Goal: Transaction & Acquisition: Purchase product/service

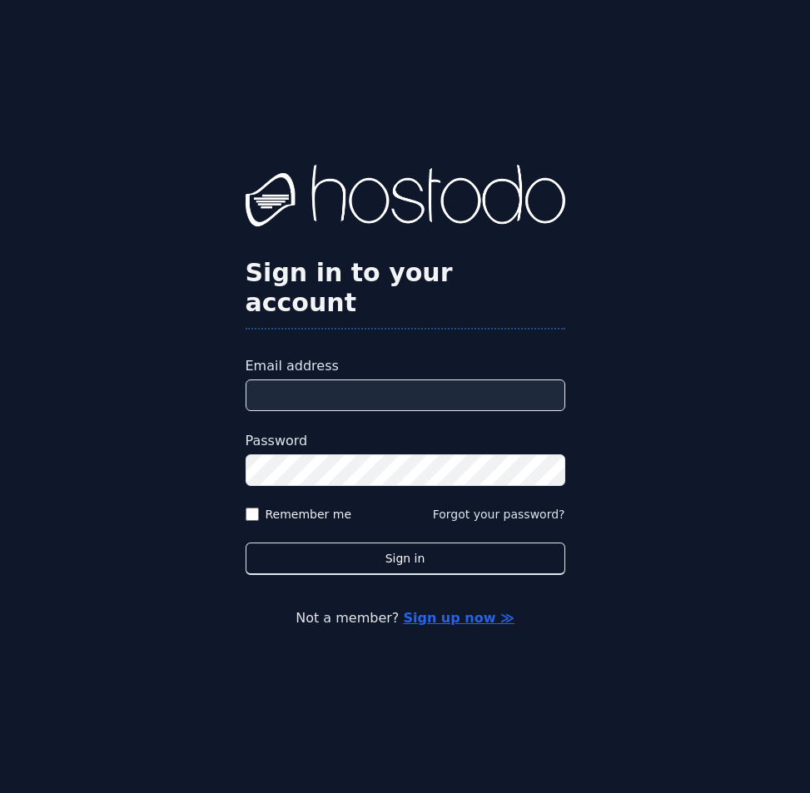
click at [345, 385] on input "Email address" at bounding box center [406, 396] width 320 height 32
click at [510, 380] on input "Email address" at bounding box center [406, 396] width 320 height 32
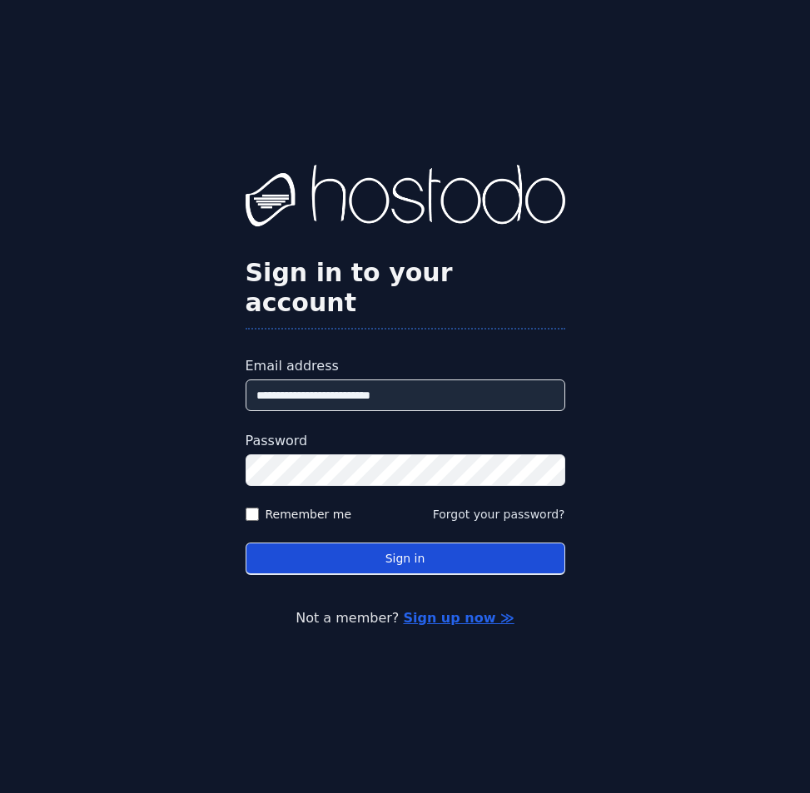
type input "**********"
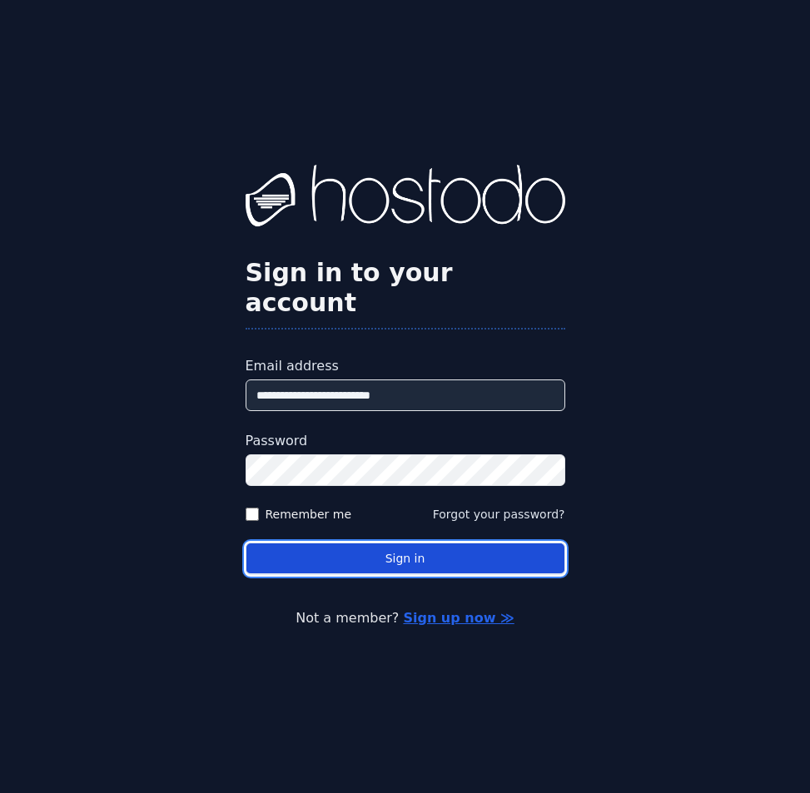
click at [504, 544] on button "Sign in" at bounding box center [406, 559] width 320 height 32
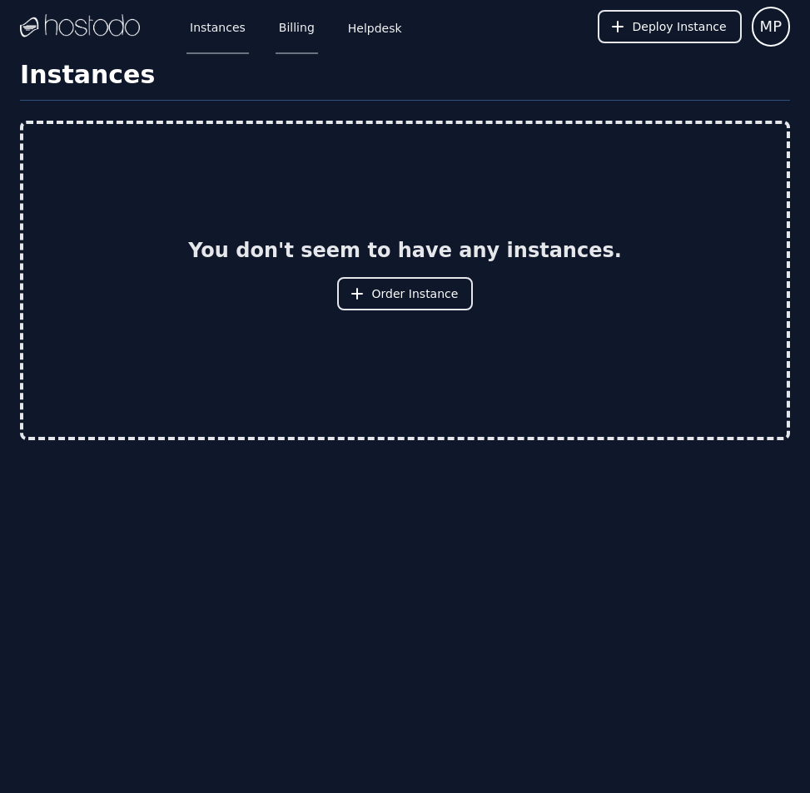
click at [291, 33] on link "Billing" at bounding box center [297, 26] width 42 height 55
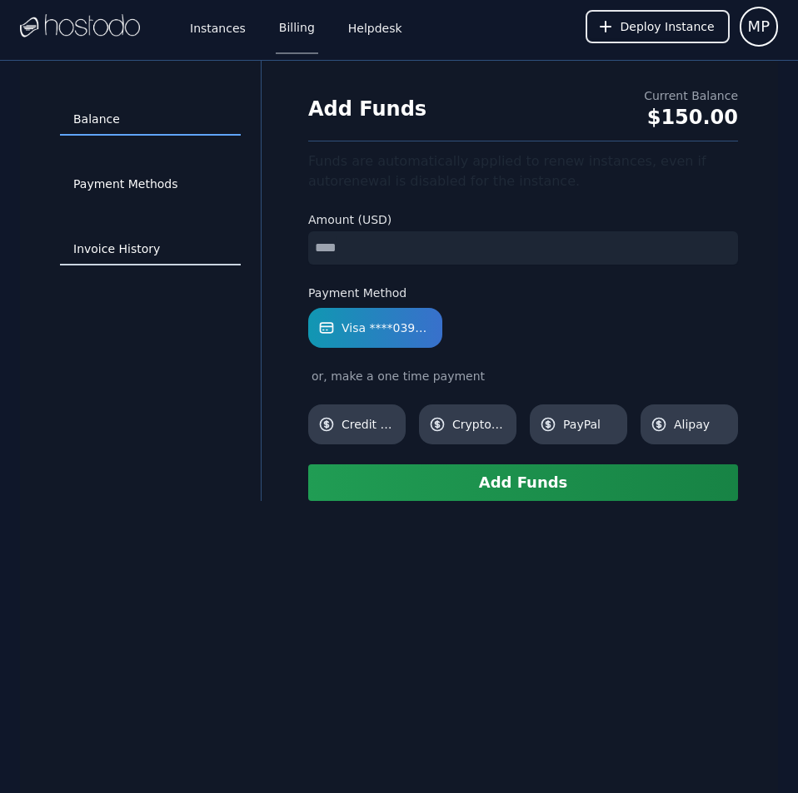
click at [107, 262] on link "Invoice History" at bounding box center [150, 250] width 181 height 32
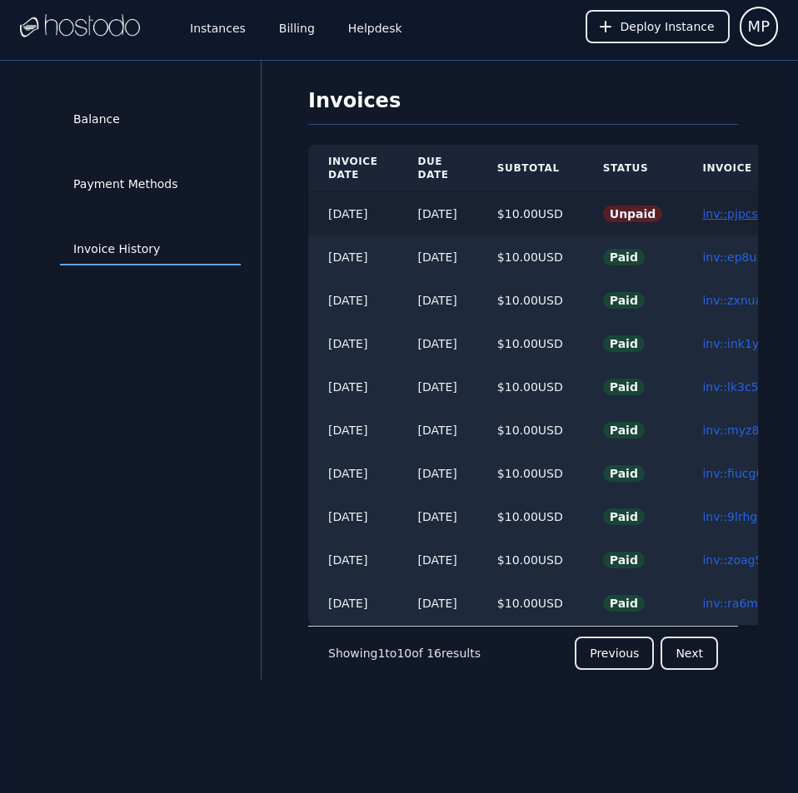
click at [746, 217] on link "inv::pjpcs6i3o4 ≫" at bounding box center [752, 213] width 100 height 13
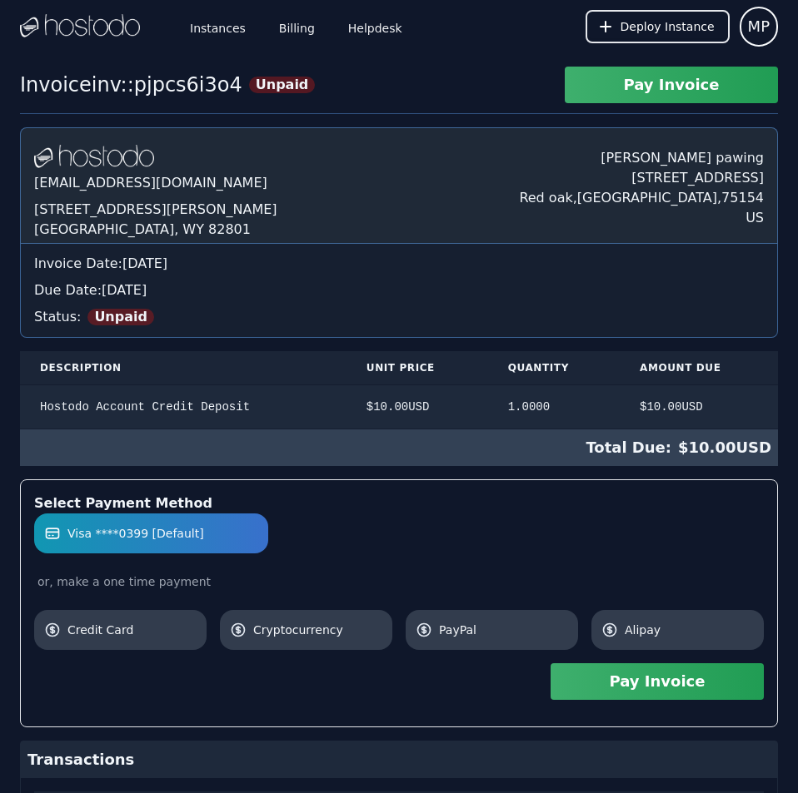
scroll to position [404, 0]
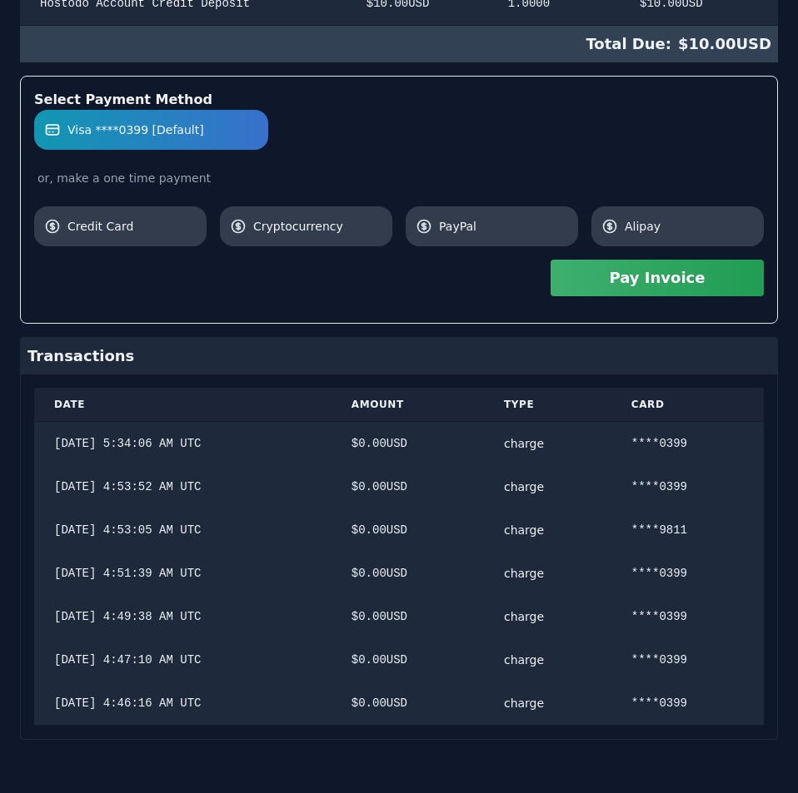
click at [472, 308] on div "Hostodo.com contact@hostodo.com 30 N Gould St, Ste N Sheridan, WY 82801 Martin …" at bounding box center [399, 232] width 758 height 1017
click at [680, 287] on button "Pay Invoice" at bounding box center [656, 278] width 213 height 37
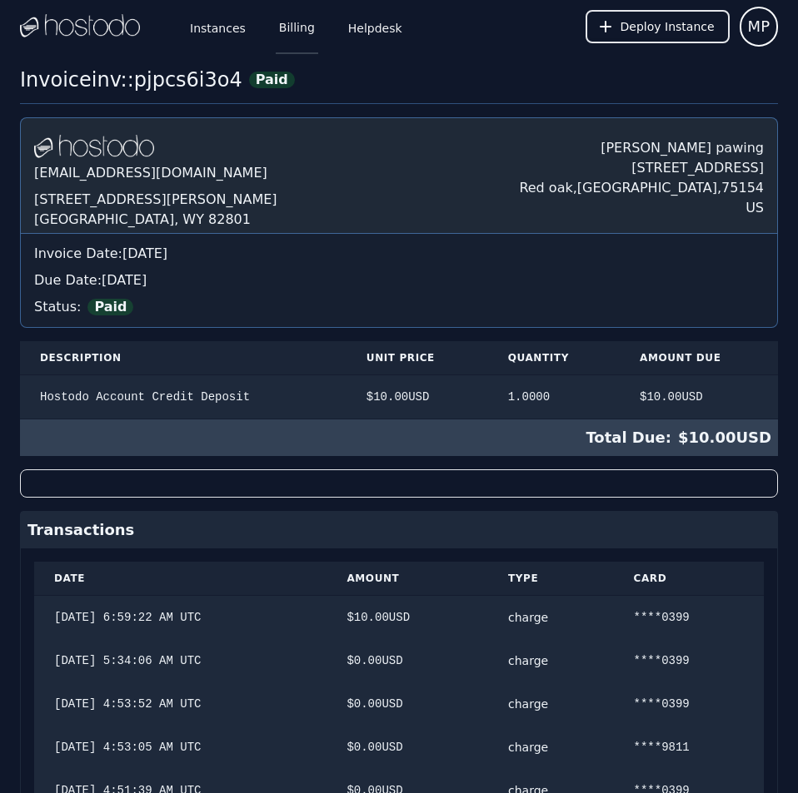
click at [296, 38] on link "Billing" at bounding box center [297, 26] width 42 height 55
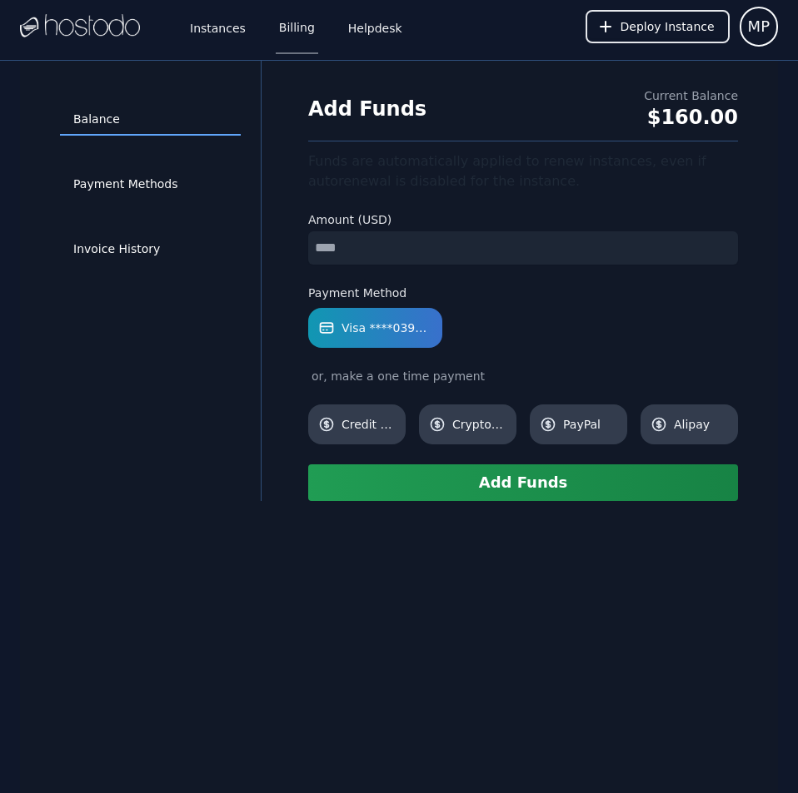
click at [425, 251] on input "number" at bounding box center [523, 247] width 430 height 33
type input "**"
click at [538, 480] on button "Add Funds" at bounding box center [523, 483] width 430 height 37
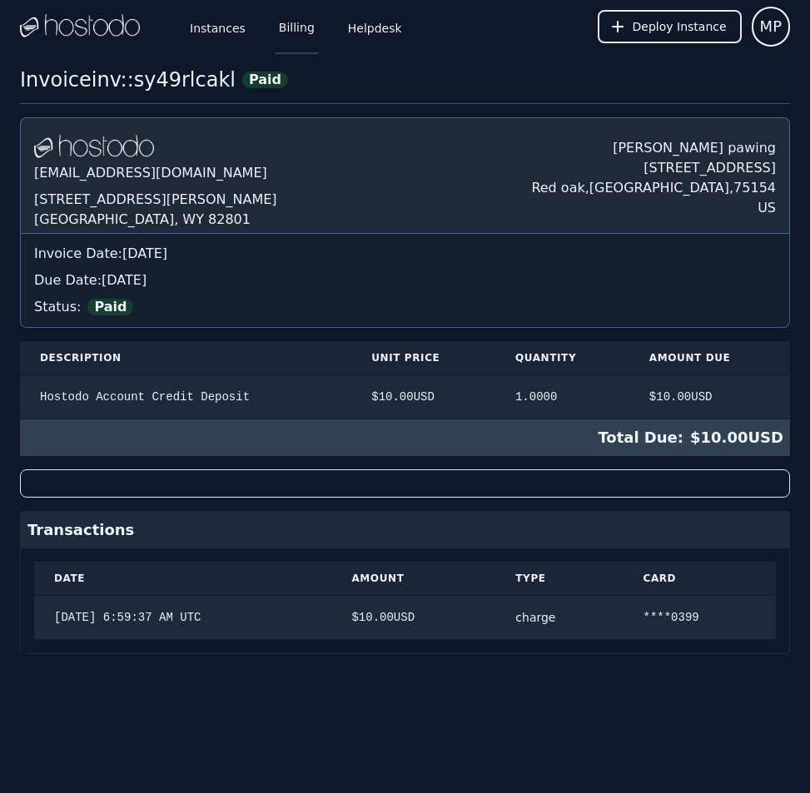
click at [298, 38] on link "Billing" at bounding box center [297, 26] width 42 height 55
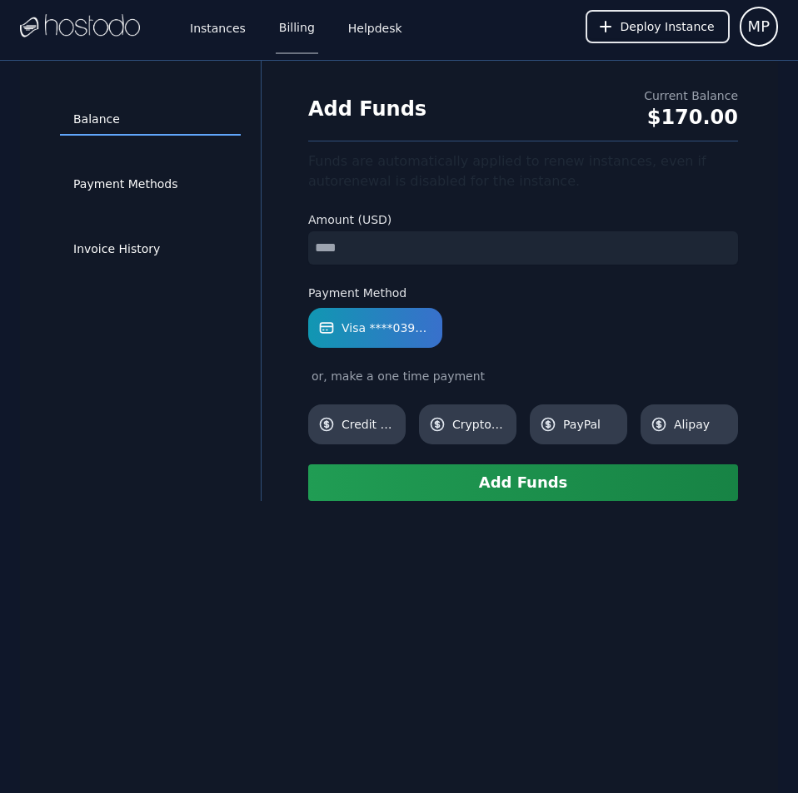
click at [429, 249] on input "number" at bounding box center [523, 247] width 430 height 33
type input "**"
click at [503, 486] on button "Add Funds" at bounding box center [523, 483] width 430 height 37
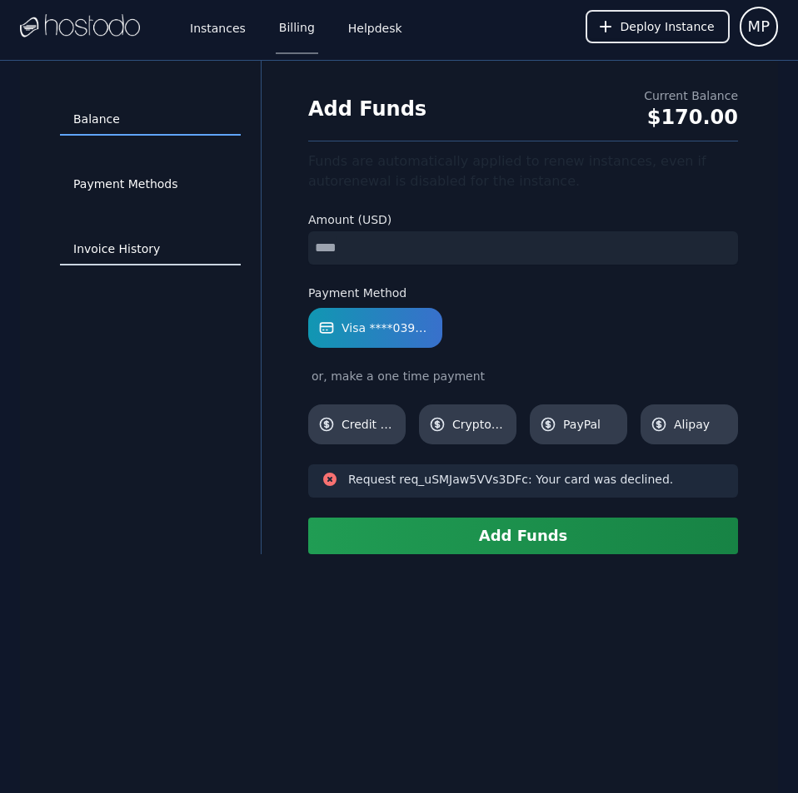
click at [140, 243] on link "Invoice History" at bounding box center [150, 250] width 181 height 32
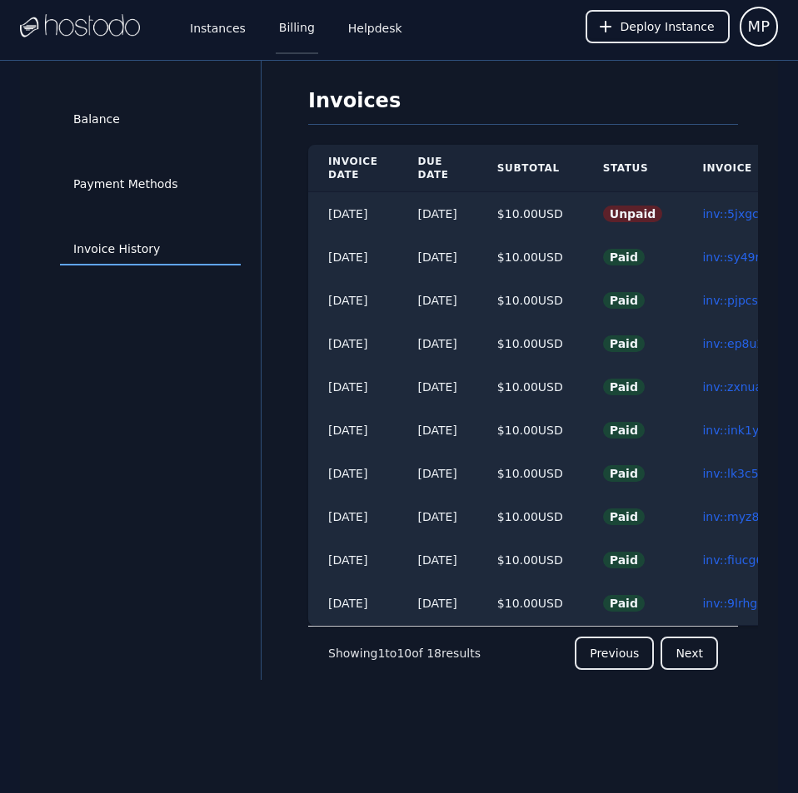
click at [294, 31] on link "Billing" at bounding box center [297, 26] width 42 height 55
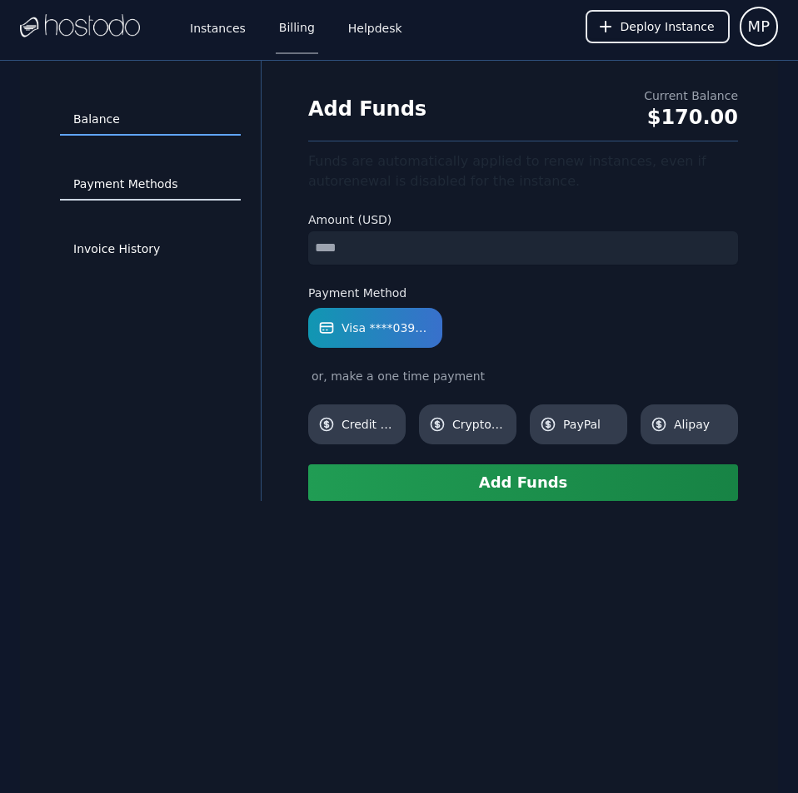
click at [189, 189] on link "Payment Methods" at bounding box center [150, 185] width 181 height 32
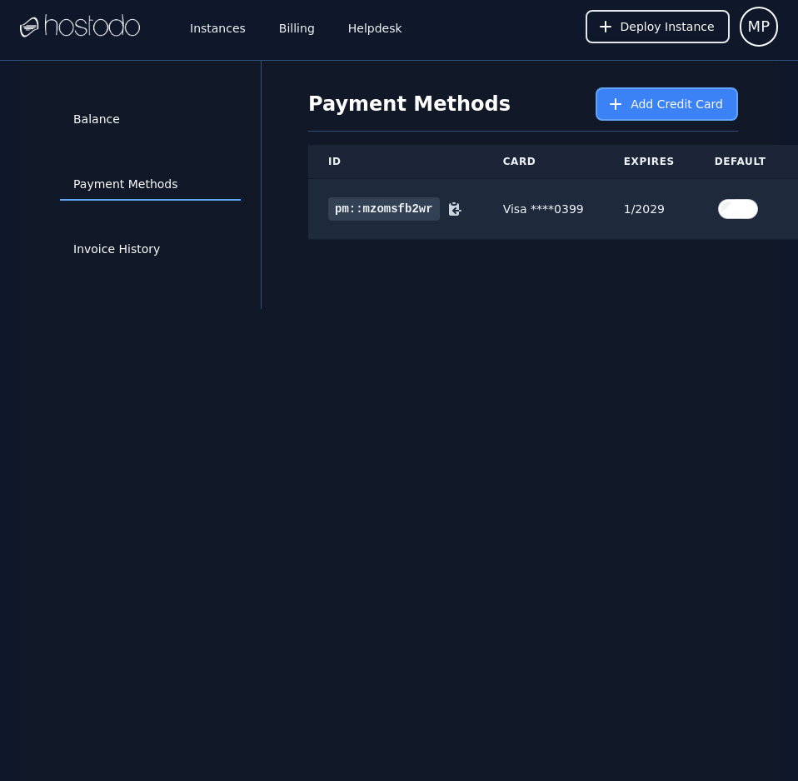
click at [646, 102] on span "Add Credit Card" at bounding box center [676, 104] width 92 height 17
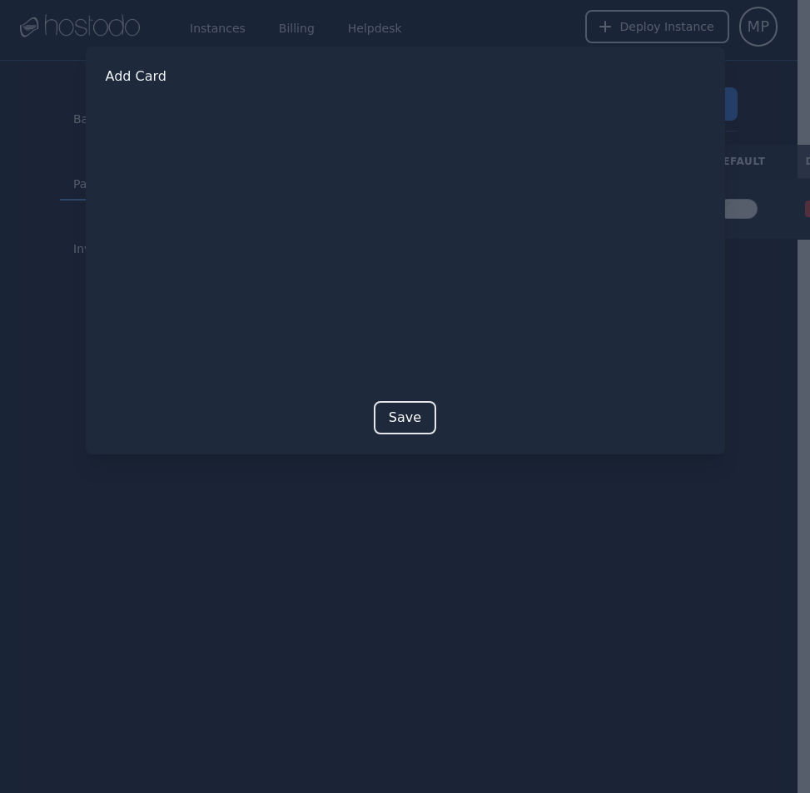
click at [412, 409] on button "Save" at bounding box center [405, 417] width 62 height 33
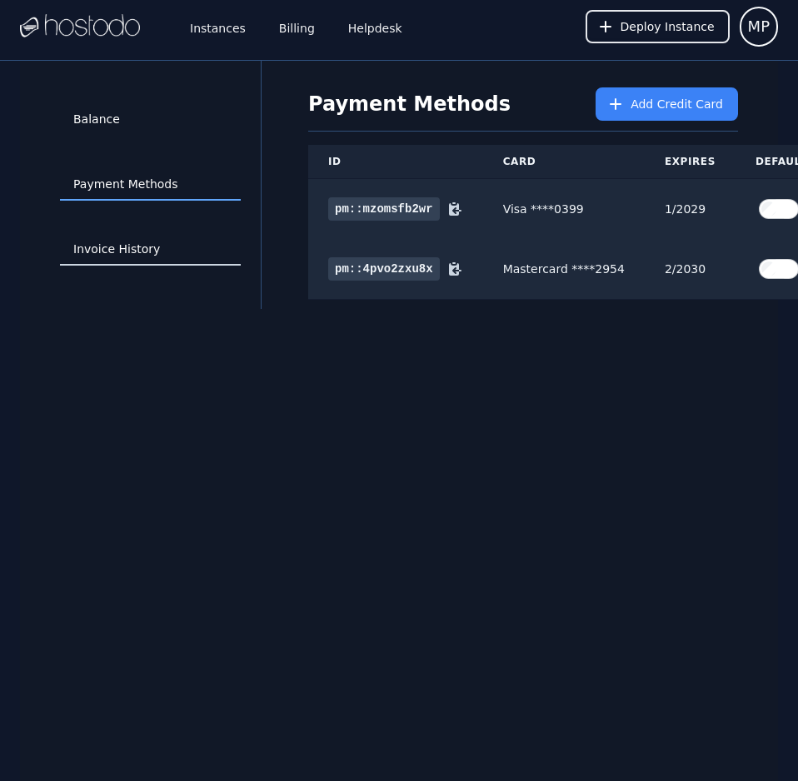
click at [183, 248] on link "Invoice History" at bounding box center [150, 250] width 181 height 32
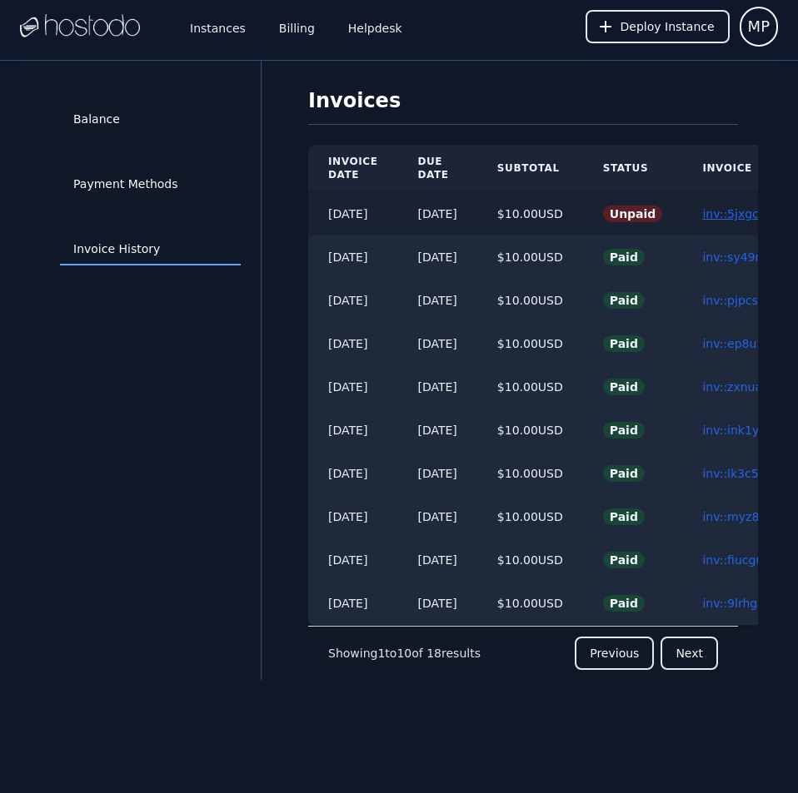
click at [731, 213] on link "inv::5jxgcf9fvh ≫" at bounding box center [751, 213] width 98 height 13
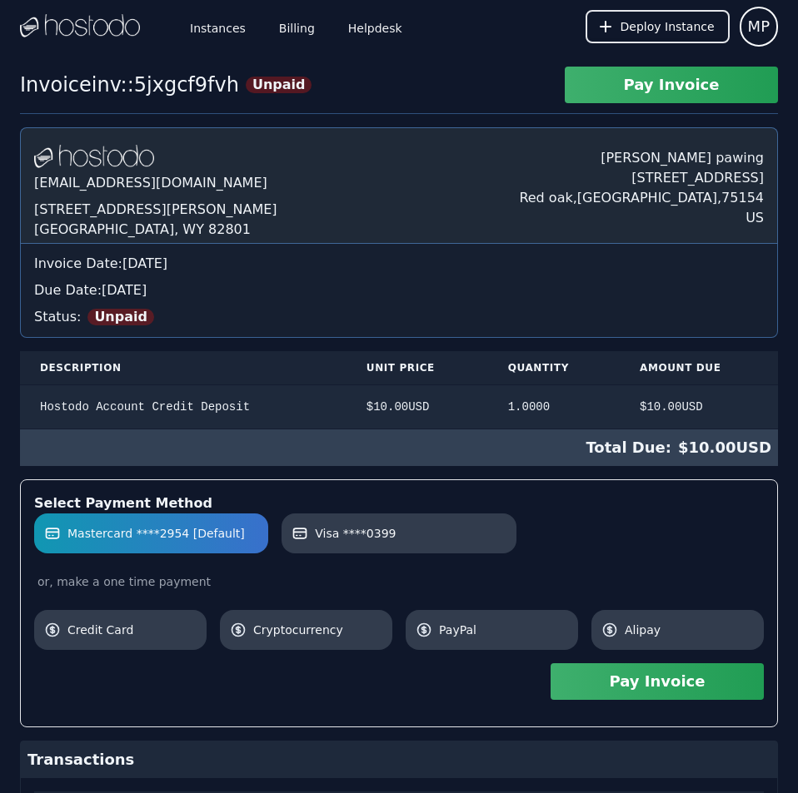
scroll to position [144, 0]
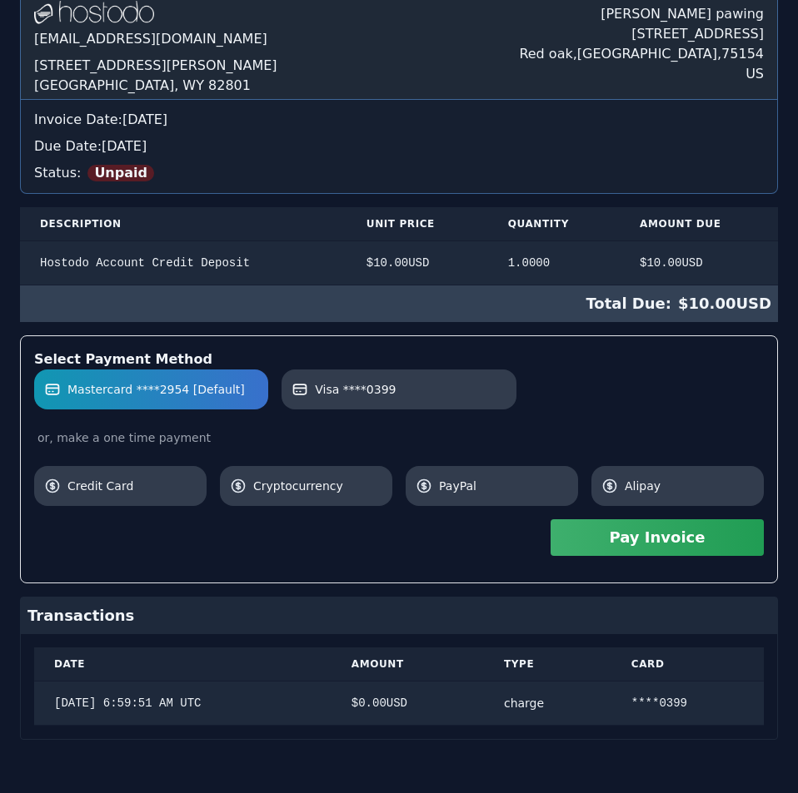
click at [598, 489] on div "Select Payment Method Mastercard ****2954 [Default] Visa ****0399 or, make a on…" at bounding box center [399, 460] width 758 height 248
click at [667, 548] on button "Pay Invoice" at bounding box center [656, 538] width 213 height 37
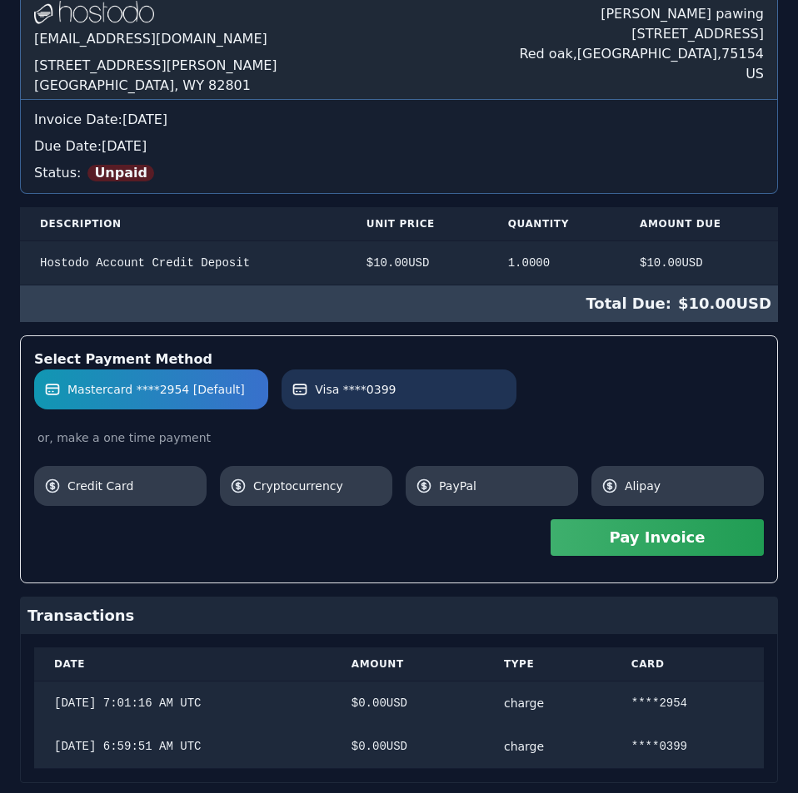
click at [381, 377] on link "Visa ****0399" at bounding box center [398, 390] width 234 height 40
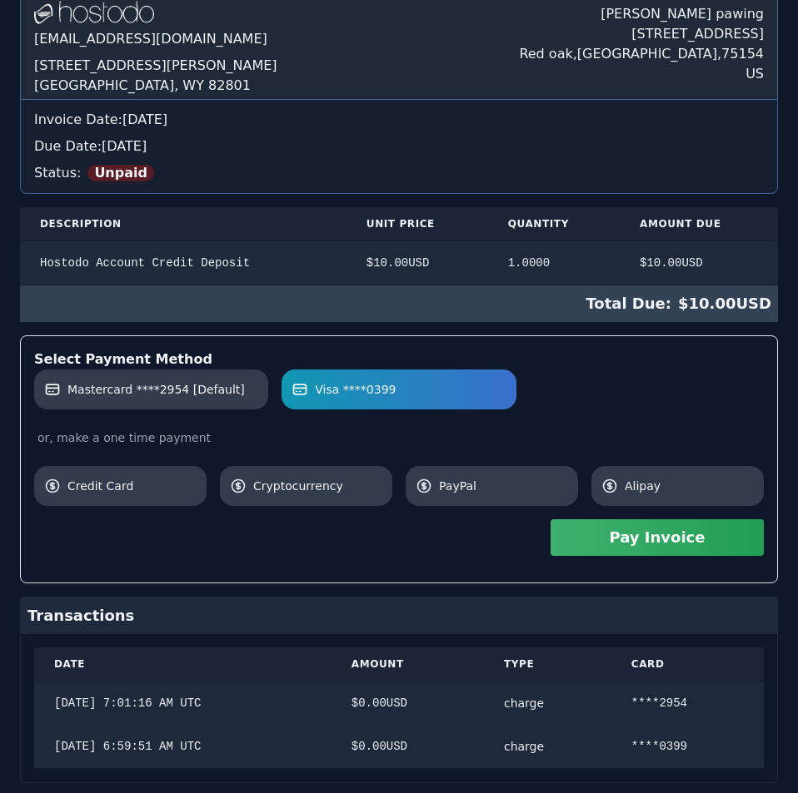
click at [654, 535] on button "Pay Invoice" at bounding box center [656, 538] width 213 height 37
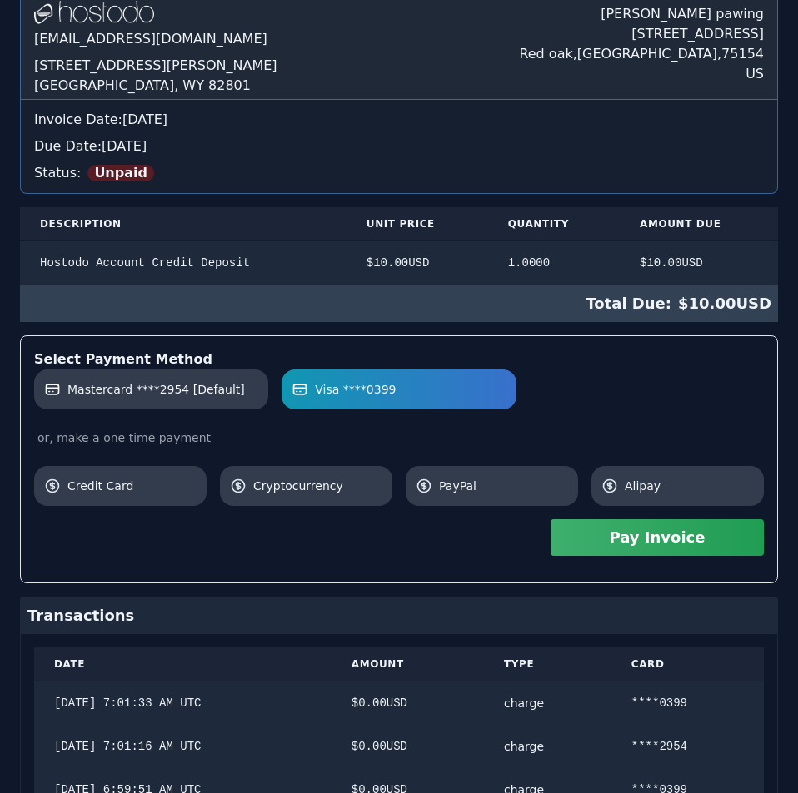
click at [405, 143] on div "Due Date: Wednesday, Sep 24, 2025" at bounding box center [398, 147] width 729 height 20
click at [405, 143] on div "Hostodo.com contact@hostodo.com 30 N Gould St, Ste N Sheridan, WY 82801 Martin …" at bounding box center [399, 404] width 758 height 843
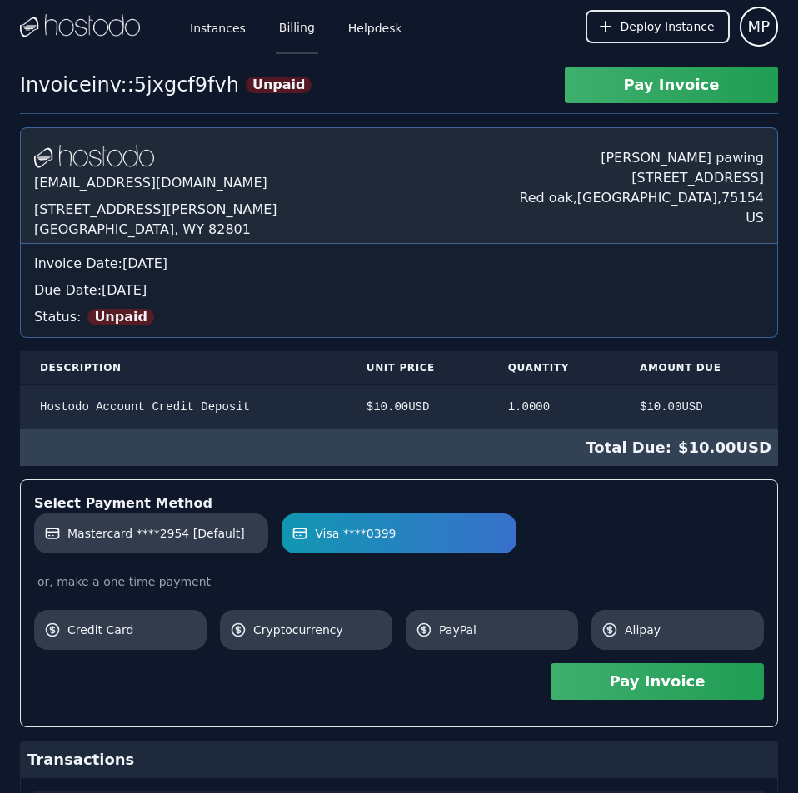
click at [291, 26] on link "Billing" at bounding box center [297, 26] width 42 height 55
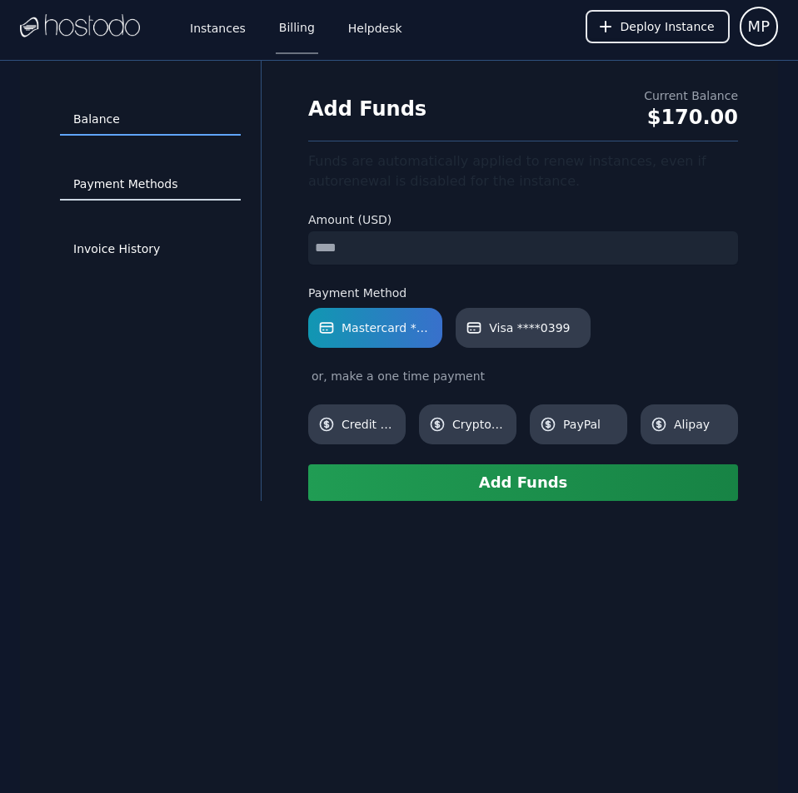
click at [157, 177] on link "Payment Methods" at bounding box center [150, 185] width 181 height 32
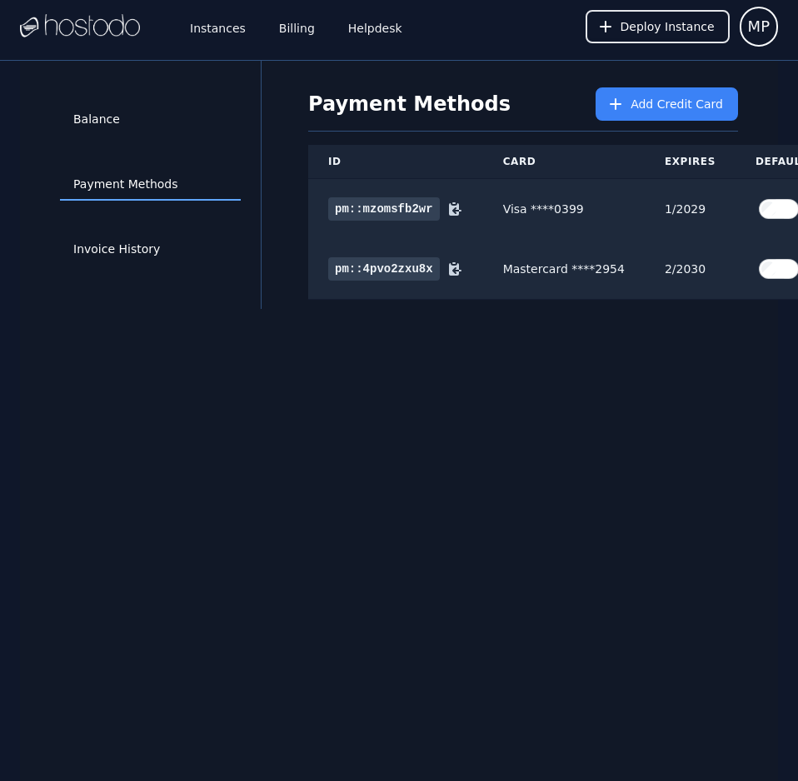
click at [593, 514] on div "Balance Payment Methods Invoice History Payment Methods Add Credit Card ID Card…" at bounding box center [399, 451] width 758 height 781
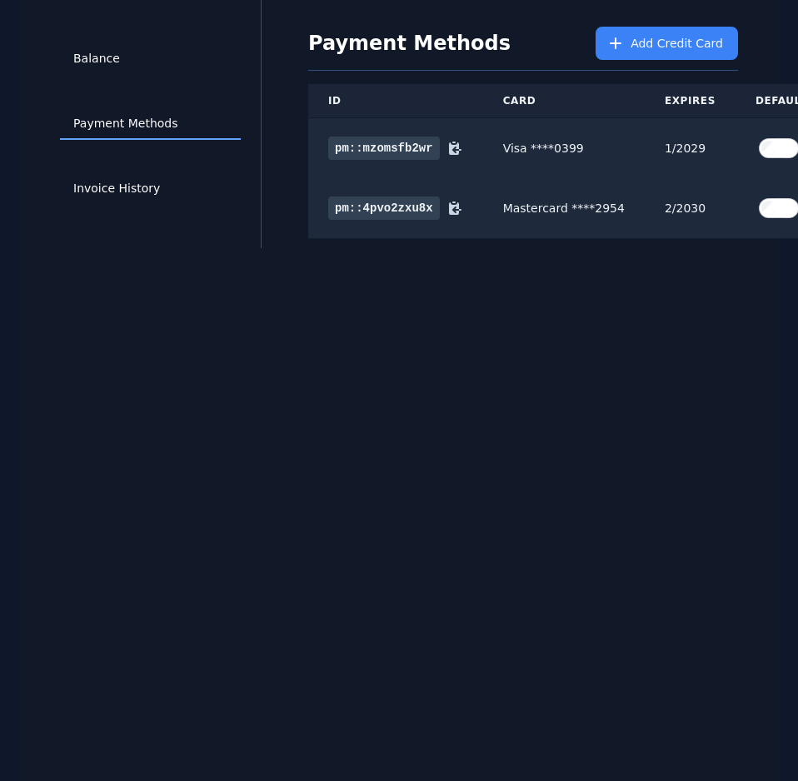
click at [593, 514] on div "Balance Payment Methods Invoice History Payment Methods Add Credit Card ID Card…" at bounding box center [399, 390] width 758 height 781
click at [697, 489] on div "Balance Payment Methods Invoice History Payment Methods Add Credit Card ID Card…" at bounding box center [399, 390] width 758 height 781
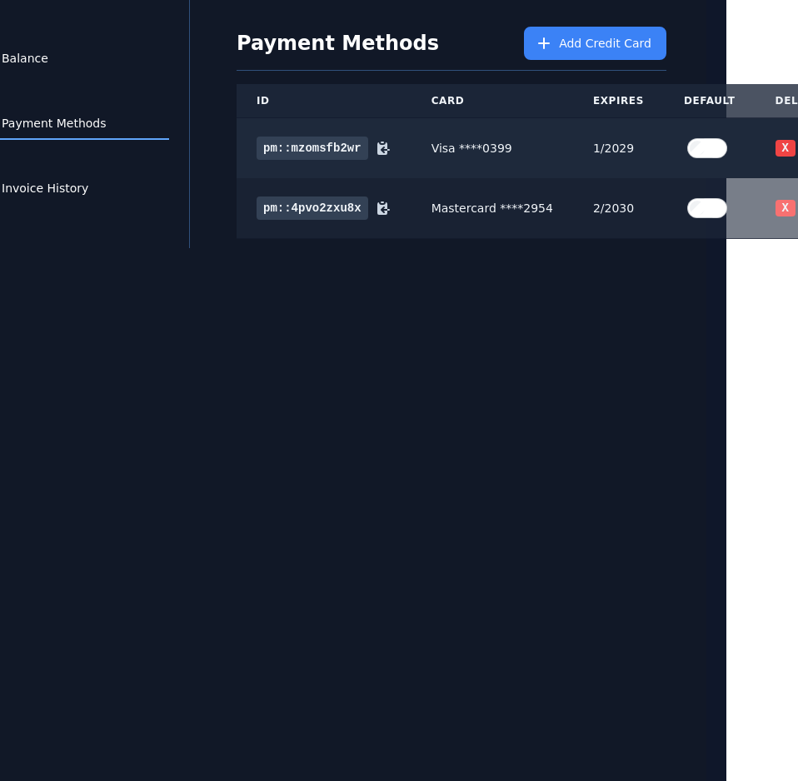
click at [775, 200] on button "X" at bounding box center [785, 208] width 20 height 17
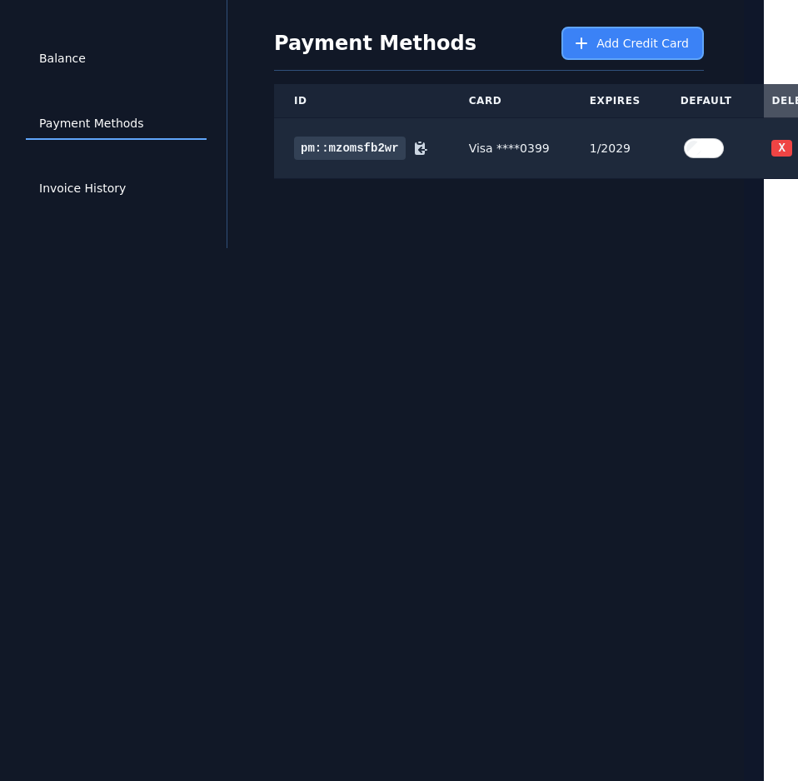
click at [624, 38] on span "Add Credit Card" at bounding box center [642, 43] width 92 height 17
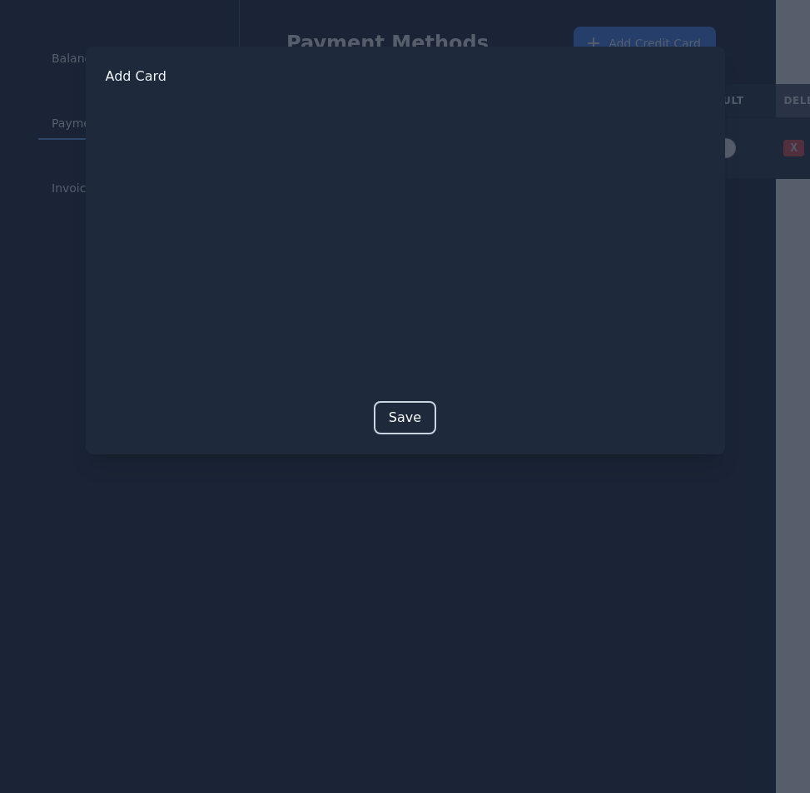
click at [403, 410] on button "Save" at bounding box center [405, 417] width 62 height 33
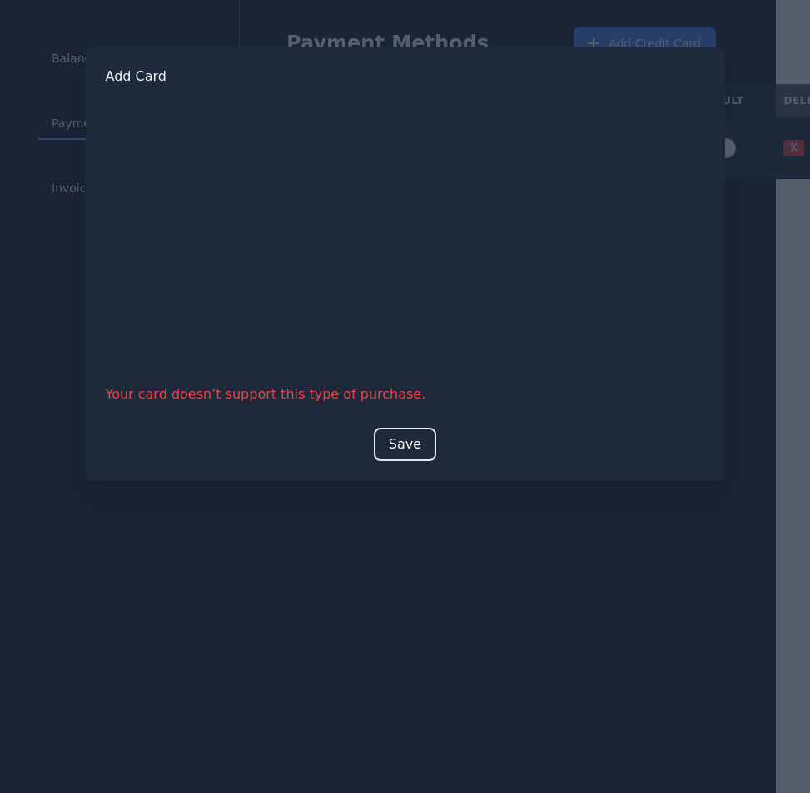
click at [386, 434] on button "Save" at bounding box center [405, 444] width 62 height 33
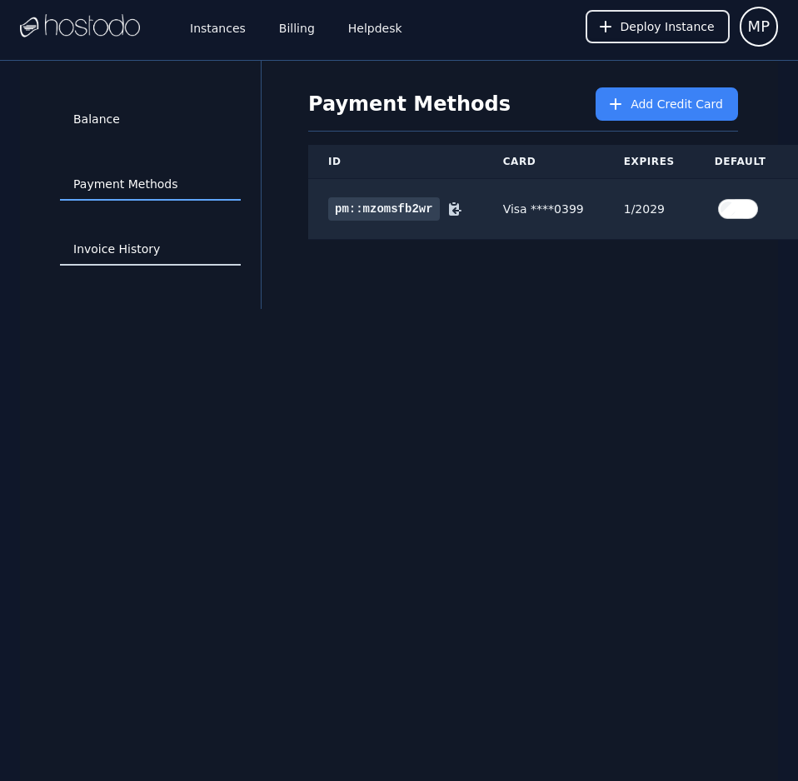
click at [135, 253] on link "Invoice History" at bounding box center [150, 250] width 181 height 32
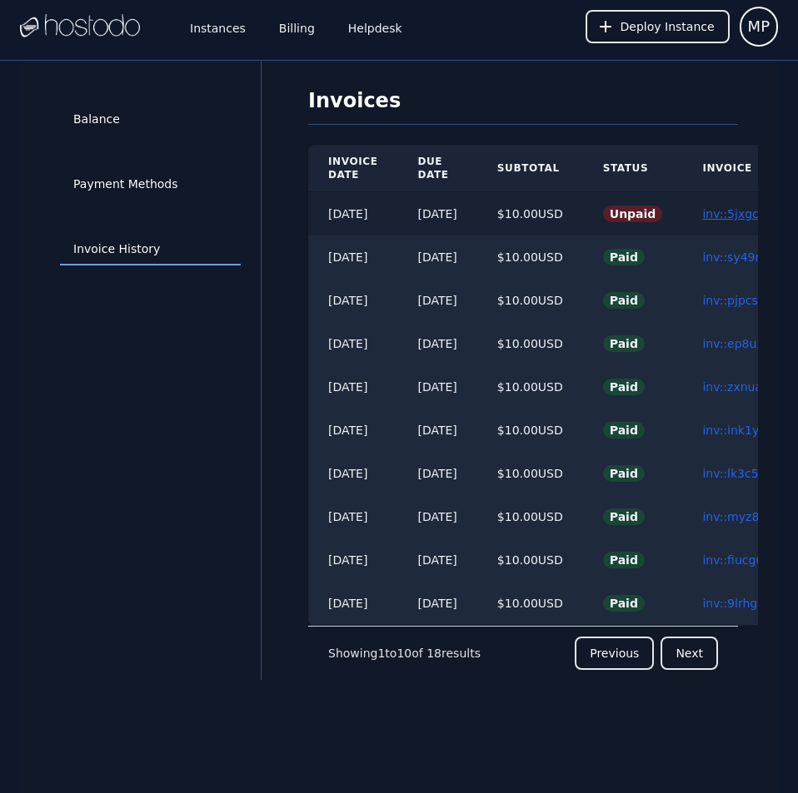
click at [741, 210] on link "inv::5jxgcf9fvh ≫" at bounding box center [751, 213] width 98 height 13
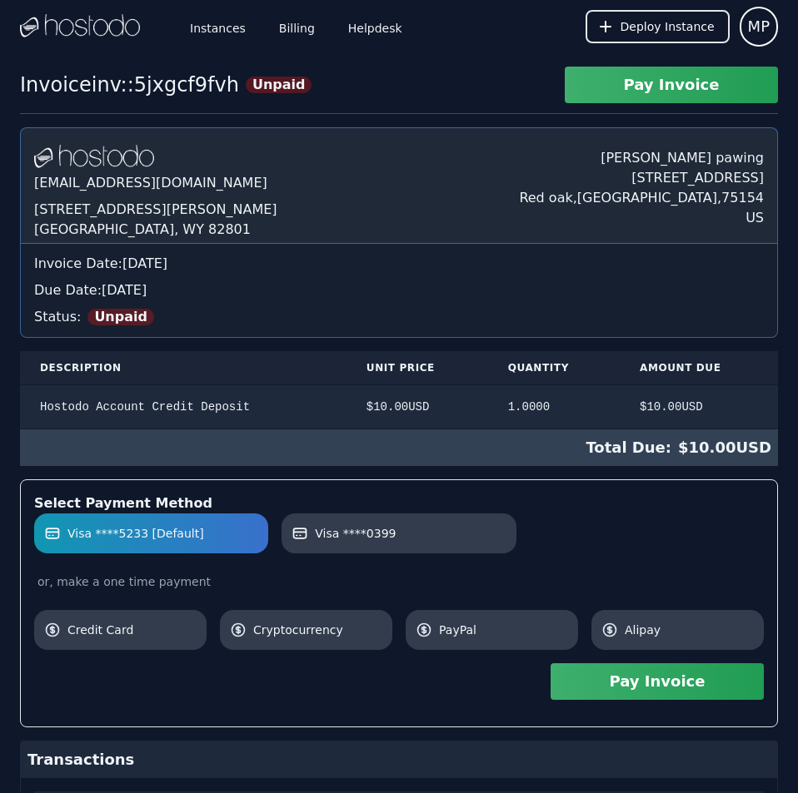
scroll to position [231, 0]
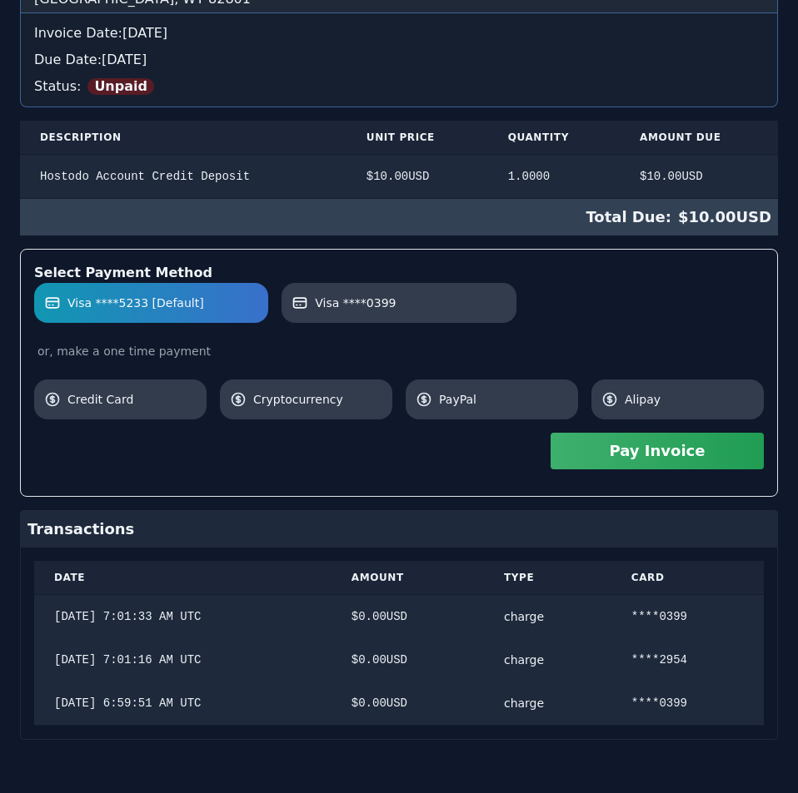
click at [643, 254] on div "[DOMAIN_NAME] [EMAIL_ADDRESS][DOMAIN_NAME] [STREET_ADDRESS][PERSON_NAME] [PERSO…" at bounding box center [399, 318] width 758 height 843
click at [704, 456] on button "Pay Invoice" at bounding box center [656, 451] width 213 height 37
click at [455, 300] on label "Visa ****0399" at bounding box center [398, 303] width 214 height 17
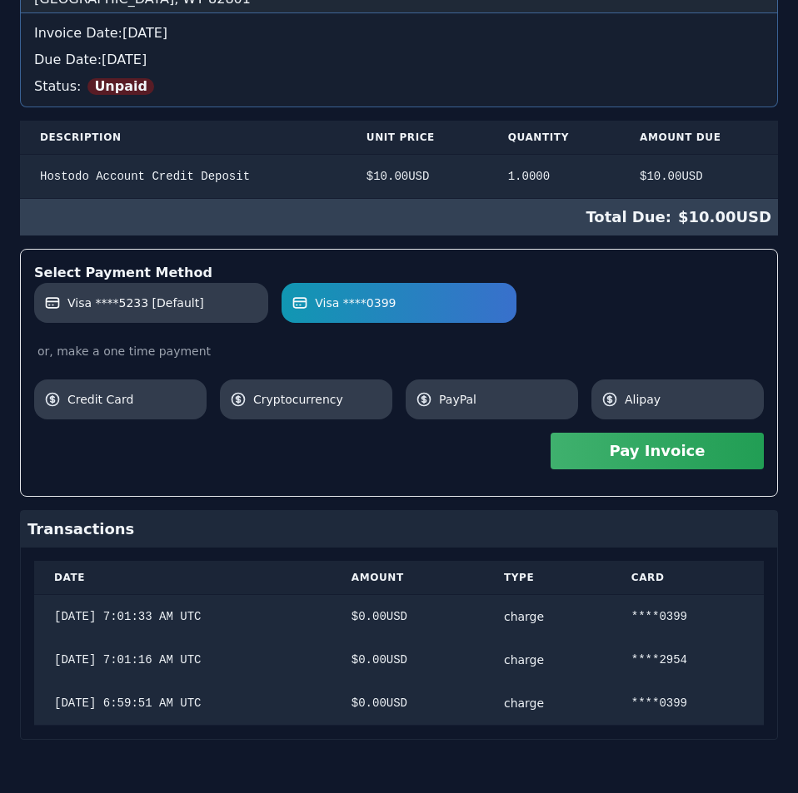
click at [610, 454] on button "Pay Invoice" at bounding box center [656, 451] width 213 height 37
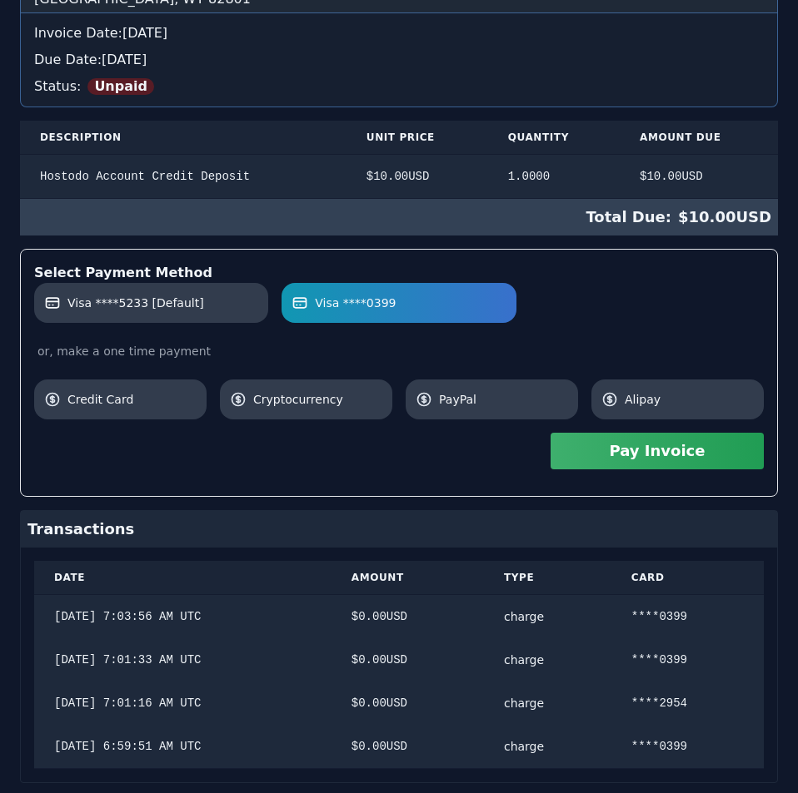
scroll to position [0, 0]
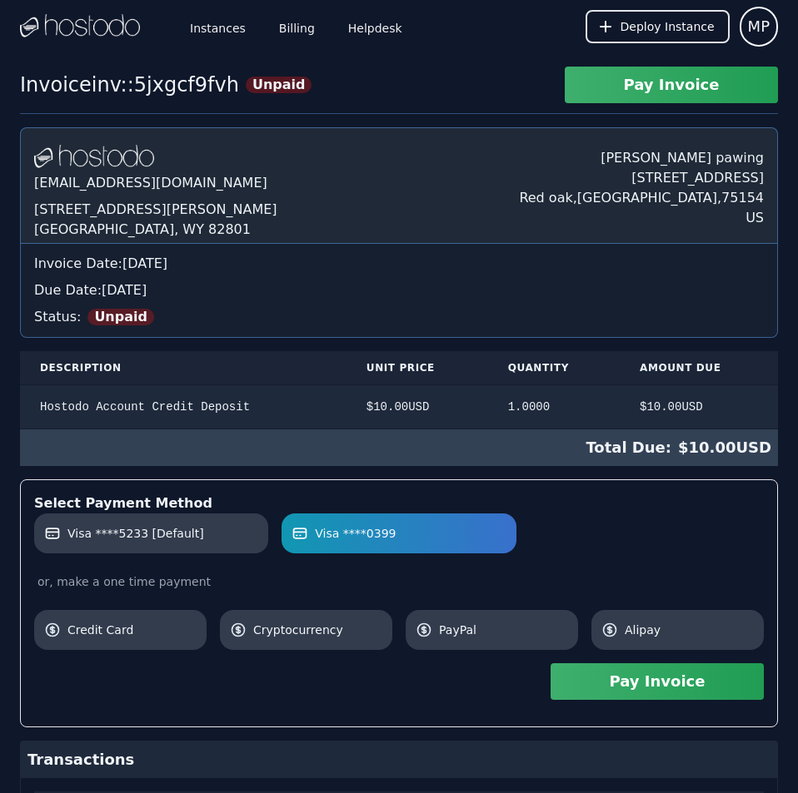
click at [494, 142] on div "Hostodo.com contact@hostodo.com 30 N Gould St, Ste N Sheridan, WY 82801 Martin …" at bounding box center [399, 570] width 758 height 887
click at [284, 27] on link "Billing" at bounding box center [297, 26] width 42 height 55
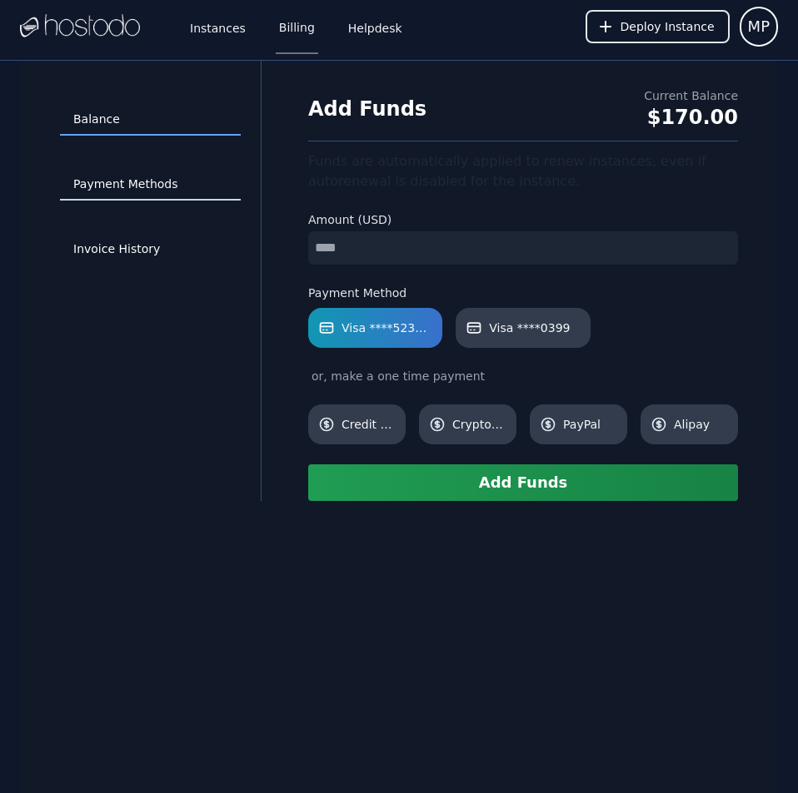
click at [122, 184] on link "Payment Methods" at bounding box center [150, 185] width 181 height 32
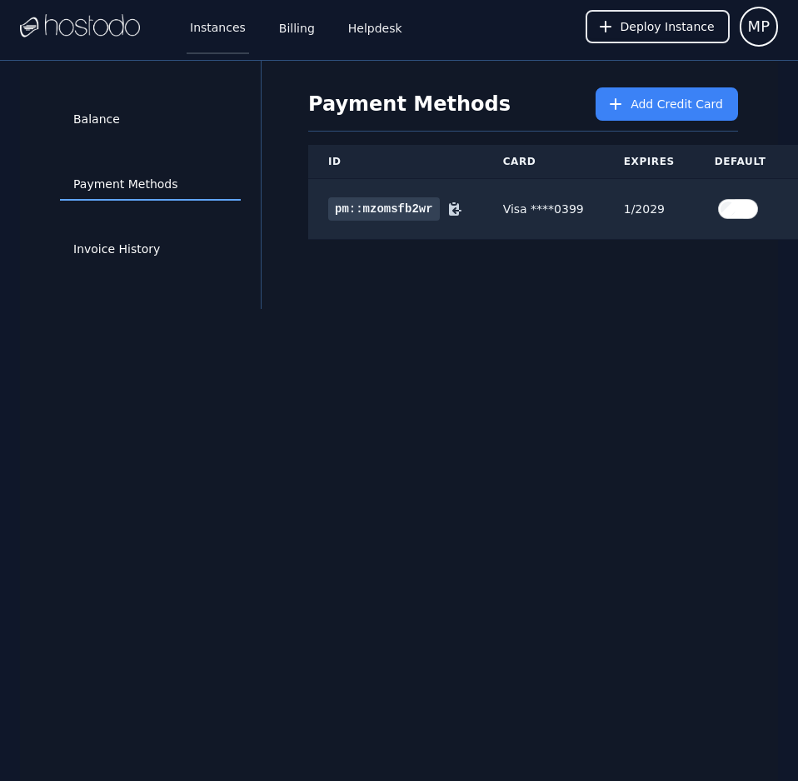
click at [205, 37] on link "Instances" at bounding box center [218, 26] width 62 height 55
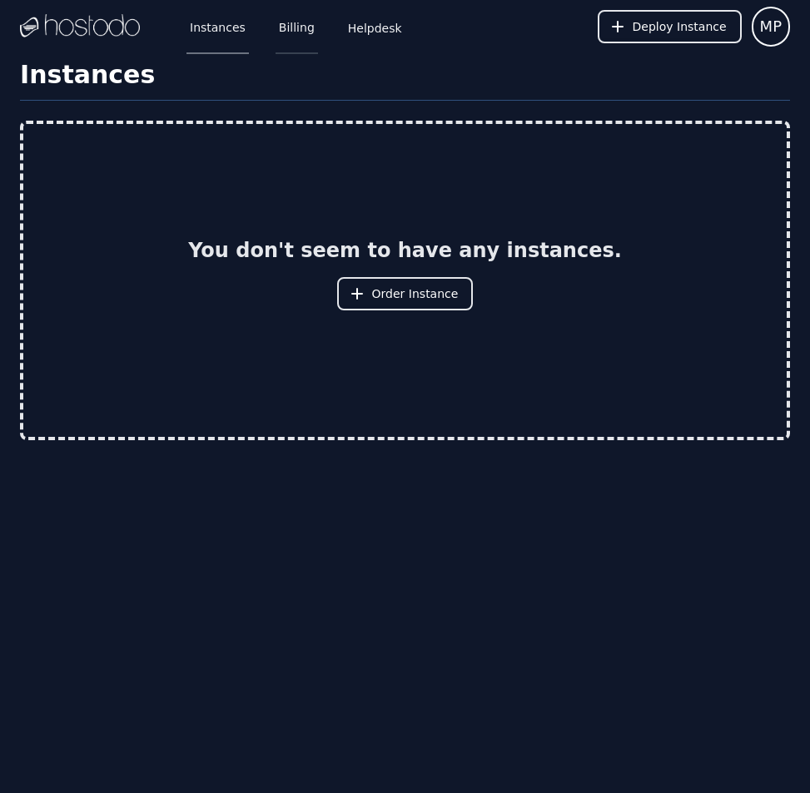
click at [286, 27] on link "Billing" at bounding box center [297, 26] width 42 height 55
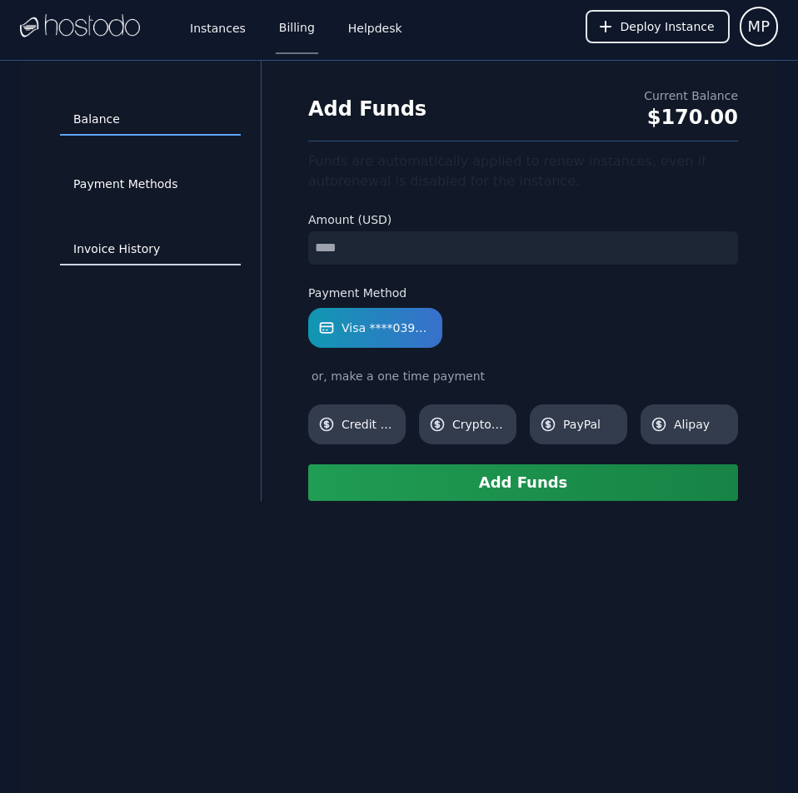
click at [122, 234] on link "Invoice History" at bounding box center [150, 250] width 181 height 32
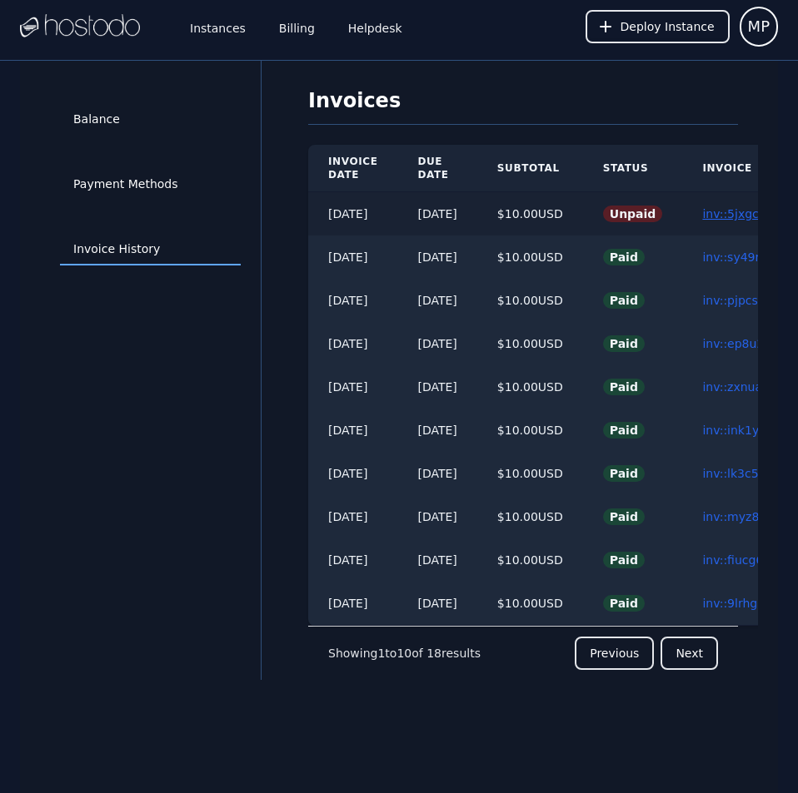
click at [744, 211] on link "inv::5jxgcf9fvh ≫" at bounding box center [751, 213] width 98 height 13
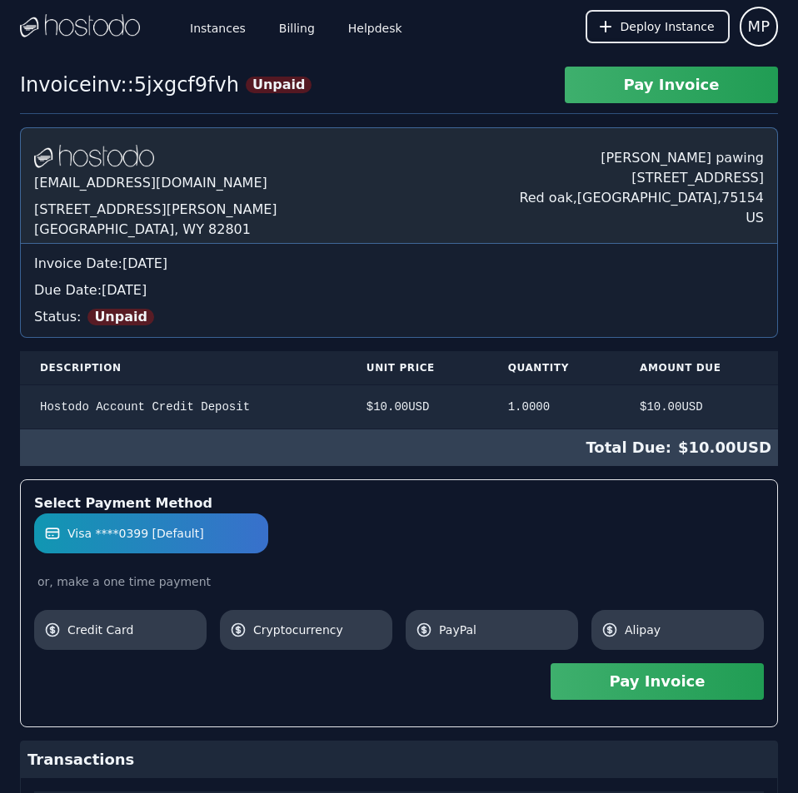
scroll to position [317, 0]
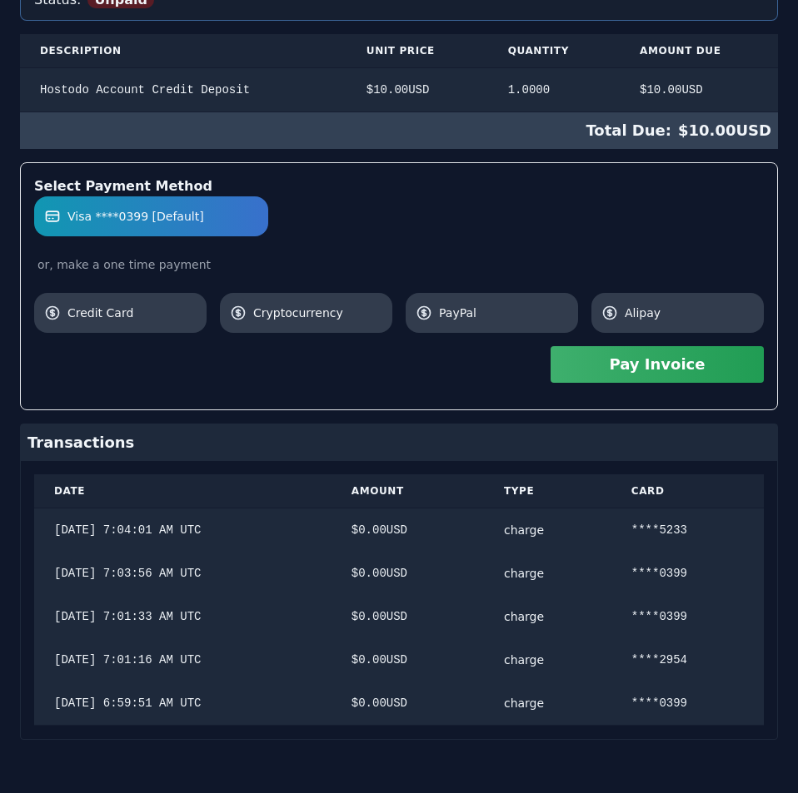
click at [744, 211] on div "[DOMAIN_NAME] [EMAIL_ADDRESS][DOMAIN_NAME] [STREET_ADDRESS][PERSON_NAME] [PERSO…" at bounding box center [399, 275] width 758 height 930
click at [690, 369] on button "Pay Invoice" at bounding box center [656, 364] width 213 height 37
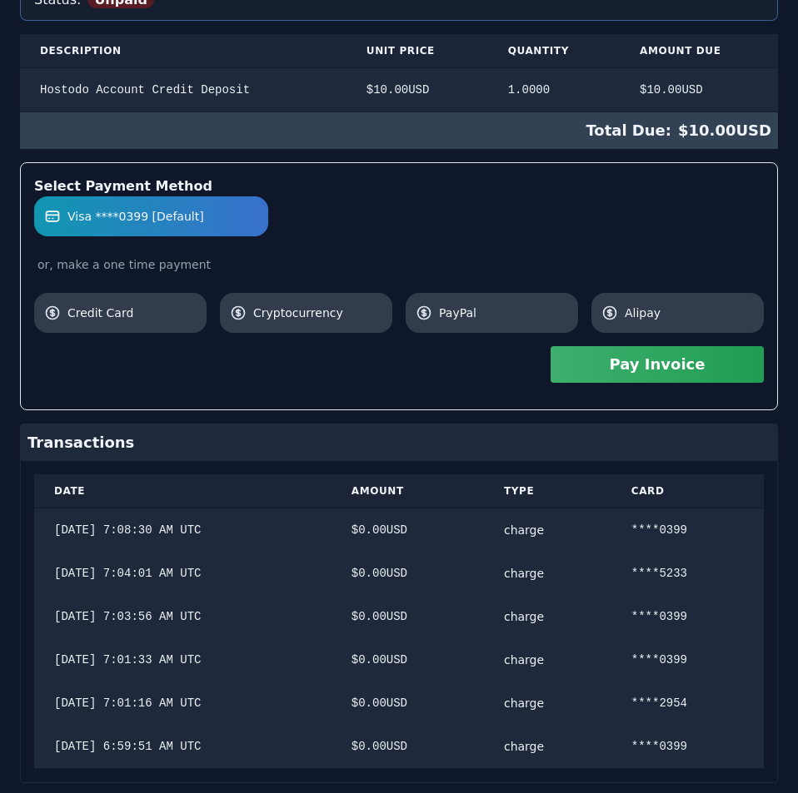
click at [552, 271] on div "Hostodo.com contact@hostodo.com 30 N Gould St, Ste N Sheridan, WY 82801 Martin …" at bounding box center [399, 296] width 758 height 973
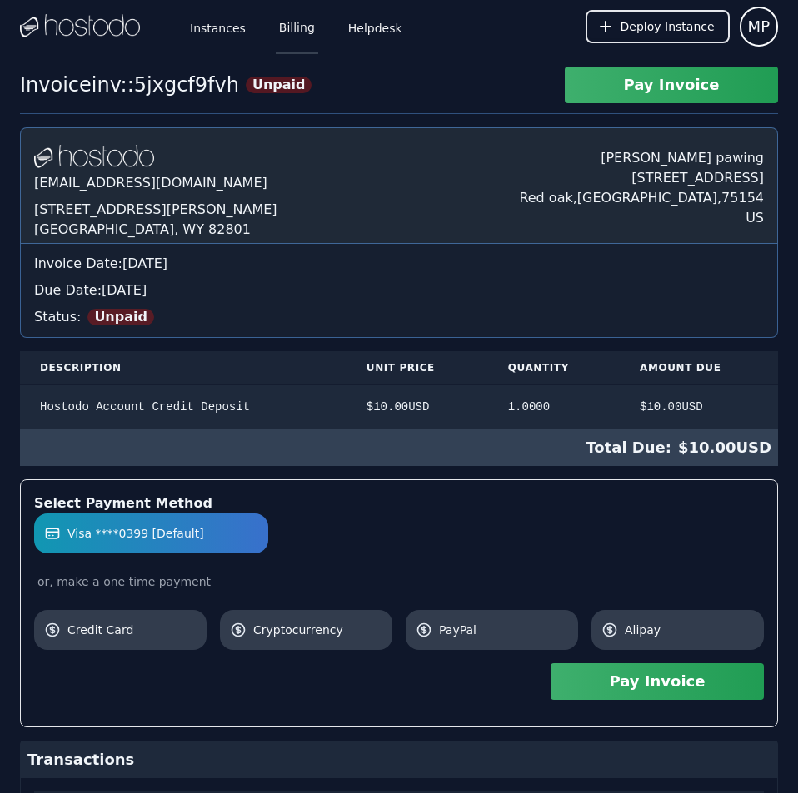
click at [289, 29] on link "Billing" at bounding box center [297, 26] width 42 height 55
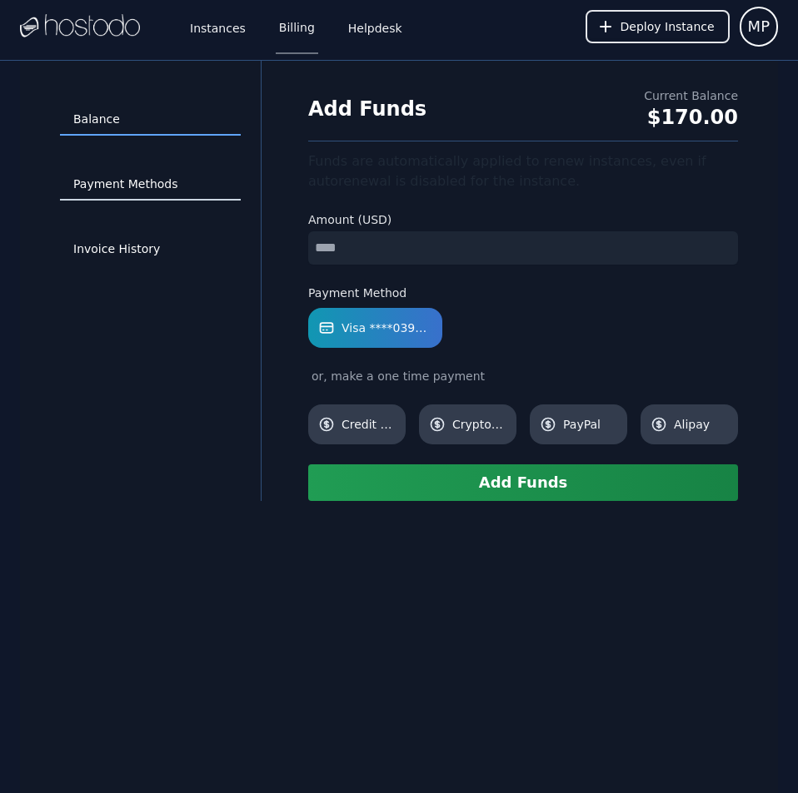
click at [177, 182] on link "Payment Methods" at bounding box center [150, 185] width 181 height 32
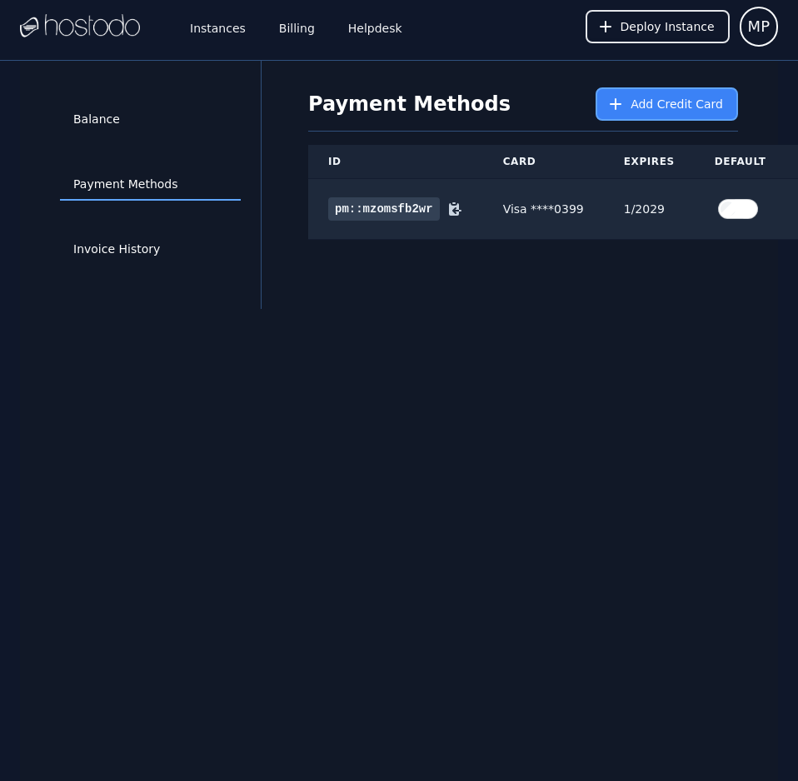
click at [632, 112] on button "Add Credit Card" at bounding box center [666, 103] width 142 height 33
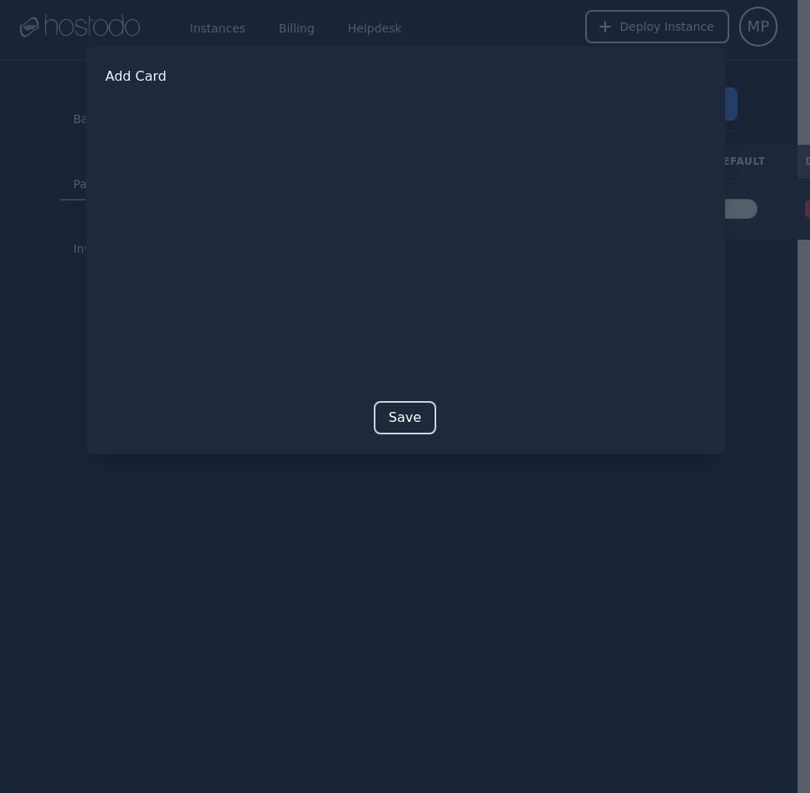
click at [393, 417] on button "Save" at bounding box center [405, 417] width 62 height 33
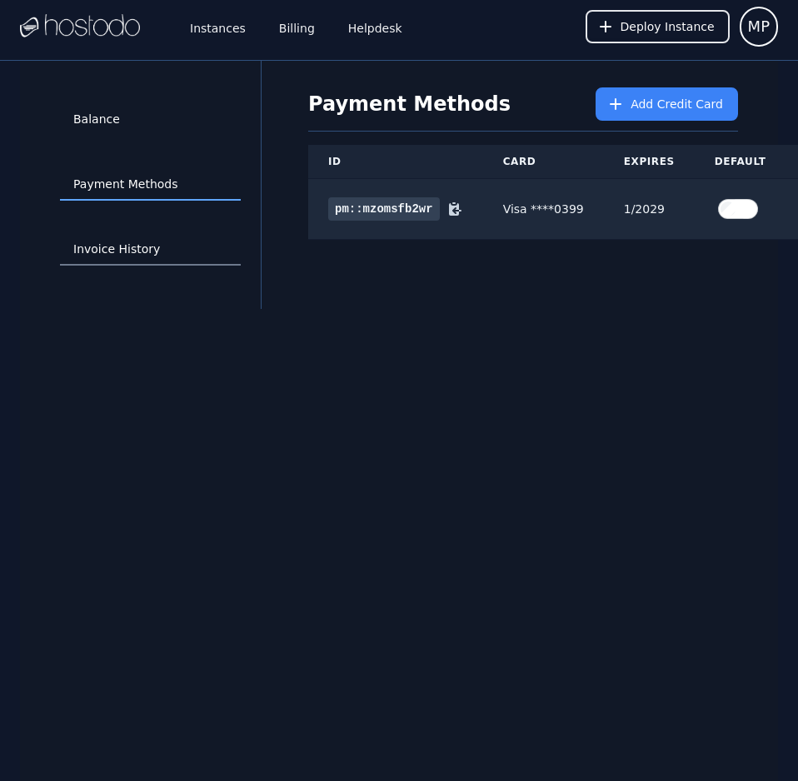
click at [156, 251] on link "Invoice History" at bounding box center [150, 250] width 181 height 32
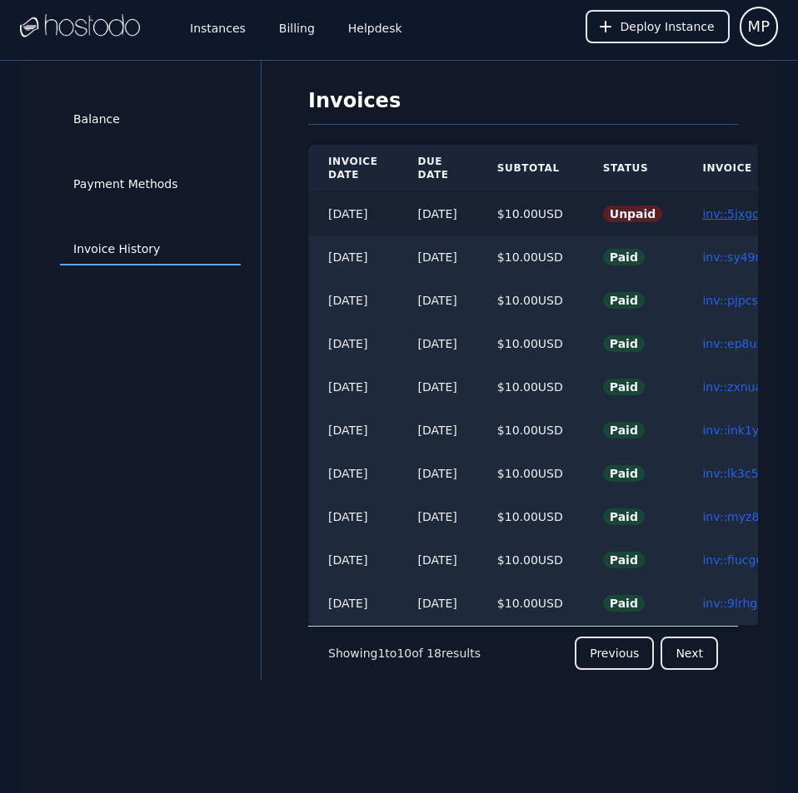
click at [734, 215] on link "inv::5jxgcf9fvh ≫" at bounding box center [751, 213] width 98 height 13
click at [147, 178] on link "Payment Methods" at bounding box center [150, 185] width 181 height 32
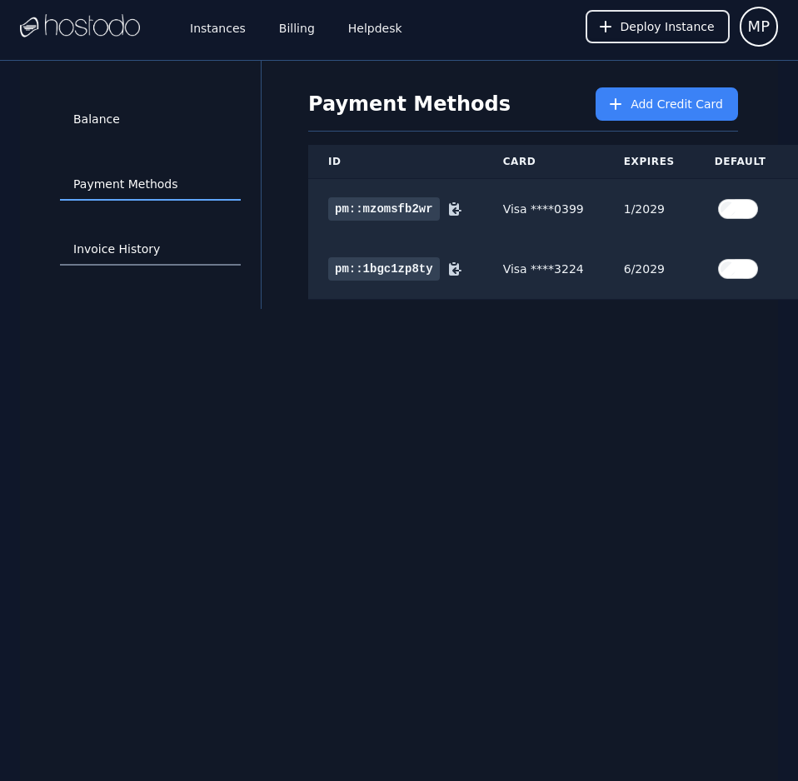
click at [147, 248] on link "Invoice History" at bounding box center [150, 250] width 181 height 32
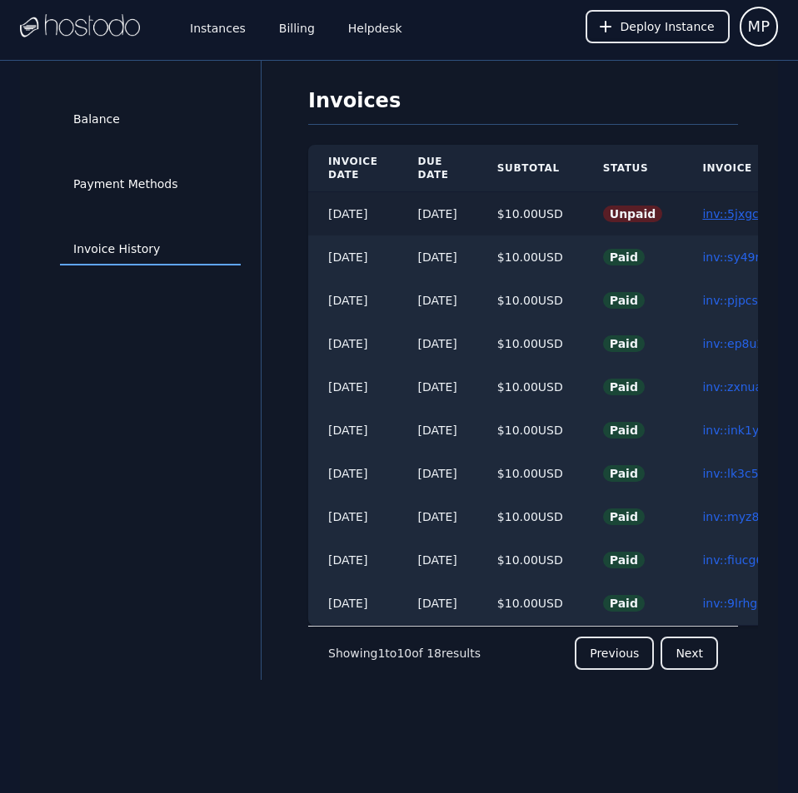
click at [740, 214] on link "inv::5jxgcf9fvh ≫" at bounding box center [751, 213] width 98 height 13
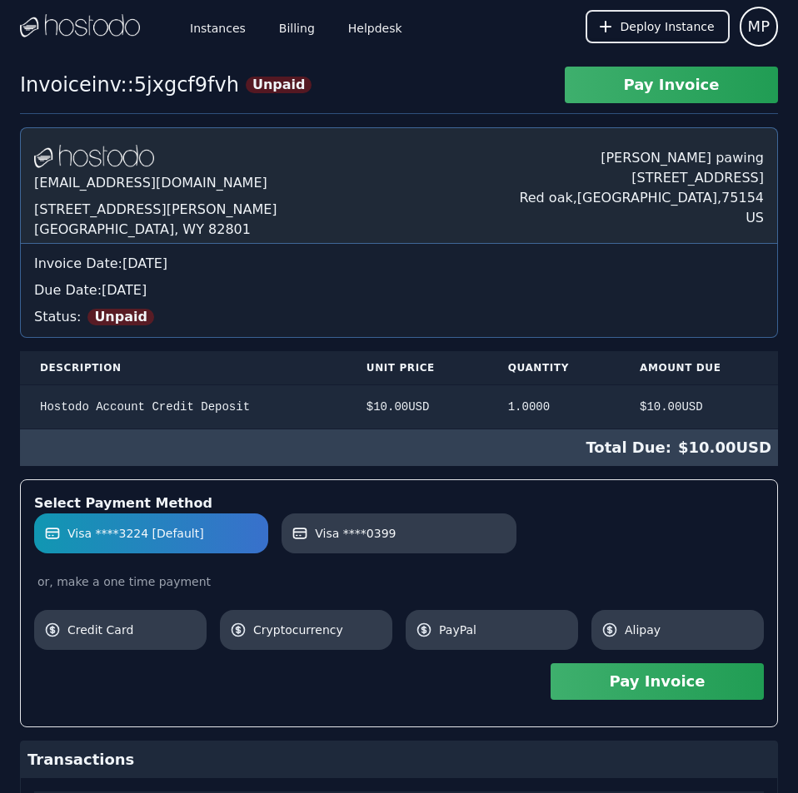
scroll to position [361, 0]
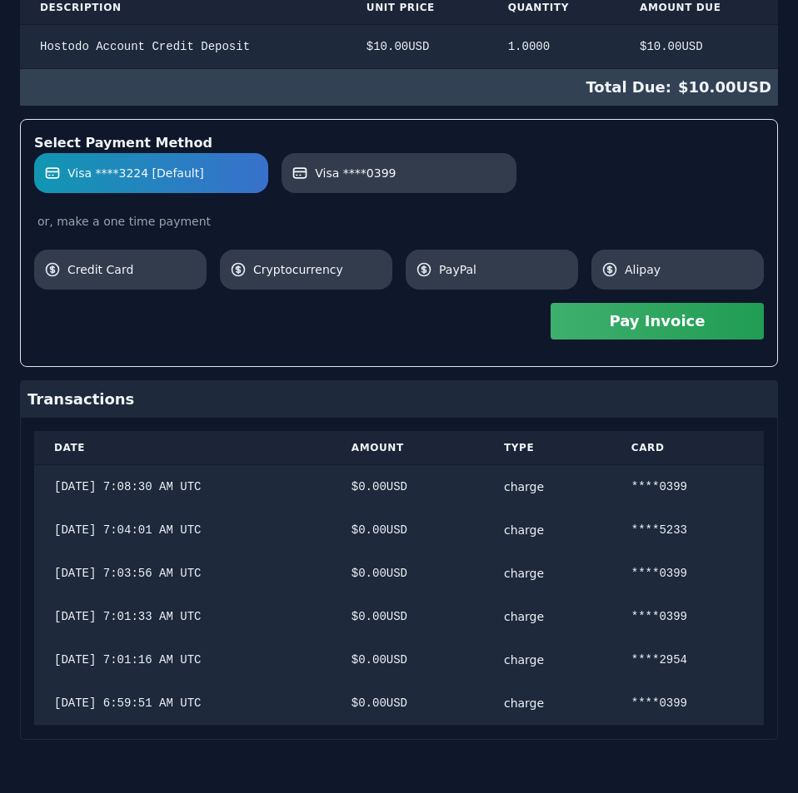
click at [589, 226] on div "Hostodo.com contact@hostodo.com 30 N Gould St, Ste N Sheridan, WY 82801 Martin …" at bounding box center [399, 253] width 758 height 973
click at [665, 321] on button "Pay Invoice" at bounding box center [656, 321] width 213 height 37
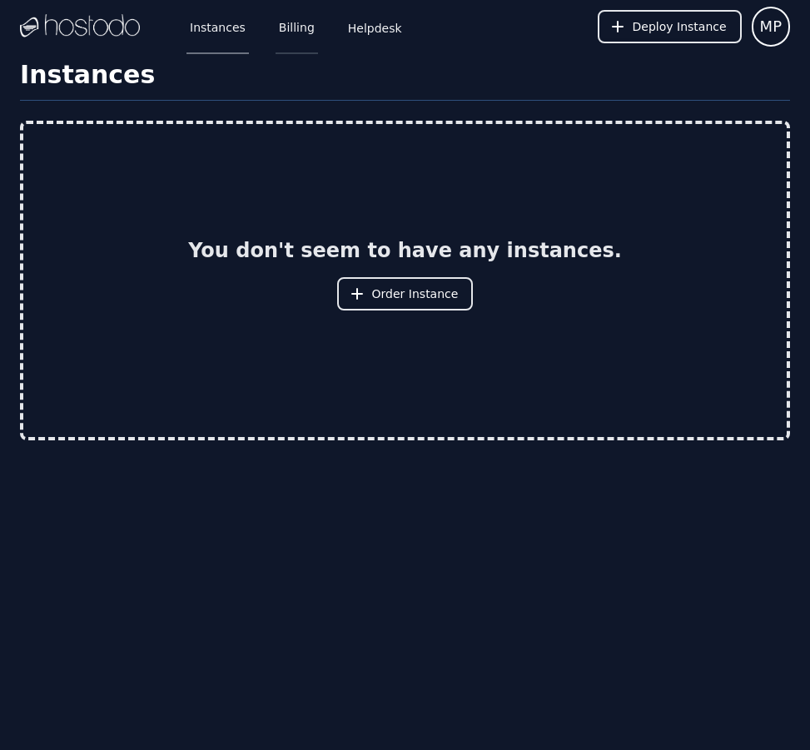
click at [283, 29] on link "Billing" at bounding box center [297, 26] width 42 height 55
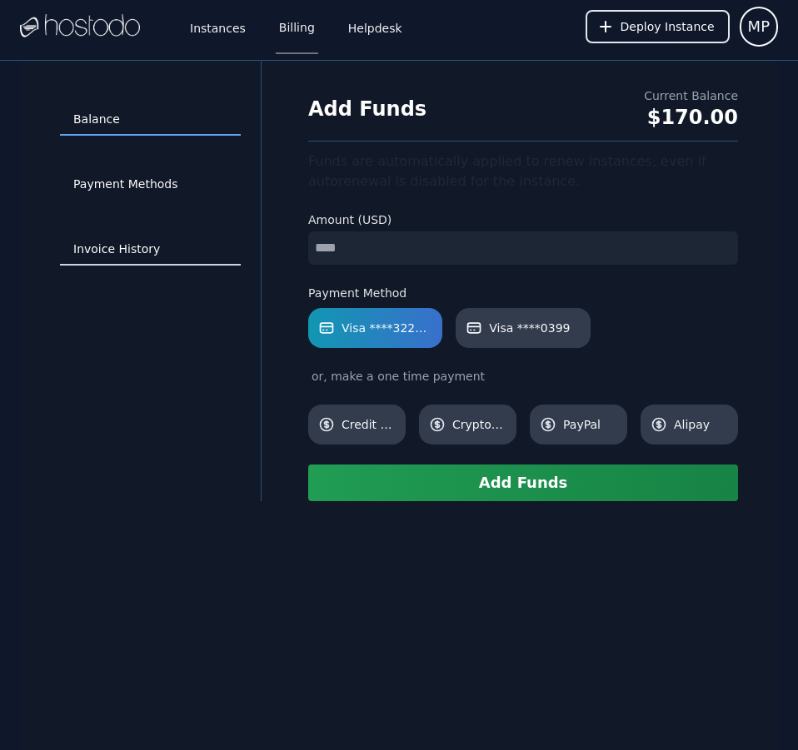
click at [133, 243] on link "Invoice History" at bounding box center [150, 250] width 181 height 32
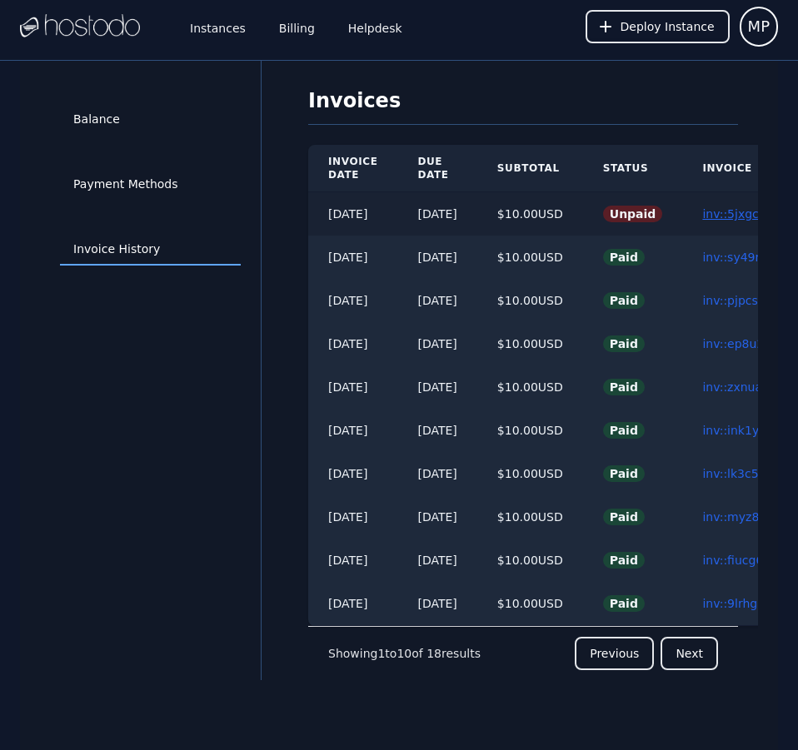
click at [739, 212] on link "inv::5jxgcf9fvh ≫" at bounding box center [751, 213] width 98 height 13
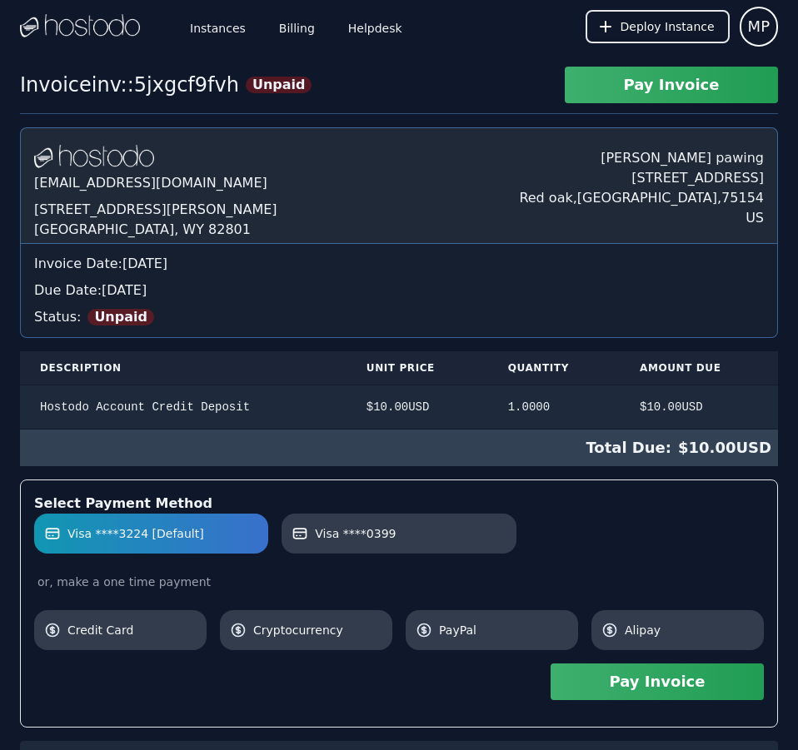
scroll to position [447, 0]
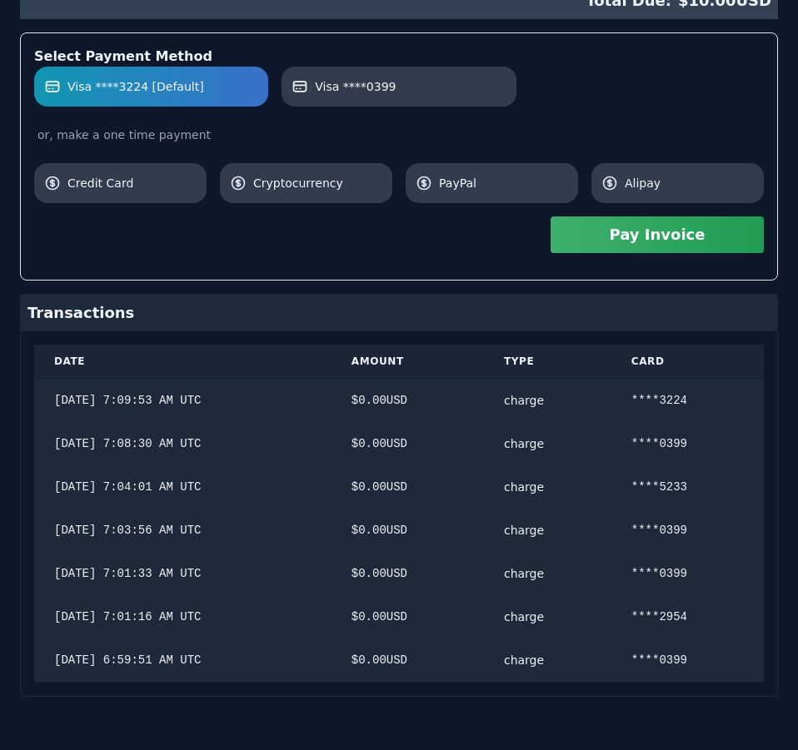
click at [591, 277] on div "Hostodo.com contact@hostodo.com 30 N Gould St, Ste N Sheridan, WY 82801 Martin …" at bounding box center [399, 188] width 758 height 1017
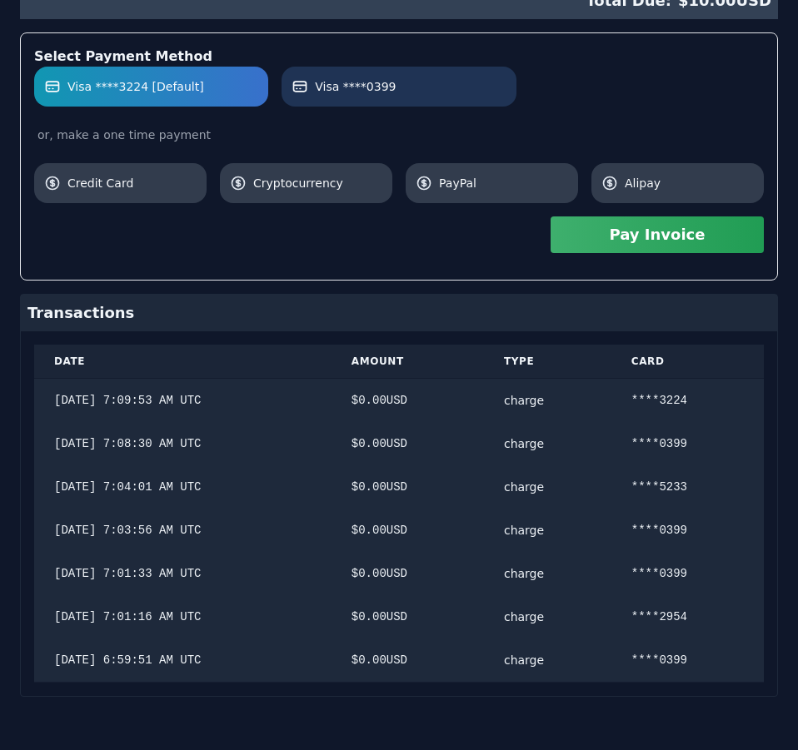
click at [392, 91] on label "Visa ****0399" at bounding box center [398, 86] width 214 height 17
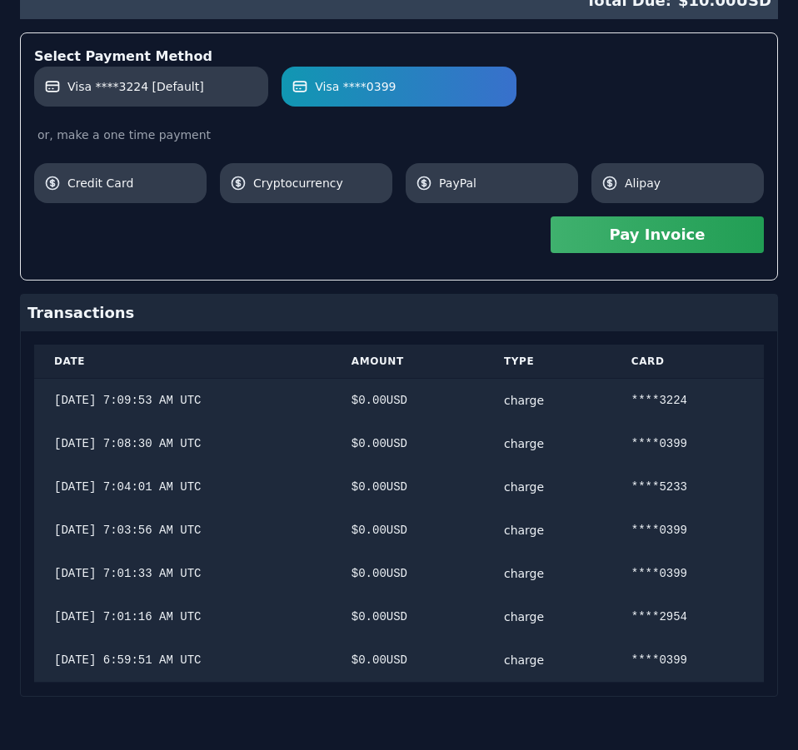
click at [598, 245] on button "Pay Invoice" at bounding box center [656, 234] width 213 height 37
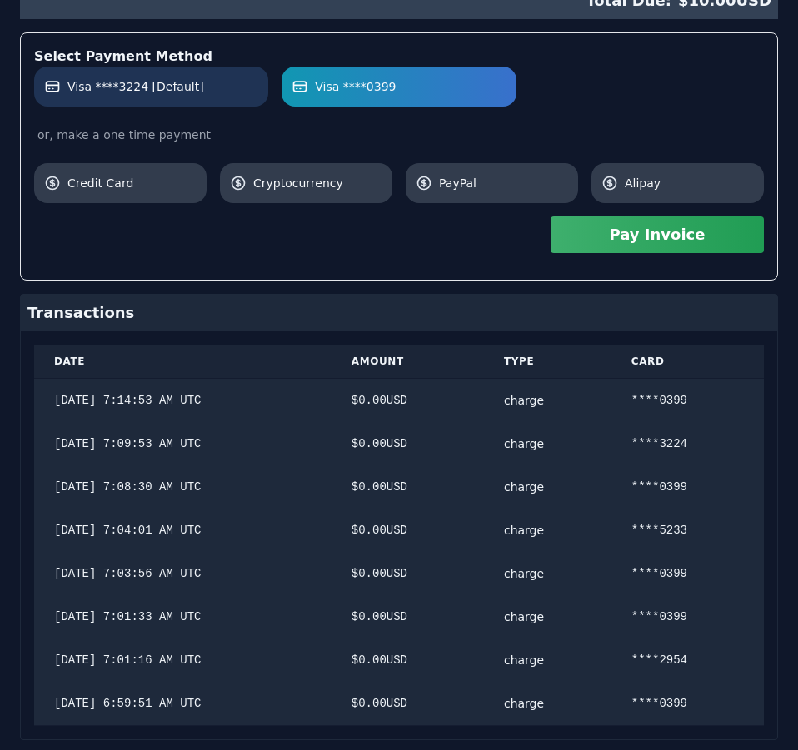
click at [172, 90] on span "Visa ****3224 [Default]" at bounding box center [135, 86] width 137 height 17
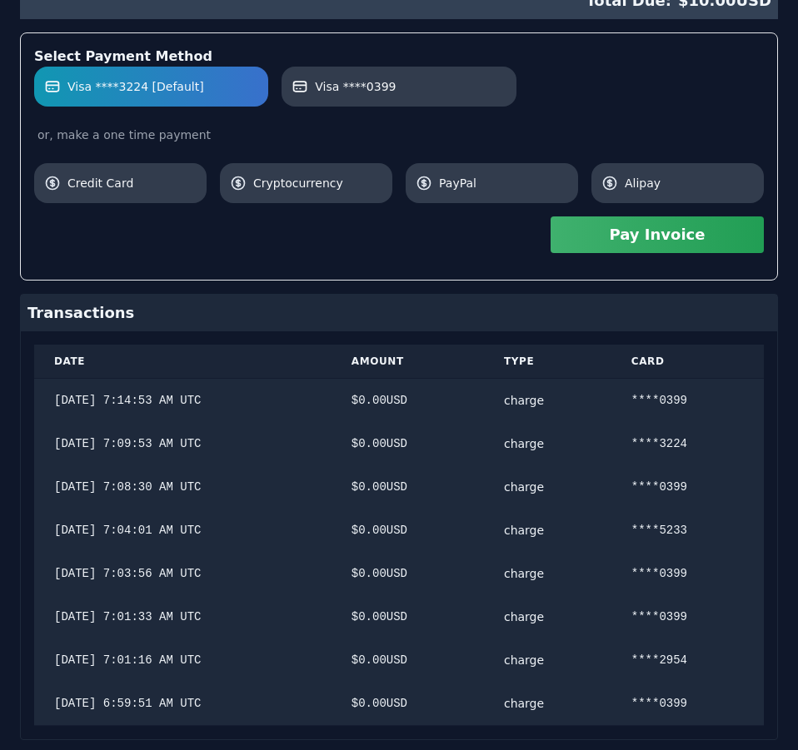
click at [623, 232] on button "Pay Invoice" at bounding box center [656, 234] width 213 height 37
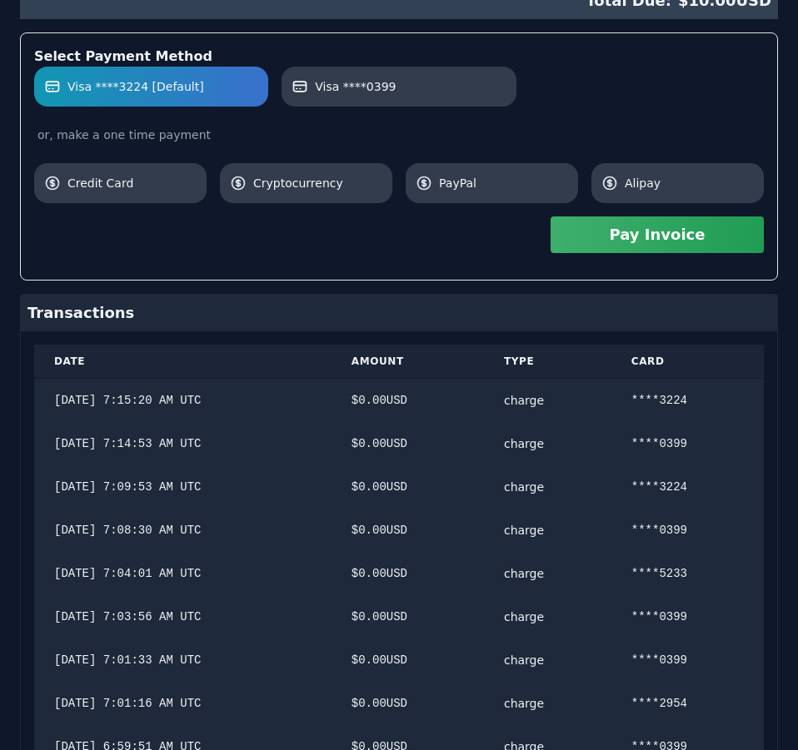
scroll to position [0, 0]
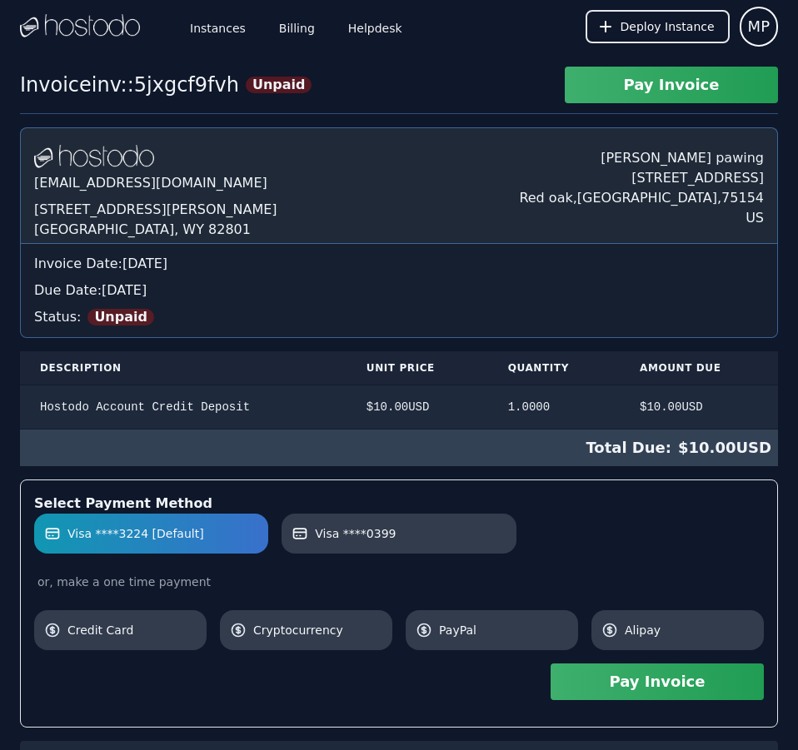
click at [420, 271] on div "Hostodo.com contact@hostodo.com 30 N Gould St, Ste N Sheridan, WY 82801 Martin …" at bounding box center [399, 678] width 758 height 1103
click at [281, 22] on link "Billing" at bounding box center [297, 26] width 42 height 55
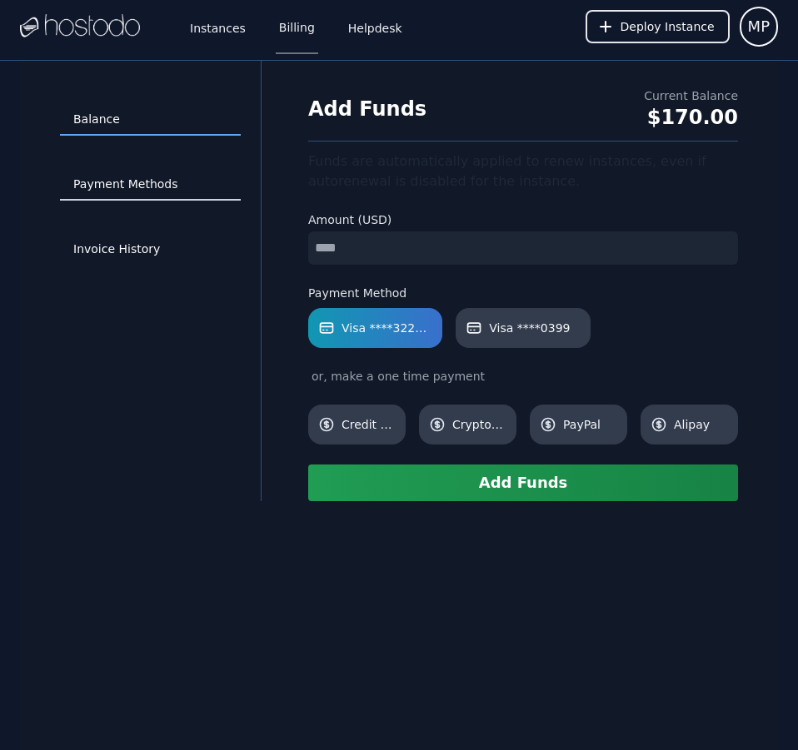
click at [181, 180] on link "Payment Methods" at bounding box center [150, 185] width 181 height 32
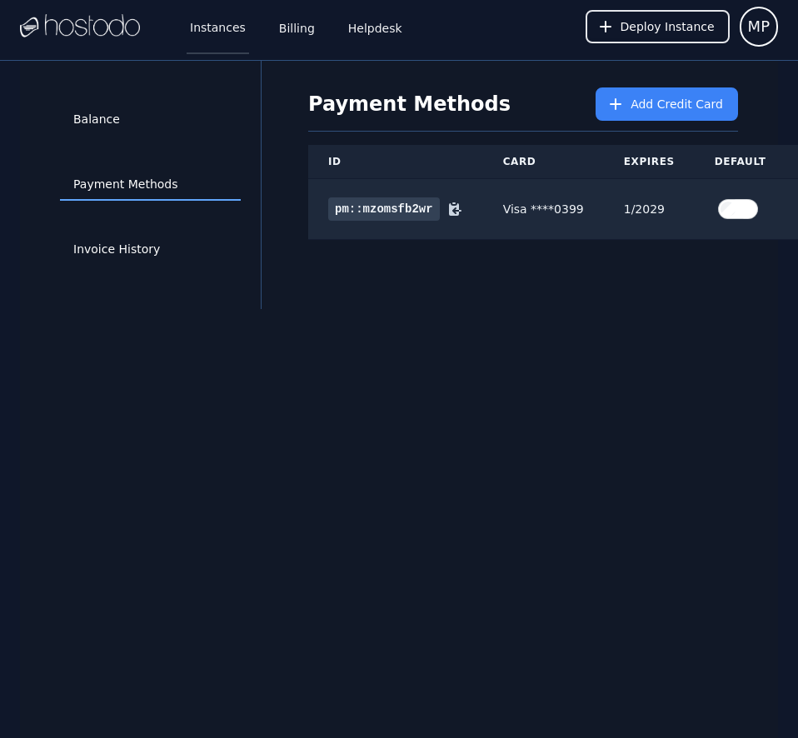
click at [216, 13] on link "Instances" at bounding box center [218, 26] width 62 height 55
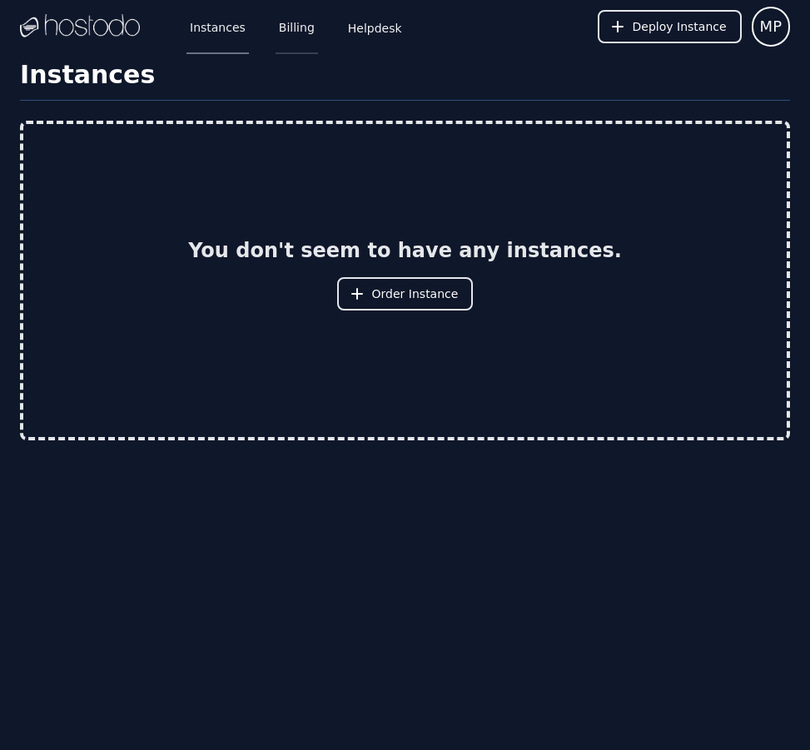
click at [289, 33] on link "Billing" at bounding box center [297, 26] width 42 height 55
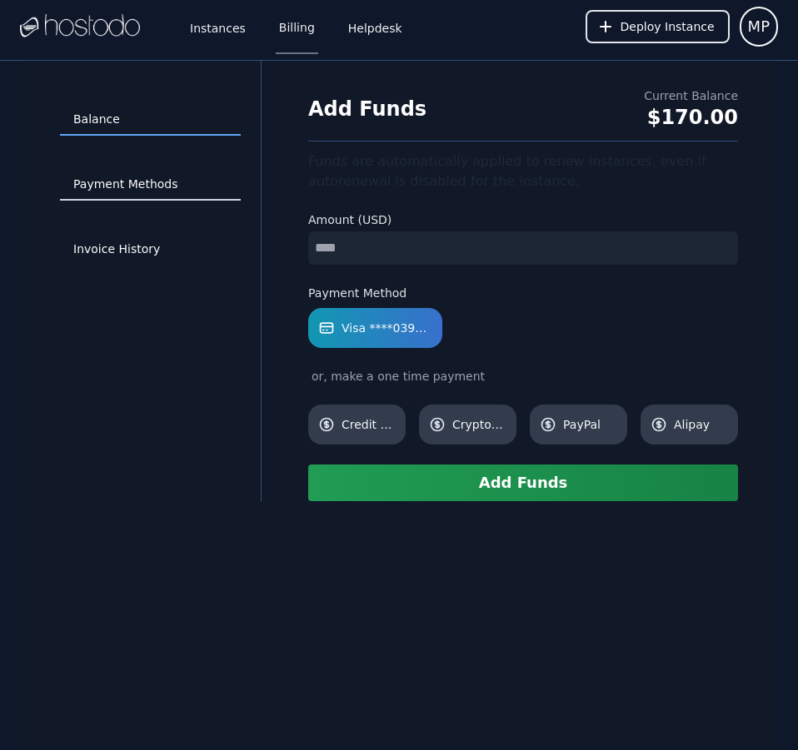
click at [150, 192] on link "Payment Methods" at bounding box center [150, 185] width 181 height 32
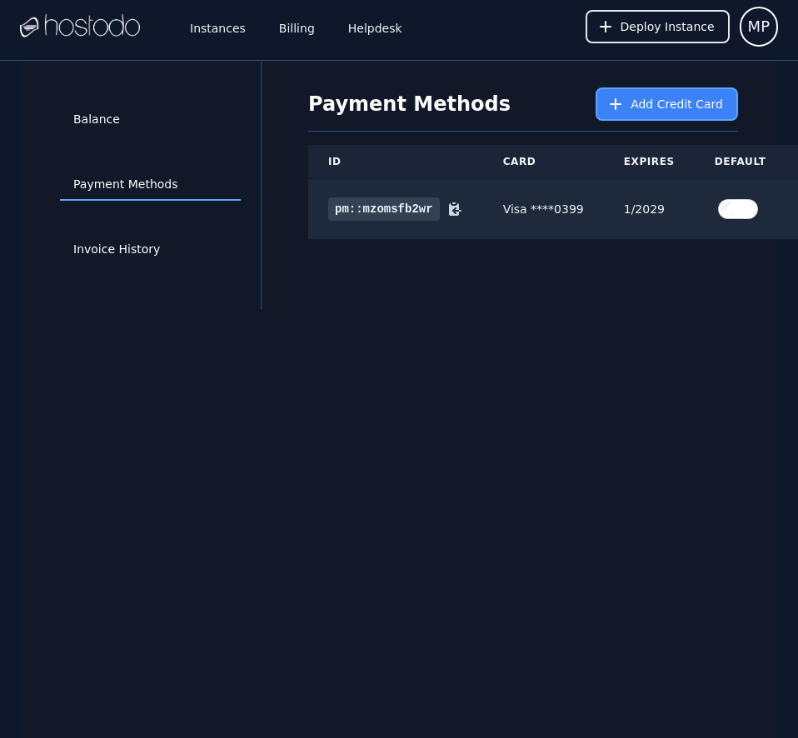
click at [654, 90] on button "Add Credit Card" at bounding box center [666, 103] width 142 height 33
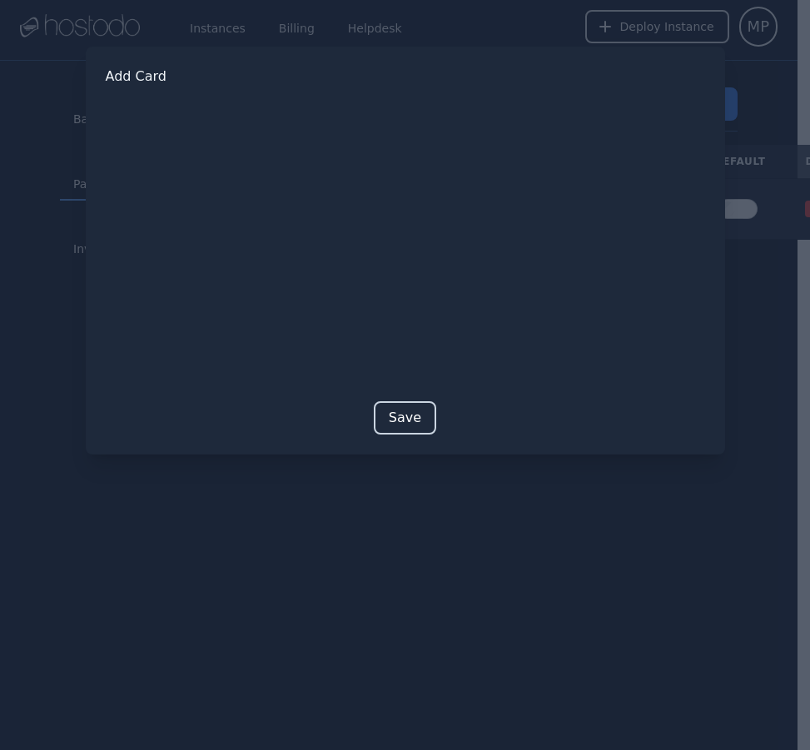
click at [415, 420] on button "Save" at bounding box center [405, 417] width 62 height 33
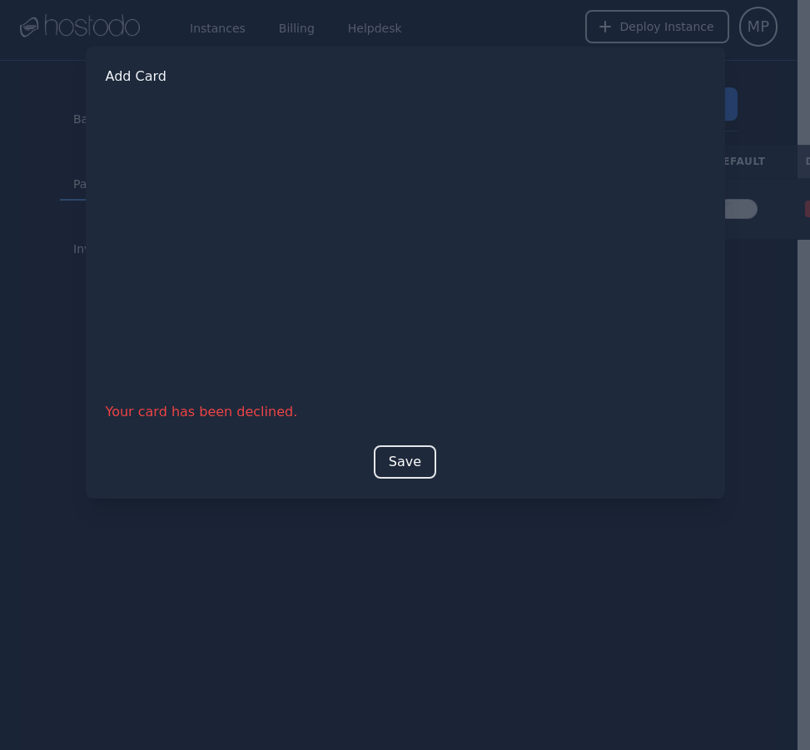
click at [583, 619] on div at bounding box center [405, 375] width 810 height 750
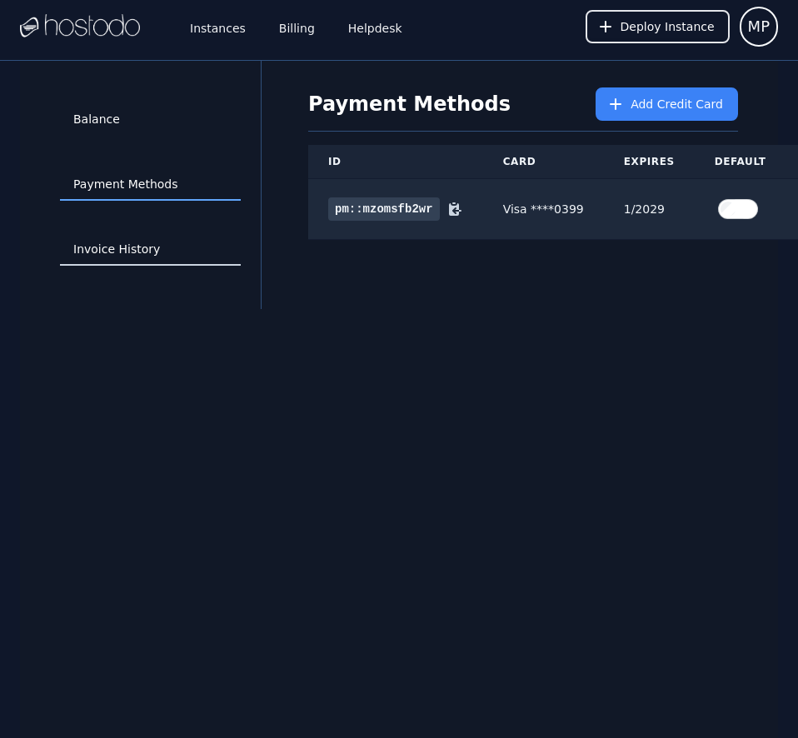
click at [143, 243] on link "Invoice History" at bounding box center [150, 250] width 181 height 32
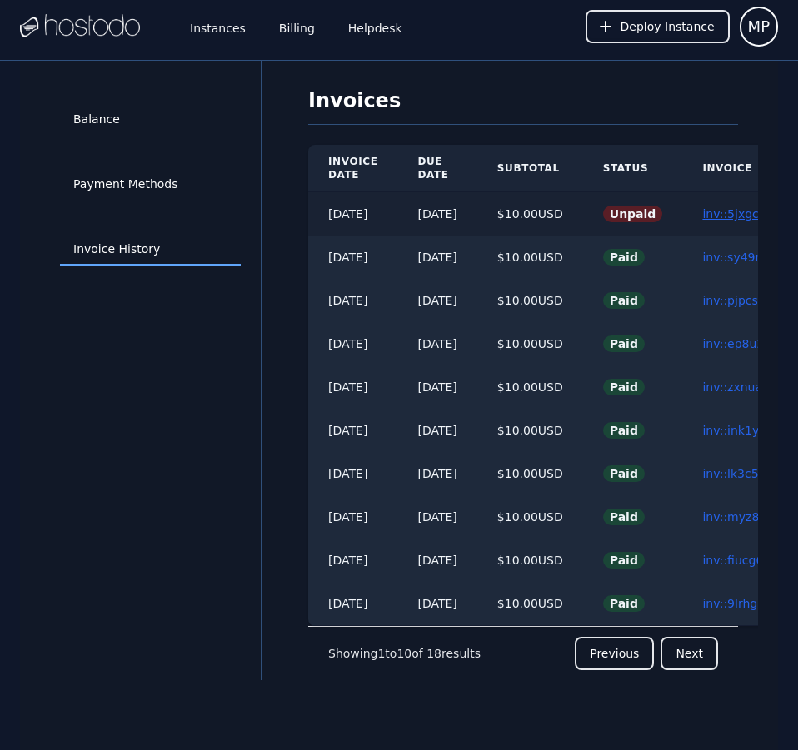
click at [740, 216] on link "inv::5jxgcf9fvh ≫" at bounding box center [751, 213] width 98 height 13
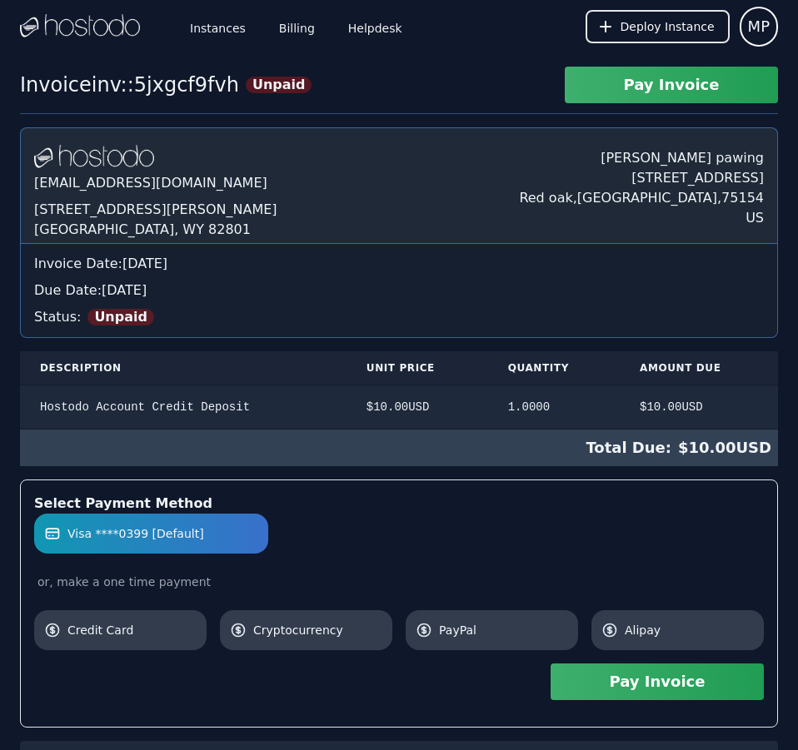
scroll to position [534, 0]
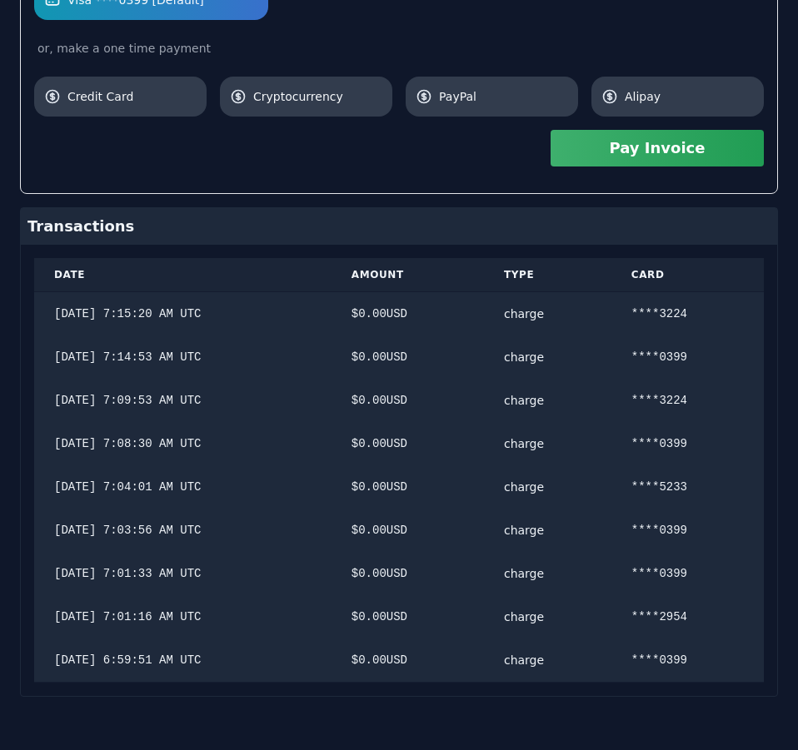
click at [594, 381] on div "Hostodo.com contact@hostodo.com 30 N Gould St, Ste N Sheridan, WY 82801 Martin …" at bounding box center [399, 145] width 758 height 1103
click at [629, 158] on button "Pay Invoice" at bounding box center [656, 148] width 213 height 37
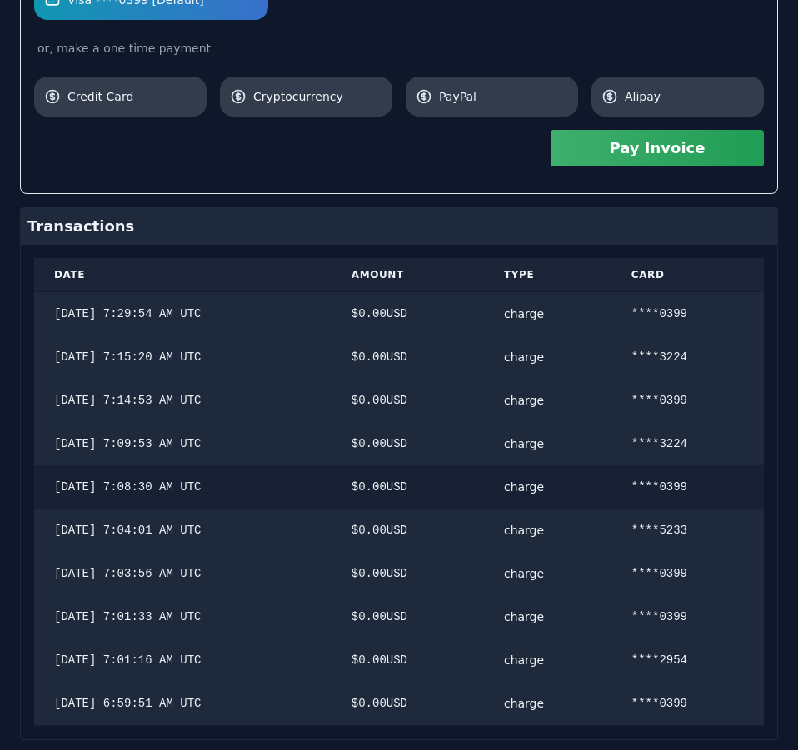
scroll to position [0, 0]
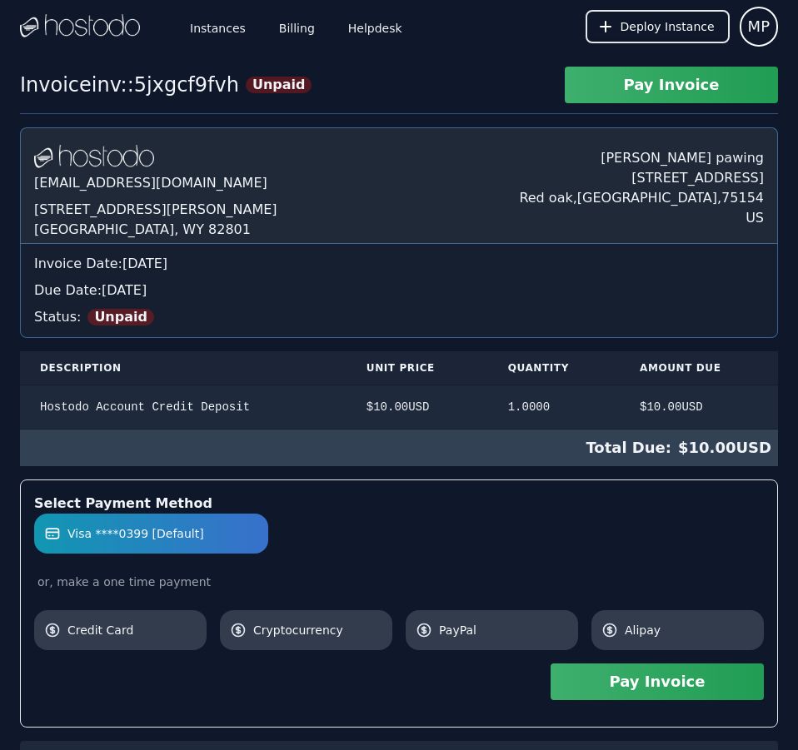
click at [438, 483] on div "Hostodo.com contact@hostodo.com 30 N Gould St, Ste N Sheridan, WY 82801 Martin …" at bounding box center [399, 700] width 758 height 1146
click at [293, 25] on link "Billing" at bounding box center [297, 26] width 42 height 55
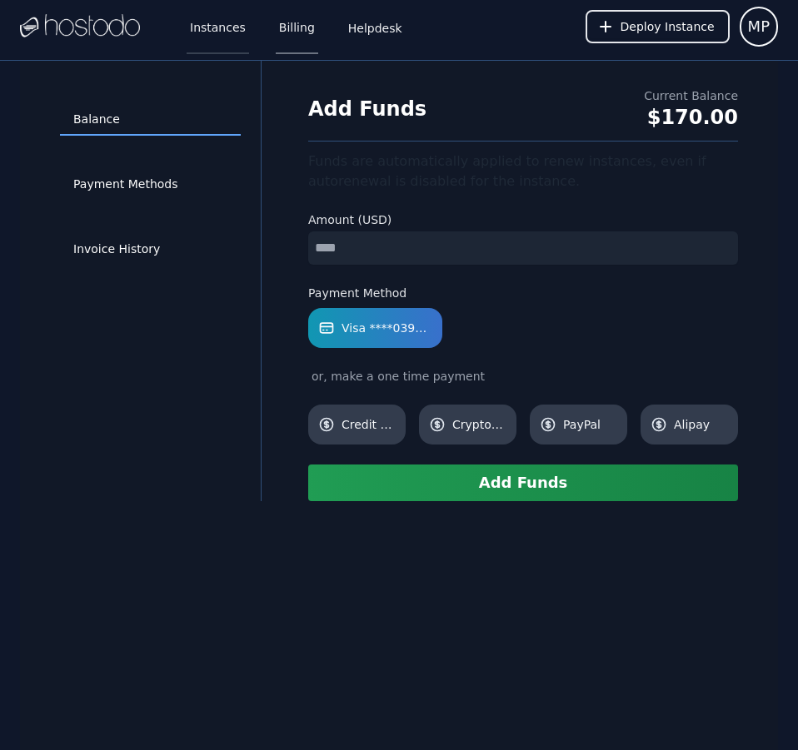
click at [201, 25] on link "Instances" at bounding box center [218, 26] width 62 height 55
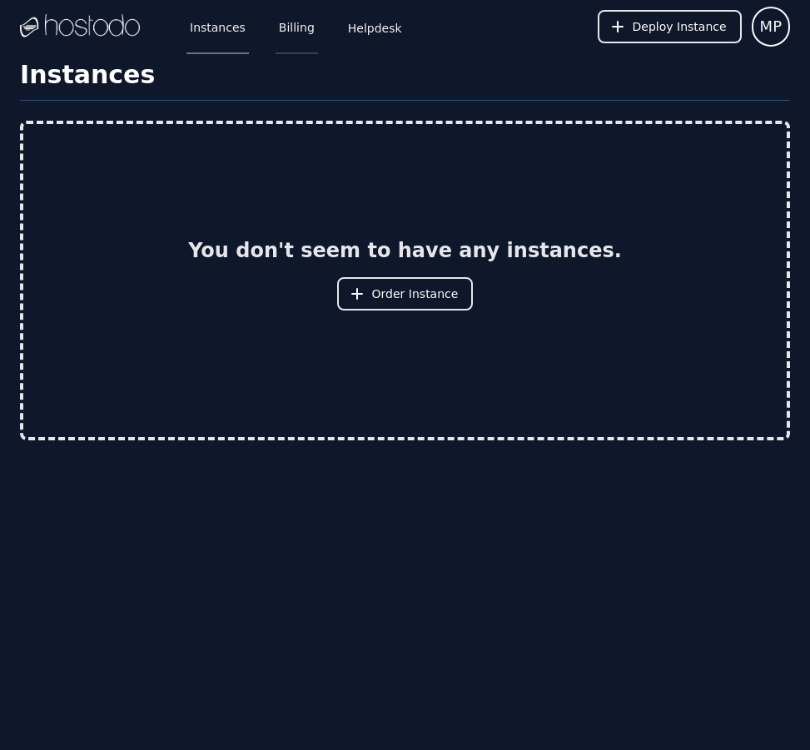
click at [277, 17] on link "Billing" at bounding box center [297, 26] width 42 height 55
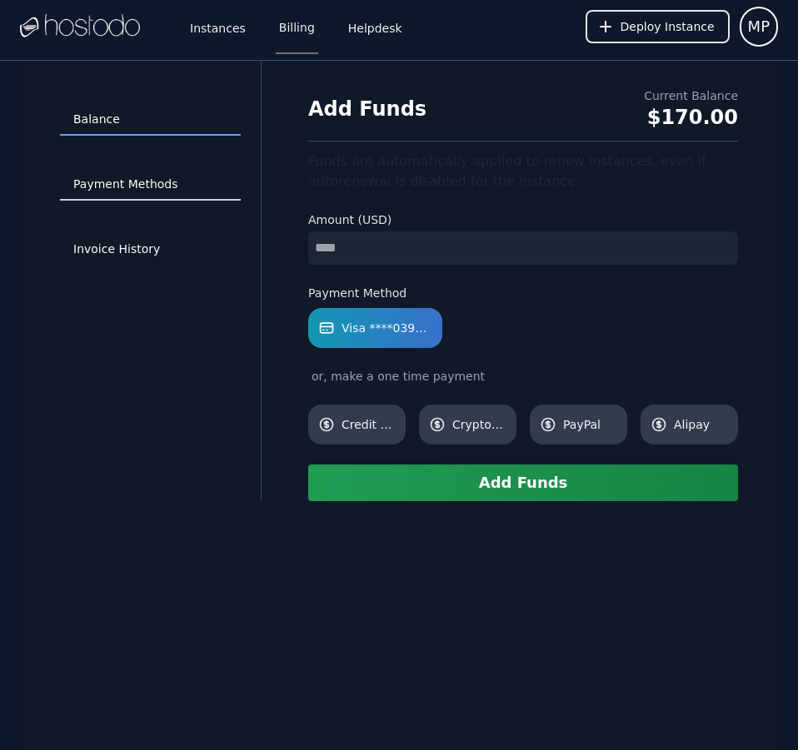
click at [110, 187] on link "Payment Methods" at bounding box center [150, 185] width 181 height 32
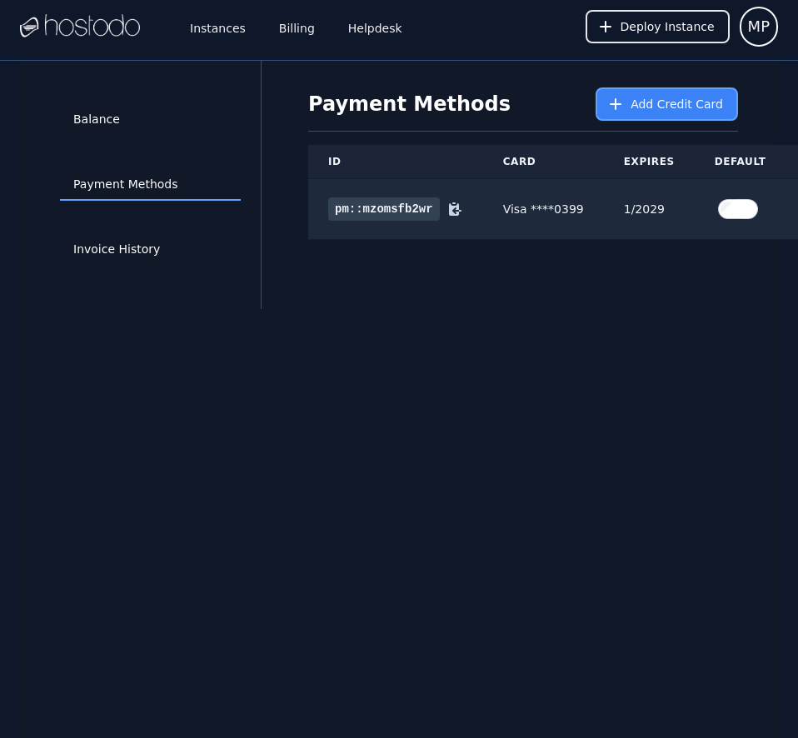
click at [646, 114] on button "Add Credit Card" at bounding box center [666, 103] width 142 height 33
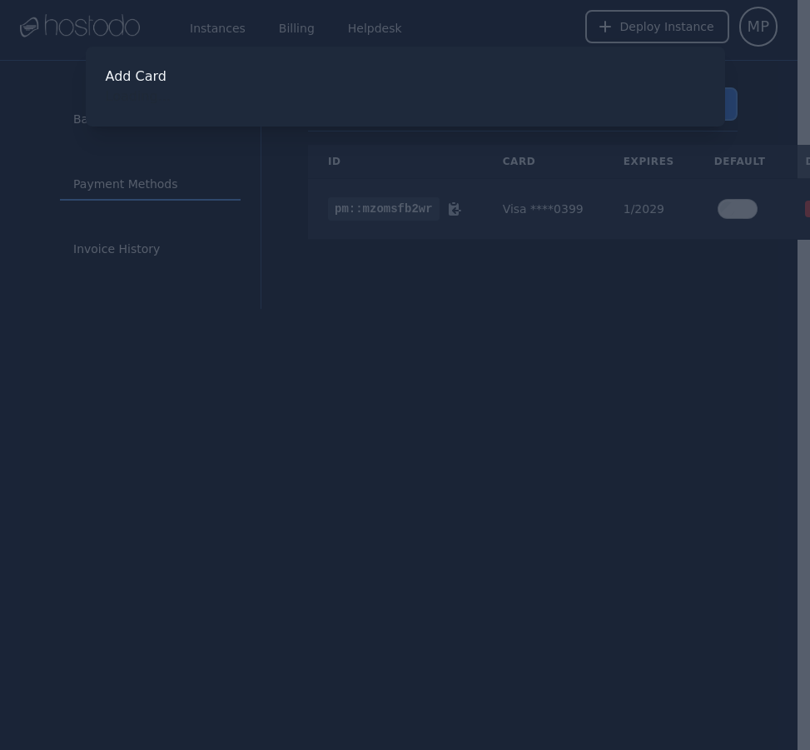
click at [650, 110] on div "Add Card Loading..." at bounding box center [405, 87] width 639 height 80
click at [396, 420] on button "Save" at bounding box center [405, 417] width 62 height 33
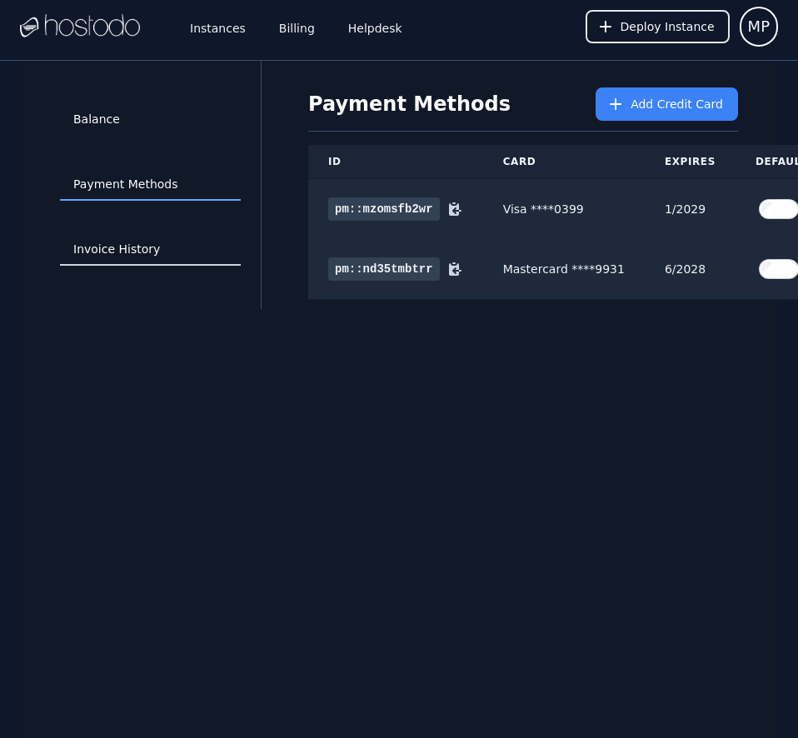
click at [154, 252] on link "Invoice History" at bounding box center [150, 250] width 181 height 32
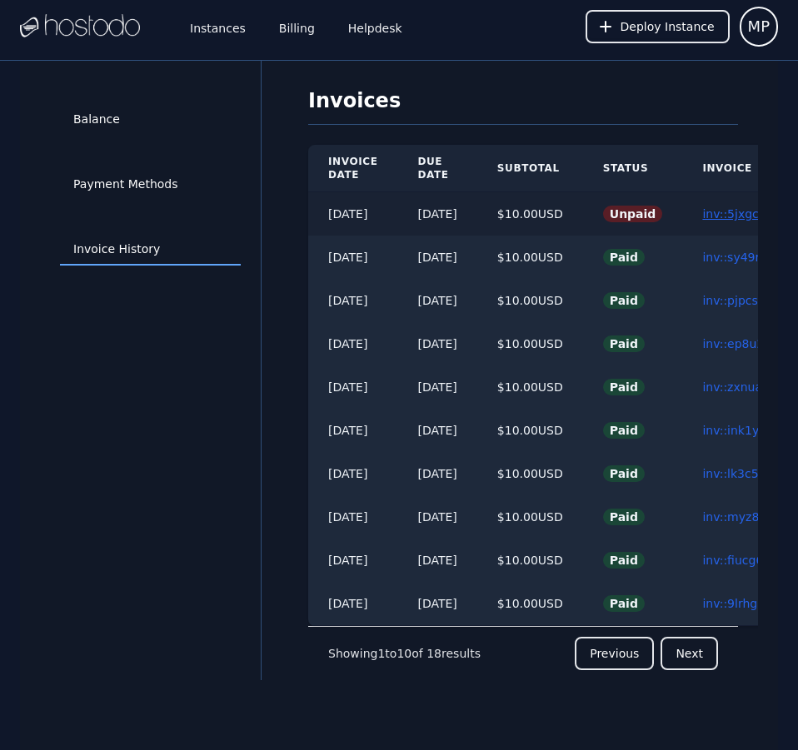
click at [747, 211] on link "inv::5jxgcf9fvh ≫" at bounding box center [751, 213] width 98 height 13
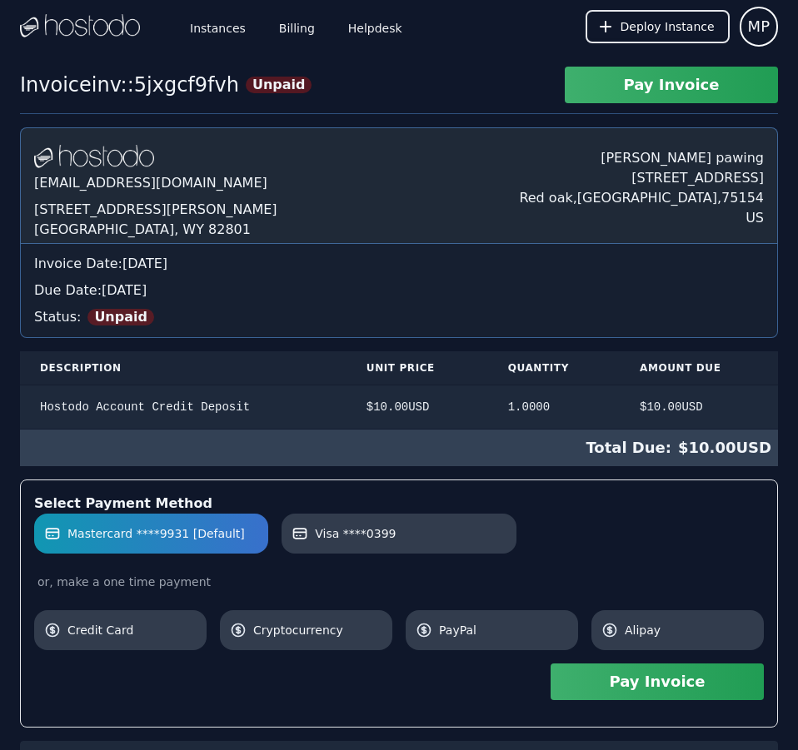
scroll to position [577, 0]
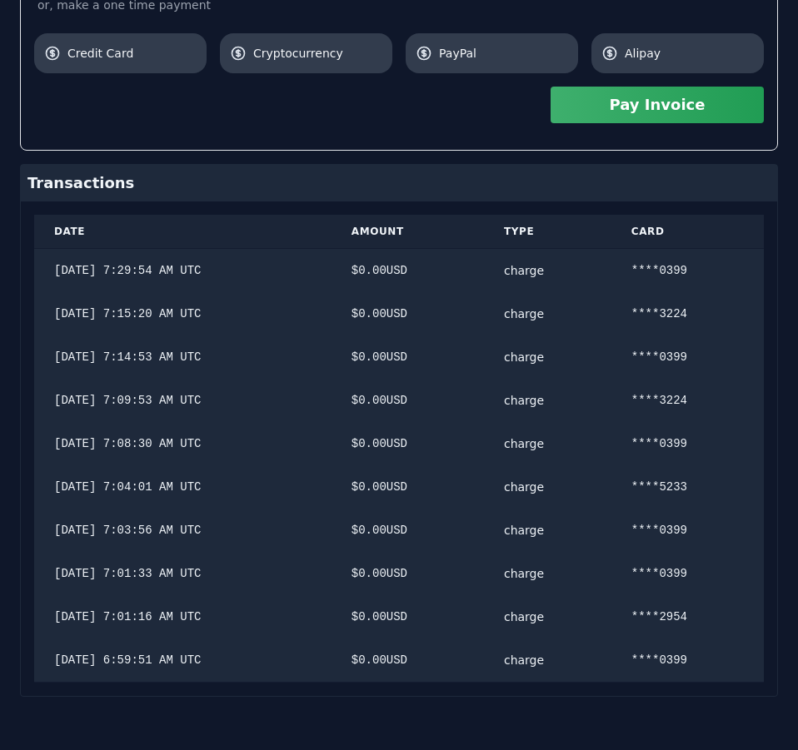
click at [747, 211] on div "Hostodo.com contact@hostodo.com 30 N Gould St, Ste N Sheridan, WY 82801 Martin …" at bounding box center [399, 123] width 758 height 1146
click at [691, 112] on button "Pay Invoice" at bounding box center [656, 105] width 213 height 37
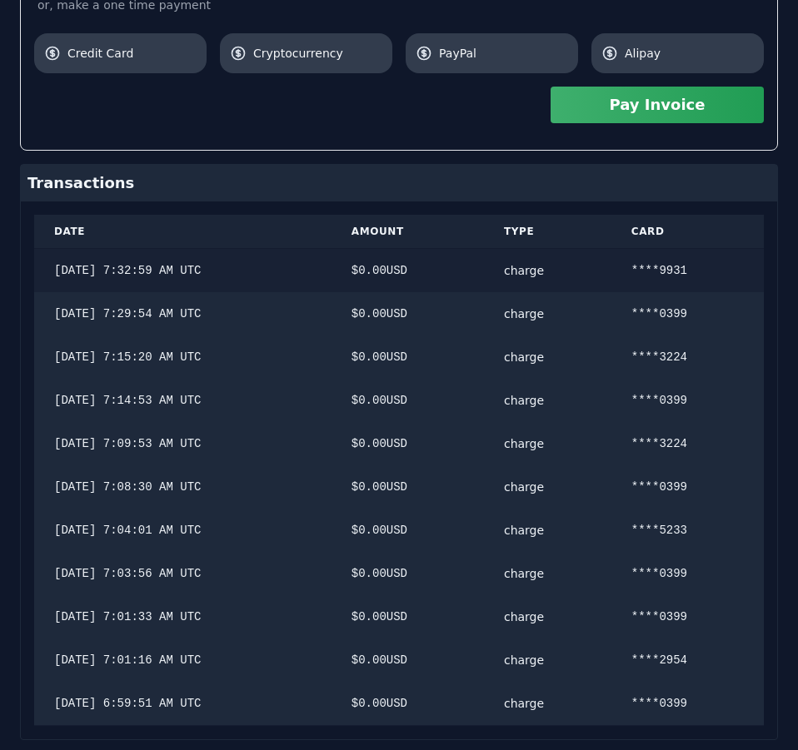
scroll to position [0, 0]
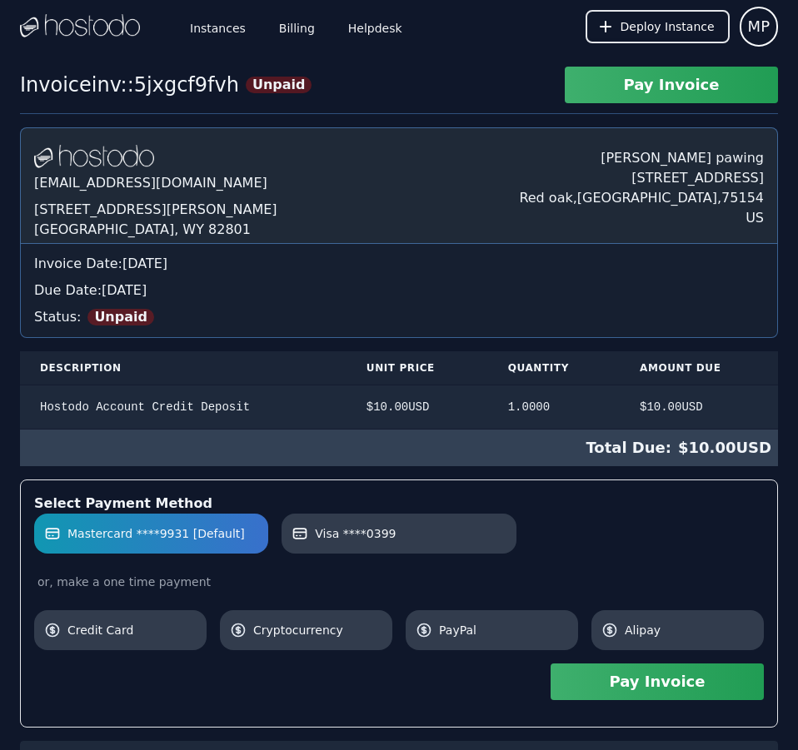
click at [313, 285] on div "Hostodo.com contact@hostodo.com 30 N Gould St, Ste N Sheridan, WY 82801 Martin …" at bounding box center [399, 722] width 758 height 1190
click at [296, 36] on link "Billing" at bounding box center [297, 26] width 42 height 55
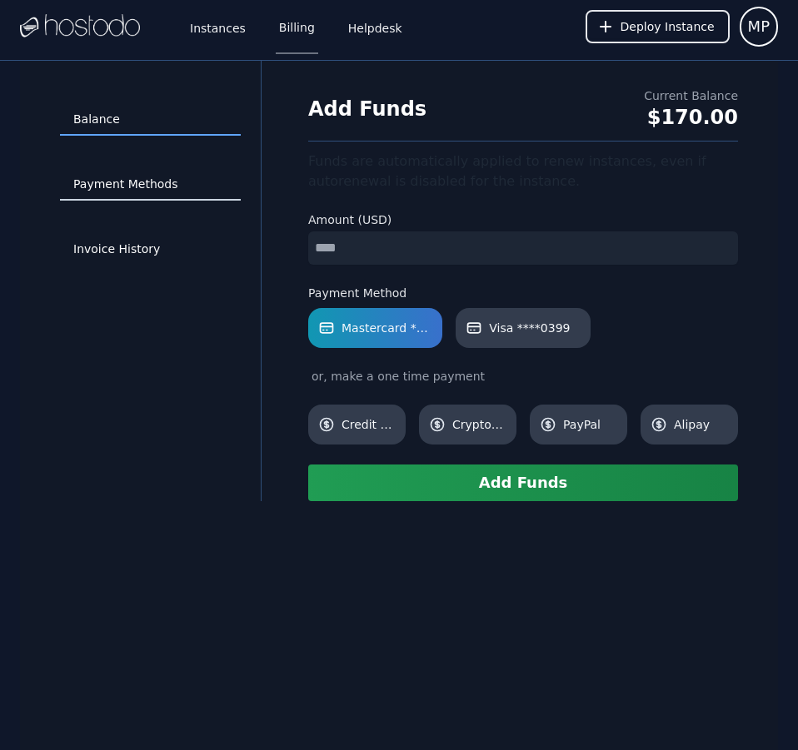
click at [125, 175] on link "Payment Methods" at bounding box center [150, 185] width 181 height 32
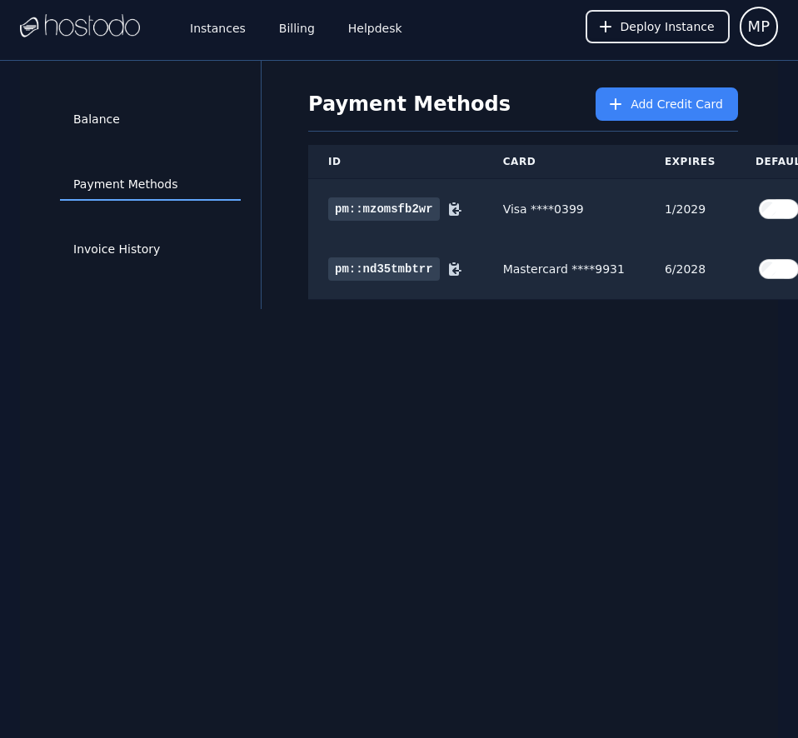
scroll to position [73, 0]
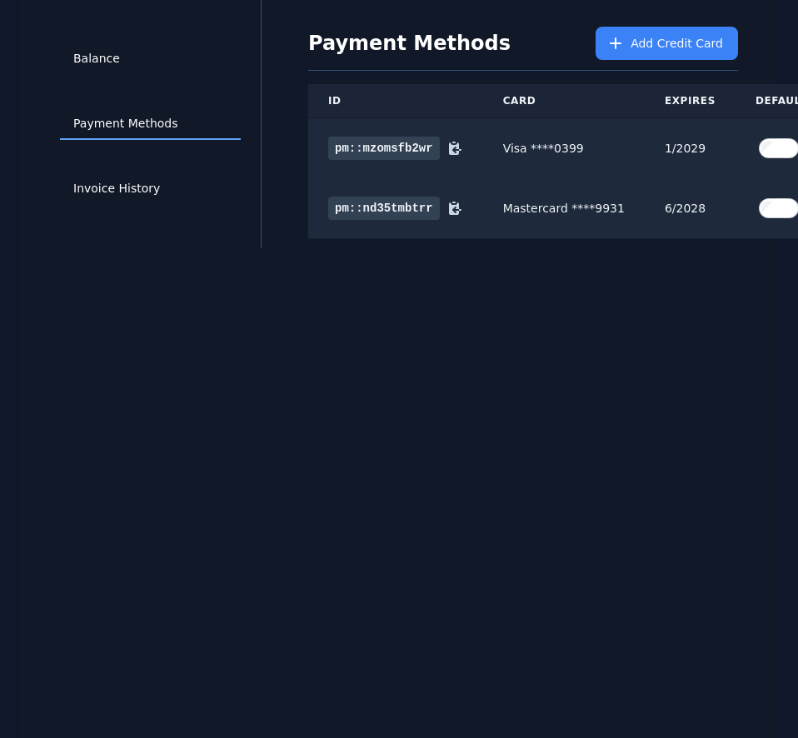
click at [606, 511] on div "Balance Payment Methods Invoice History Payment Methods Add Credit Card ID Card…" at bounding box center [399, 369] width 758 height 738
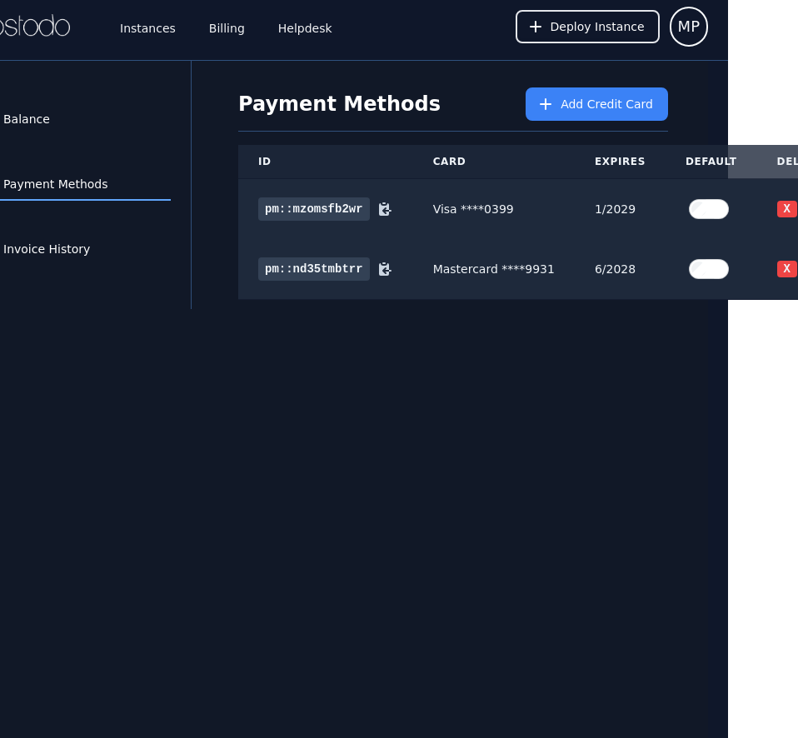
click at [606, 511] on div "Balance Payment Methods Invoice History Payment Methods Add Credit Card ID Card…" at bounding box center [329, 430] width 758 height 738
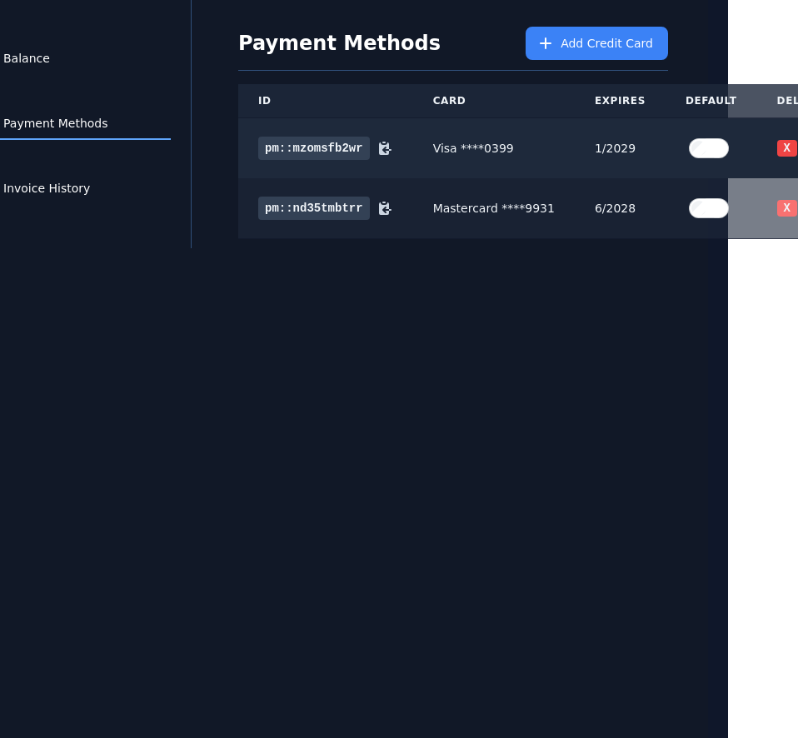
click at [777, 200] on button "X" at bounding box center [787, 208] width 20 height 17
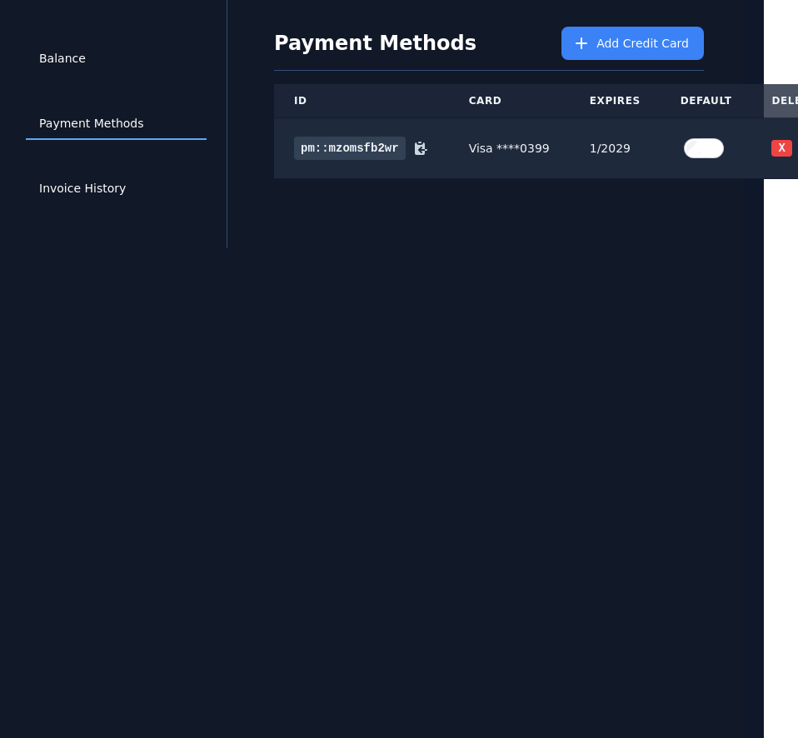
scroll to position [0, 34]
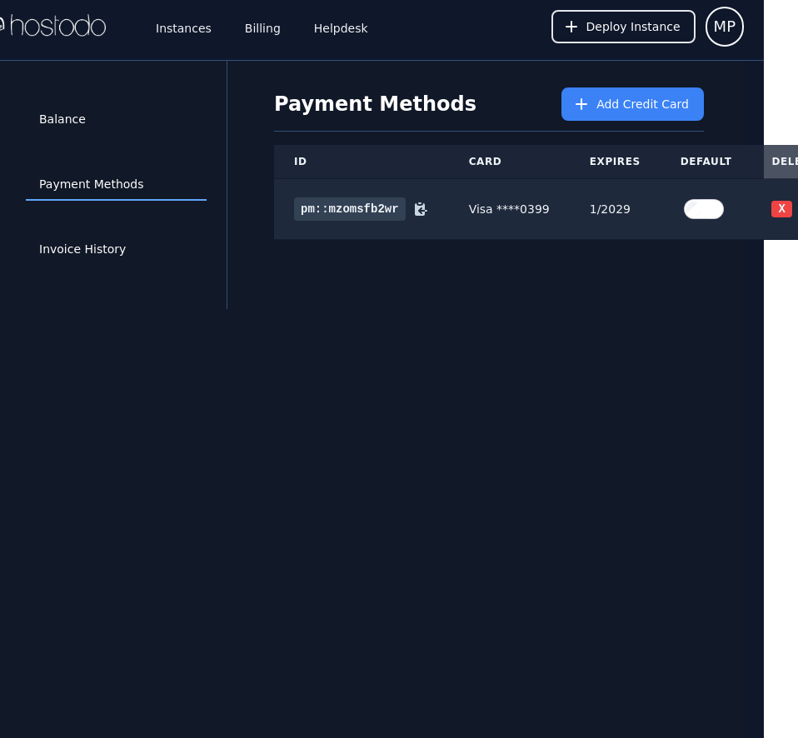
click at [446, 362] on div "Balance Payment Methods Invoice History Payment Methods Add Credit Card ID Card…" at bounding box center [365, 430] width 758 height 738
click at [173, 26] on link "Instances" at bounding box center [183, 26] width 62 height 55
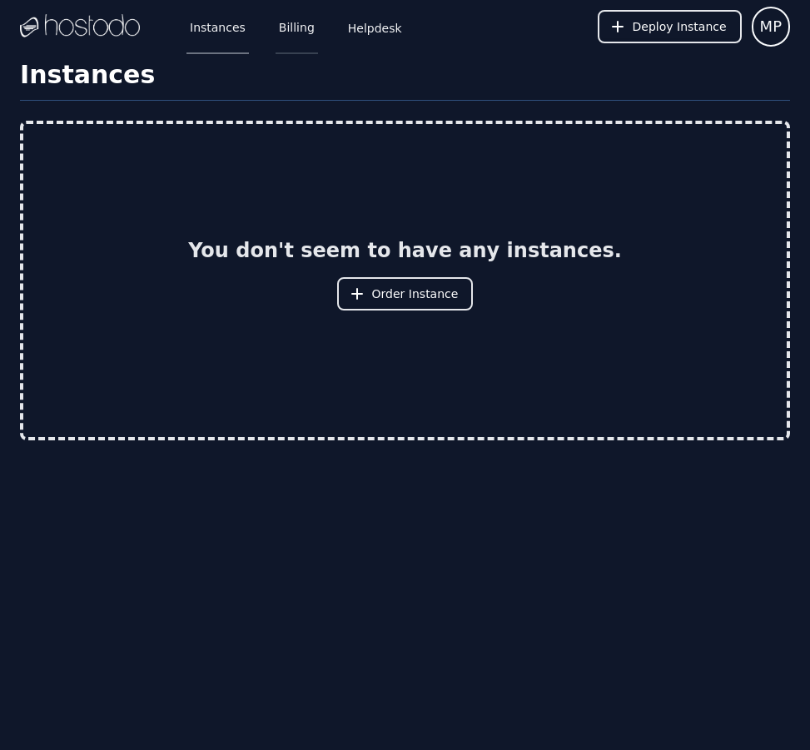
click at [277, 27] on link "Billing" at bounding box center [297, 26] width 42 height 55
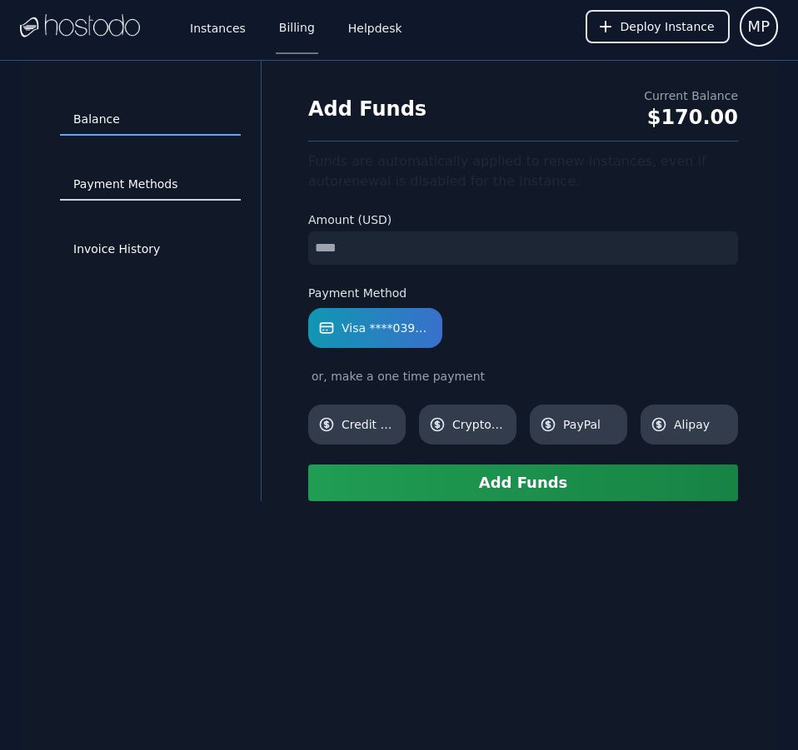
click at [160, 178] on link "Payment Methods" at bounding box center [150, 185] width 181 height 32
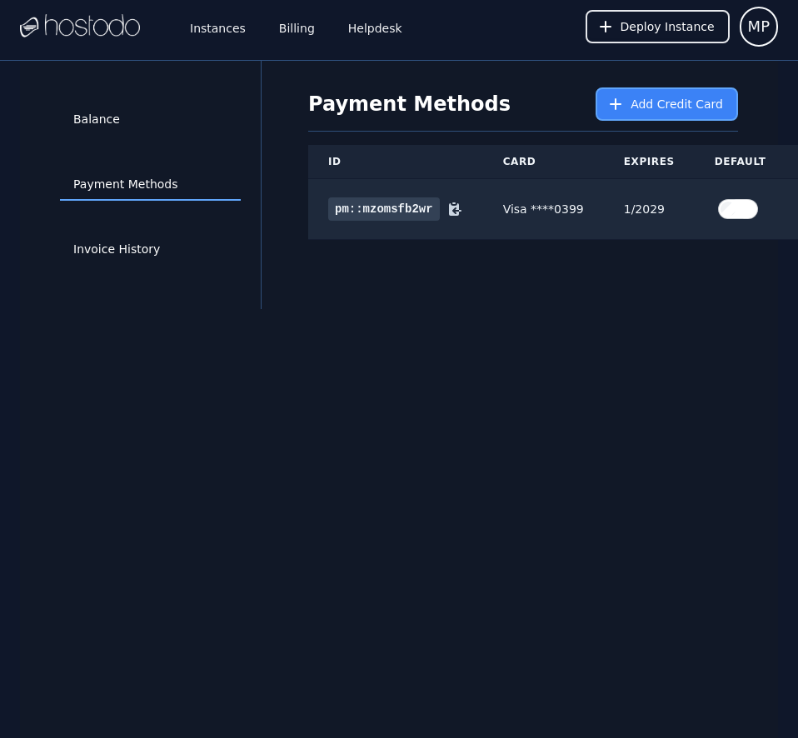
click at [644, 109] on span "Add Credit Card" at bounding box center [676, 104] width 92 height 17
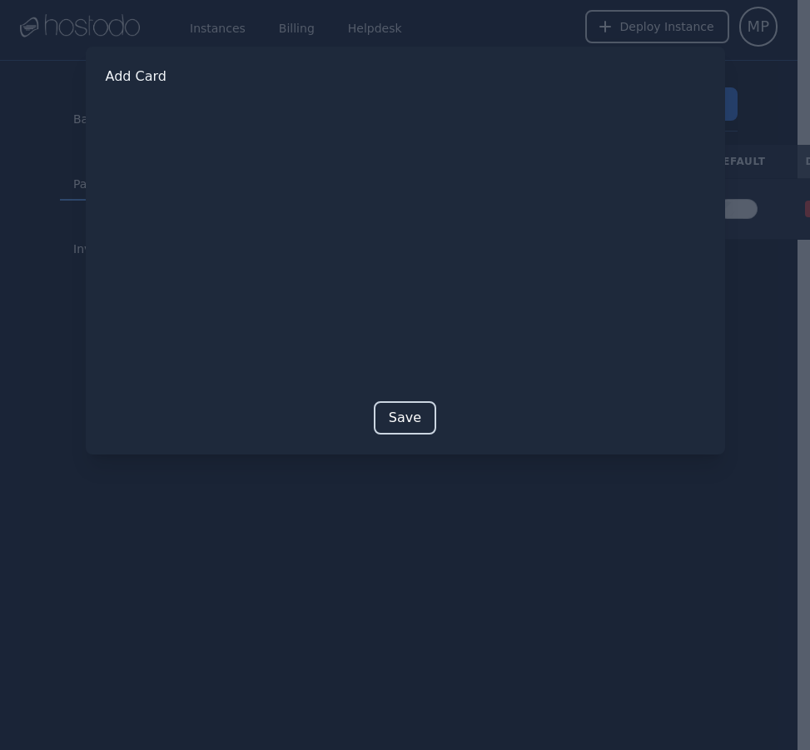
click at [392, 411] on button "Save" at bounding box center [405, 417] width 62 height 33
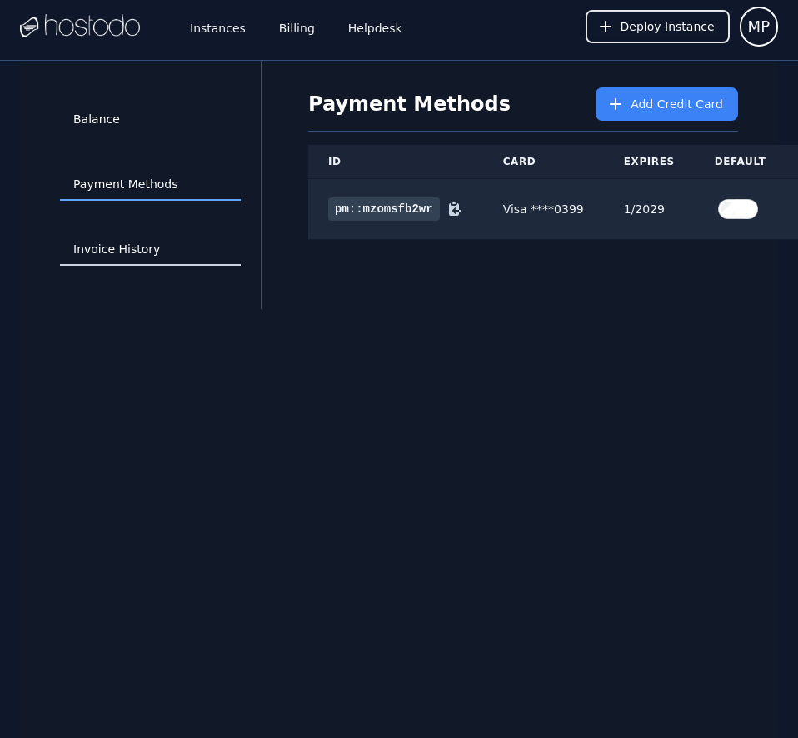
click at [160, 254] on link "Invoice History" at bounding box center [150, 250] width 181 height 32
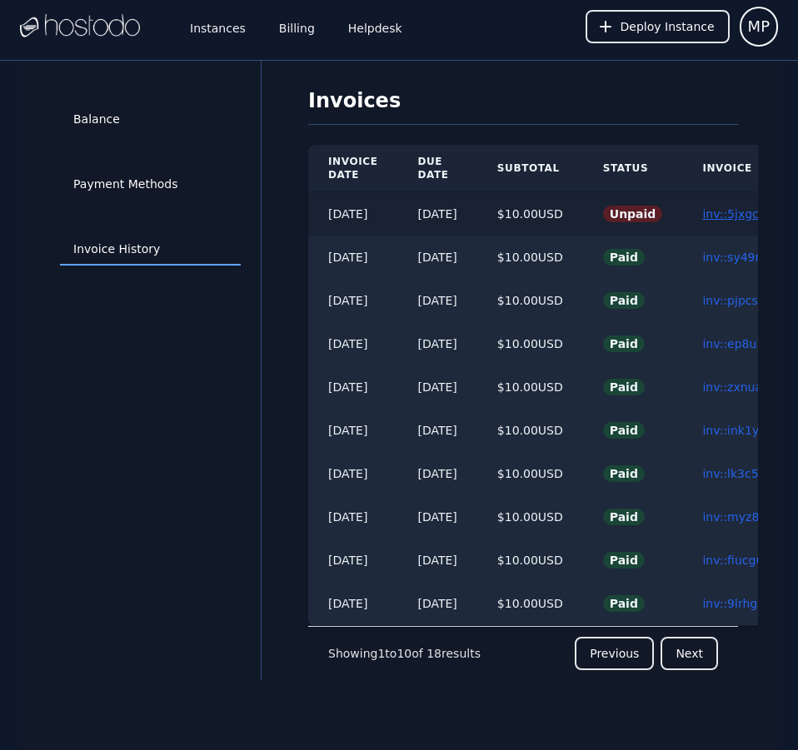
click at [733, 212] on link "inv::5jxgcf9fvh ≫" at bounding box center [751, 213] width 98 height 13
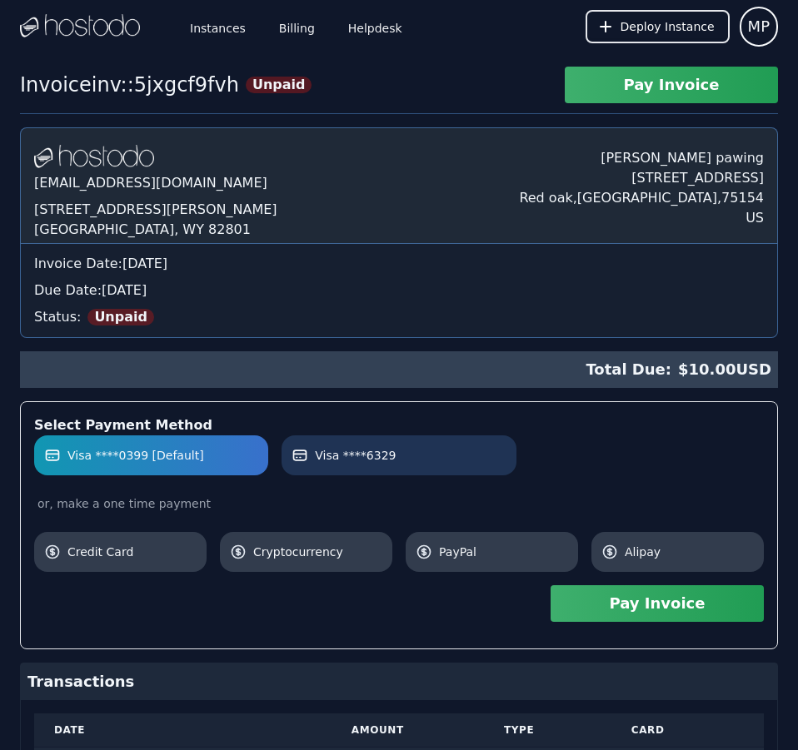
click at [438, 448] on label "Visa ****6329" at bounding box center [398, 455] width 214 height 17
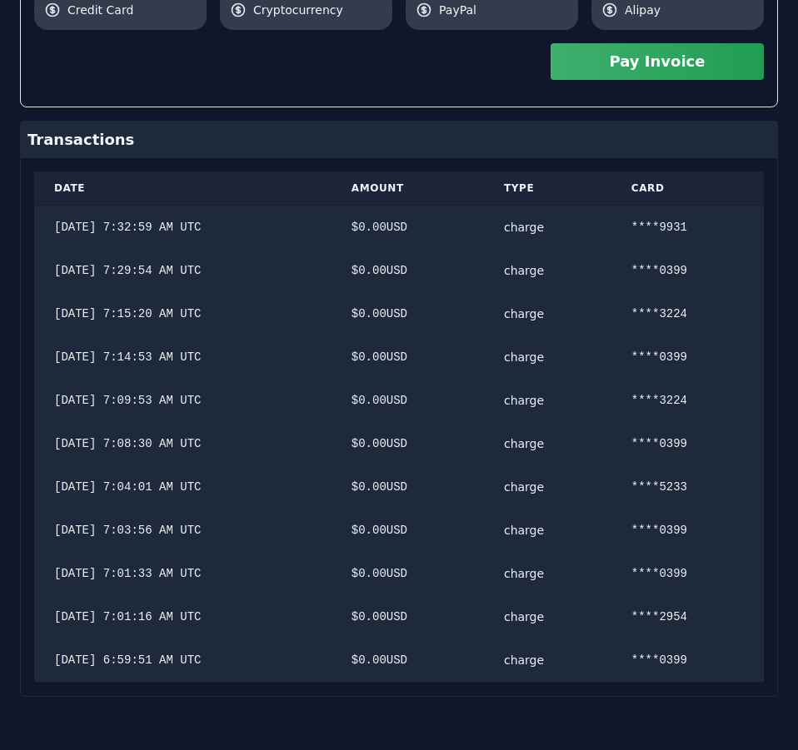
click at [579, 408] on div "[DOMAIN_NAME] [EMAIL_ADDRESS][DOMAIN_NAME] [STREET_ADDRESS][PERSON_NAME] [PERSO…" at bounding box center [399, 141] width 758 height 1112
click at [664, 70] on button "Pay Invoice" at bounding box center [656, 61] width 213 height 37
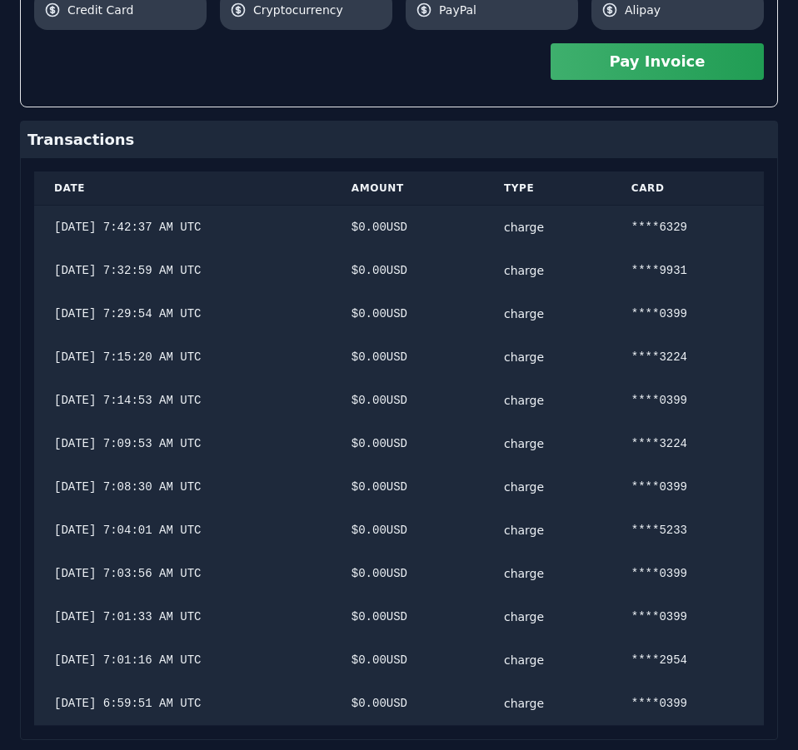
click at [343, 103] on div "Invoice inv::5jxgcf9fvh Unpaid Pay Invoice Hostodo.com contact@hostodo.com 30 N…" at bounding box center [399, 119] width 798 height 1347
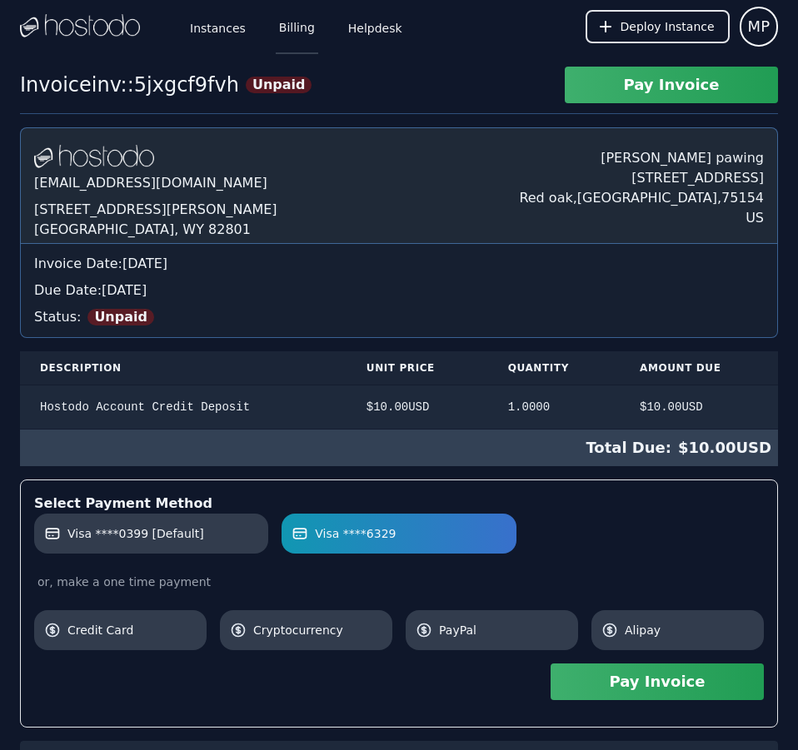
click at [277, 36] on link "Billing" at bounding box center [297, 26] width 42 height 55
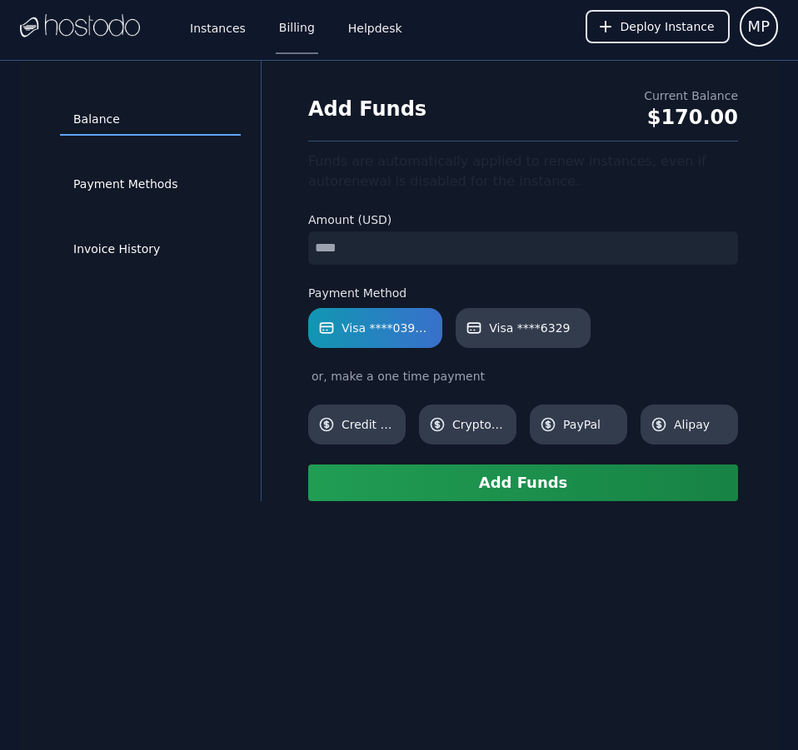
click at [398, 241] on input "number" at bounding box center [523, 247] width 430 height 33
type input "**"
click at [498, 326] on span "Visa ****6329" at bounding box center [529, 328] width 81 height 17
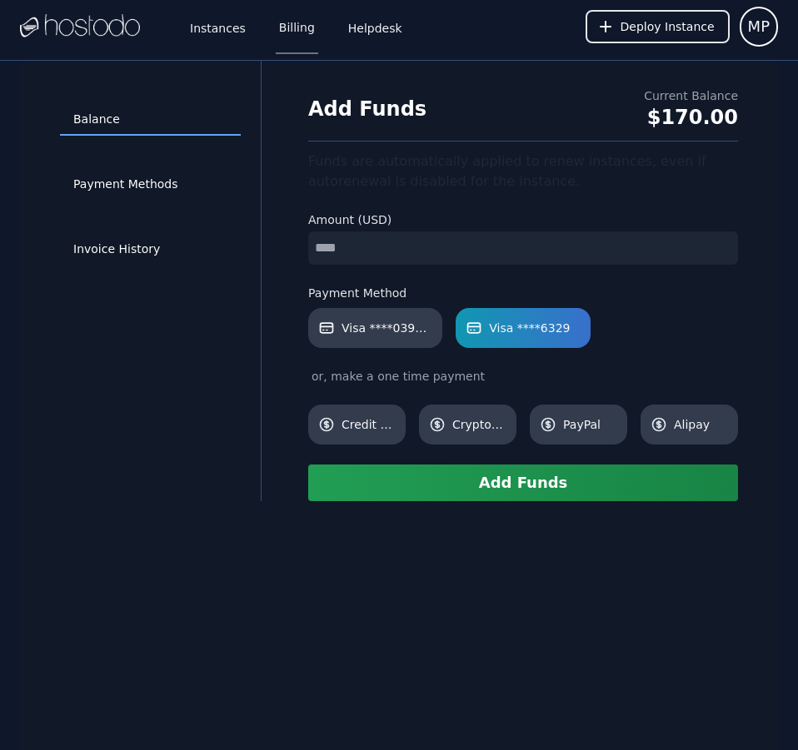
click at [535, 479] on button "Add Funds" at bounding box center [523, 483] width 430 height 37
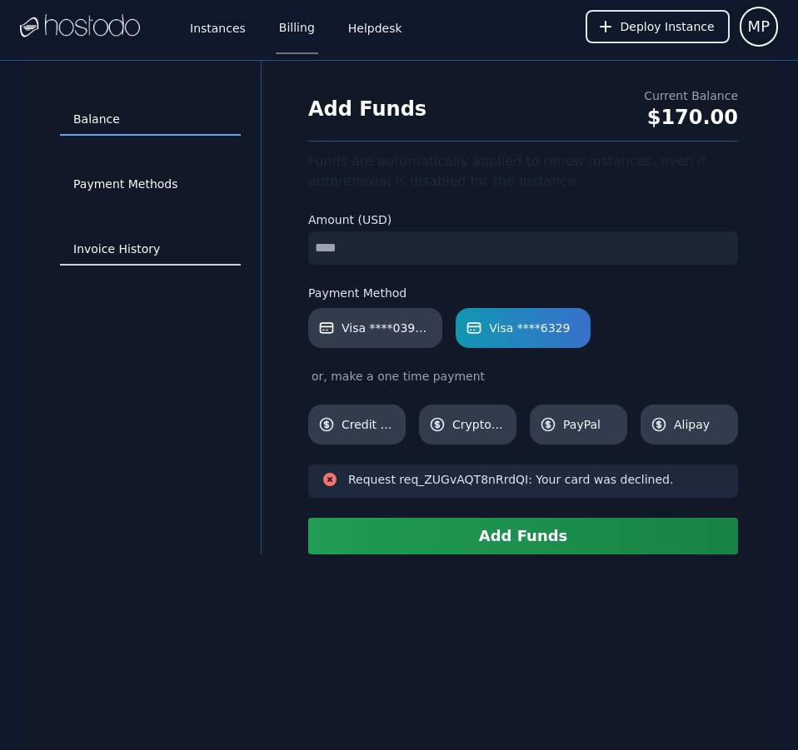
click at [162, 246] on link "Invoice History" at bounding box center [150, 250] width 181 height 32
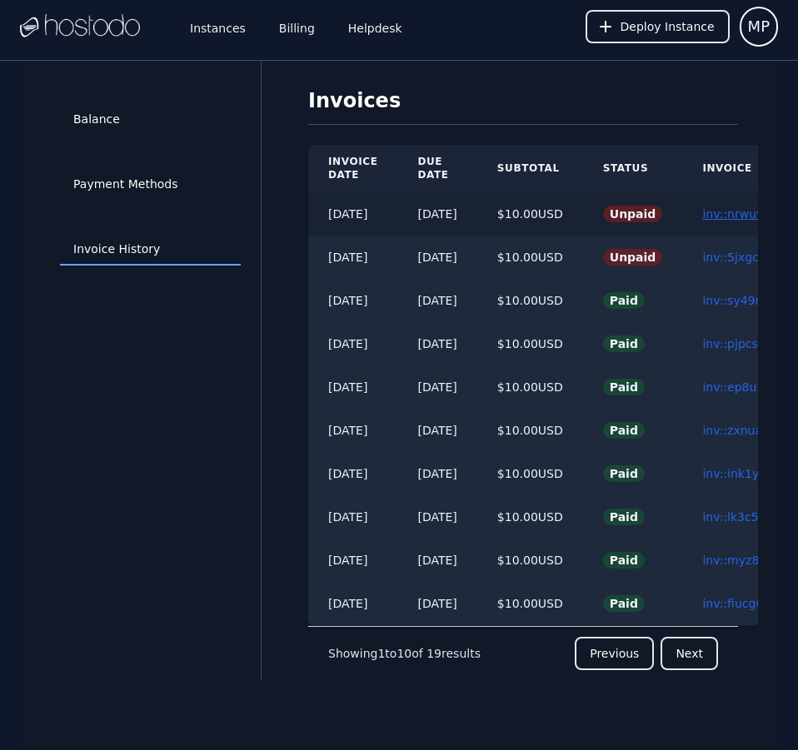
click at [741, 207] on link "inv::nrwuv98203 ≫" at bounding box center [757, 213] width 110 height 13
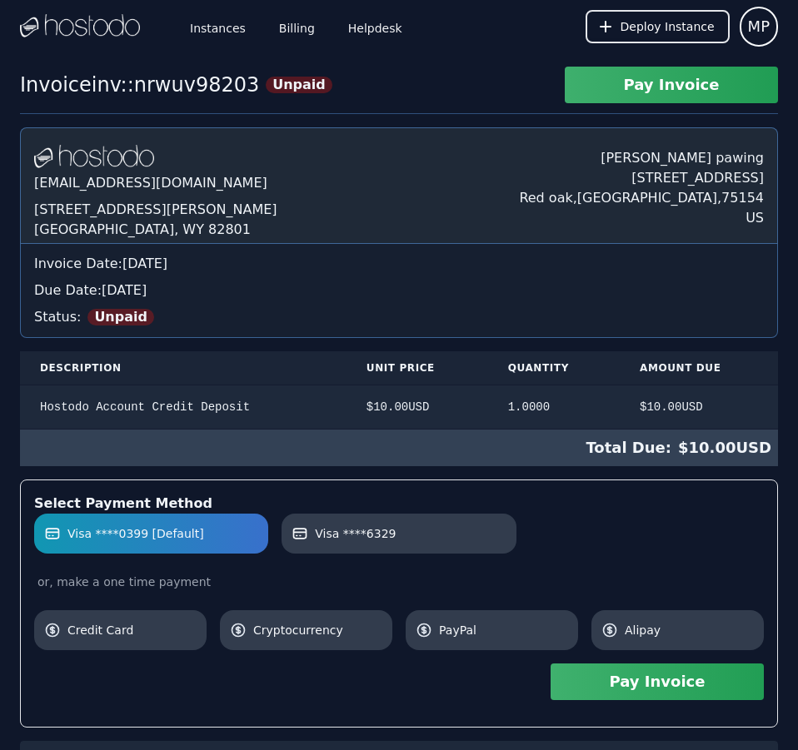
click at [654, 673] on button "Pay Invoice" at bounding box center [656, 682] width 213 height 37
click at [302, 35] on link "Billing" at bounding box center [297, 26] width 42 height 55
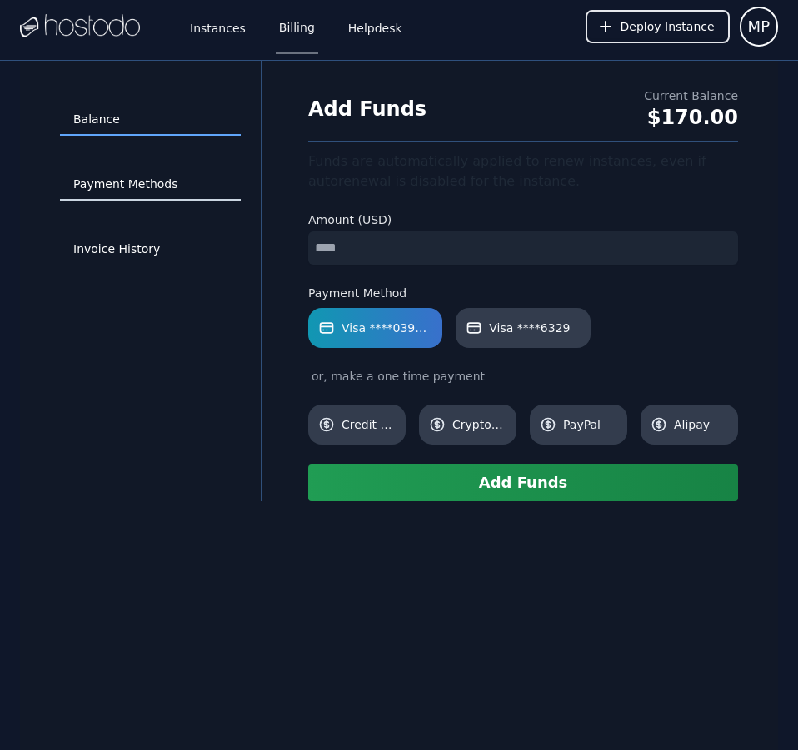
click at [122, 176] on link "Payment Methods" at bounding box center [150, 185] width 181 height 32
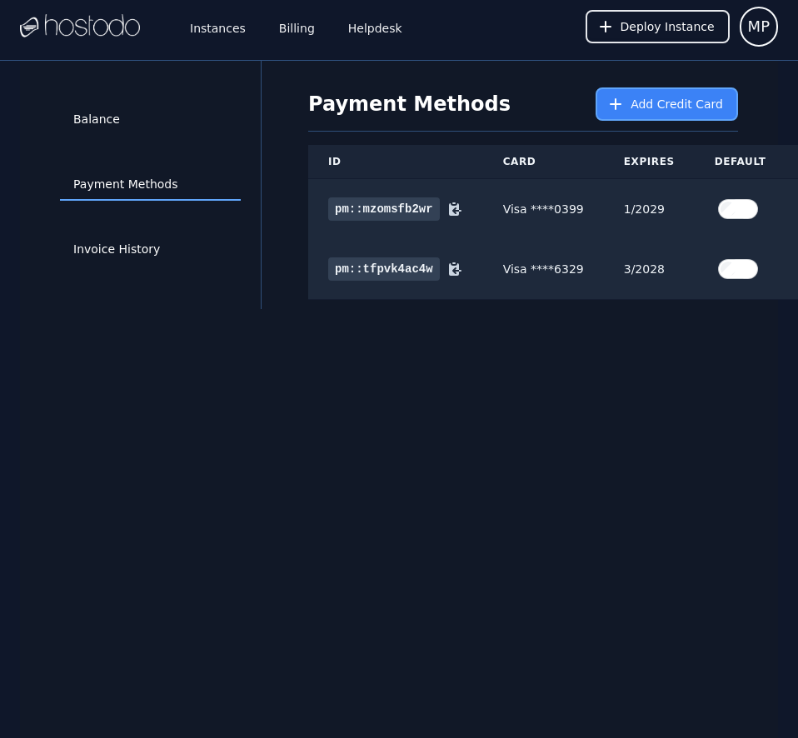
click at [651, 98] on span "Add Credit Card" at bounding box center [676, 104] width 92 height 17
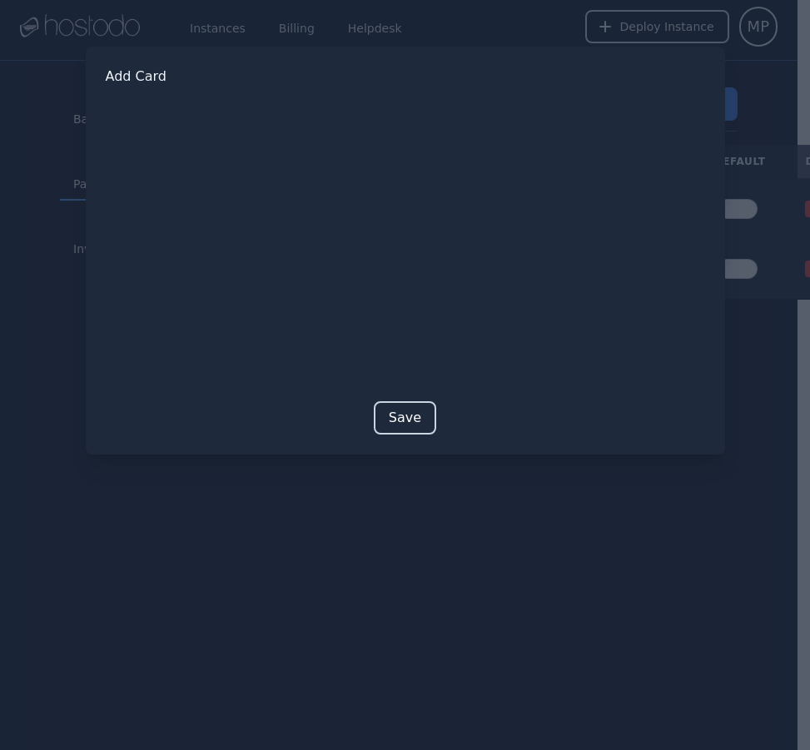
click at [397, 424] on button "Save" at bounding box center [405, 417] width 62 height 33
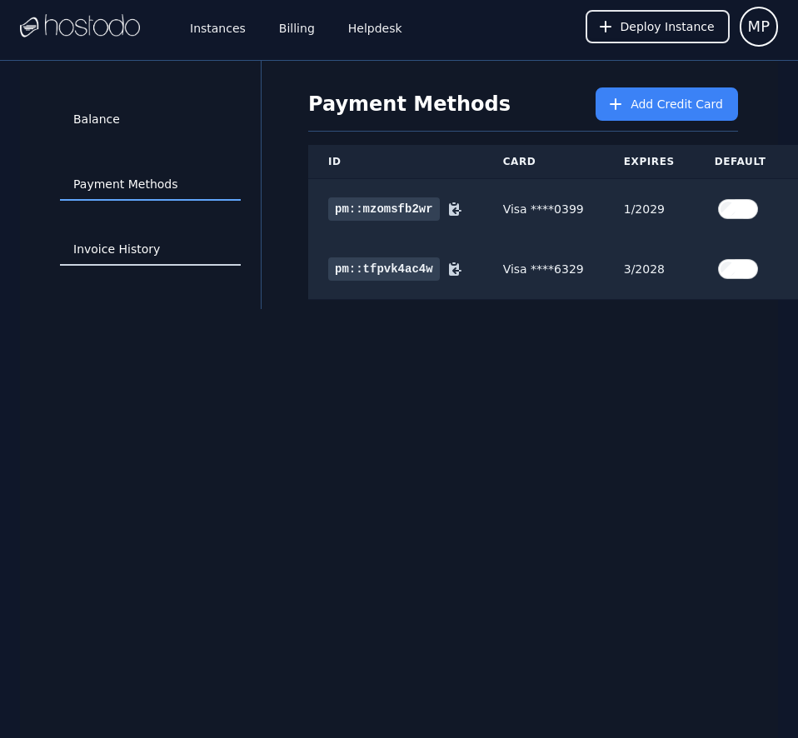
click at [172, 253] on link "Invoice History" at bounding box center [150, 250] width 181 height 32
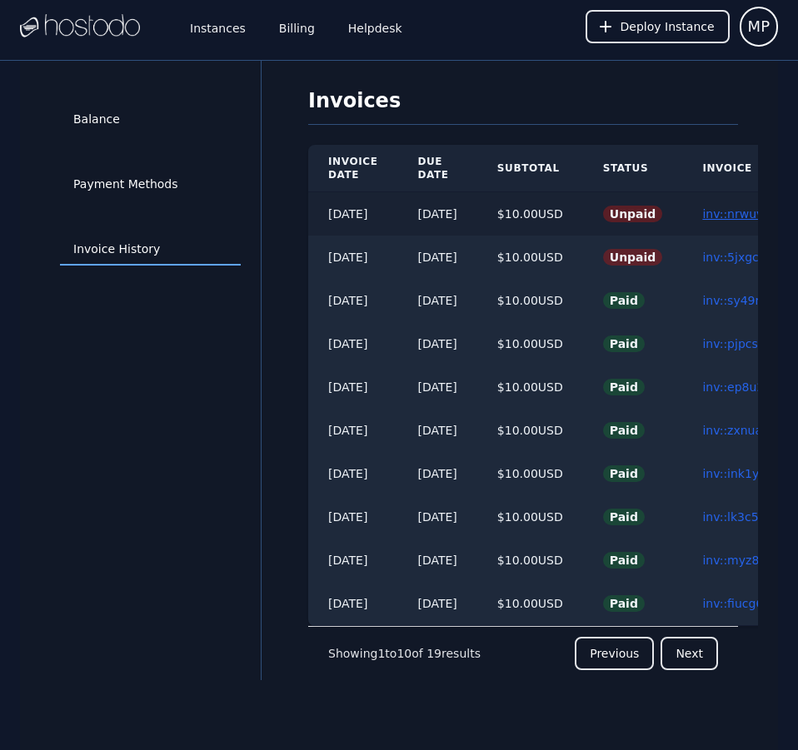
click at [729, 209] on link "inv::nrwuv98203 ≫" at bounding box center [757, 213] width 110 height 13
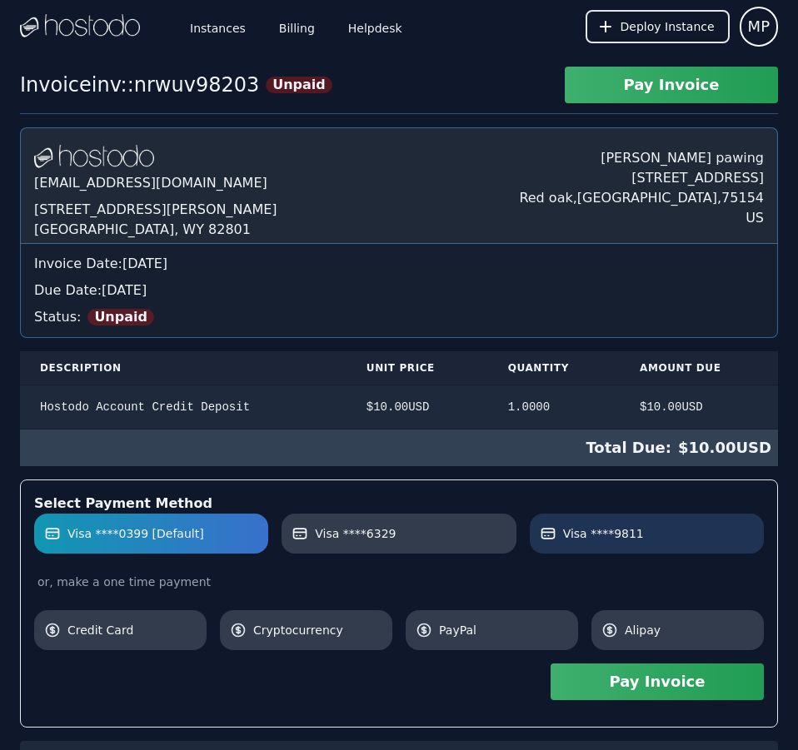
click at [651, 530] on label "Visa ****9811" at bounding box center [647, 533] width 214 height 17
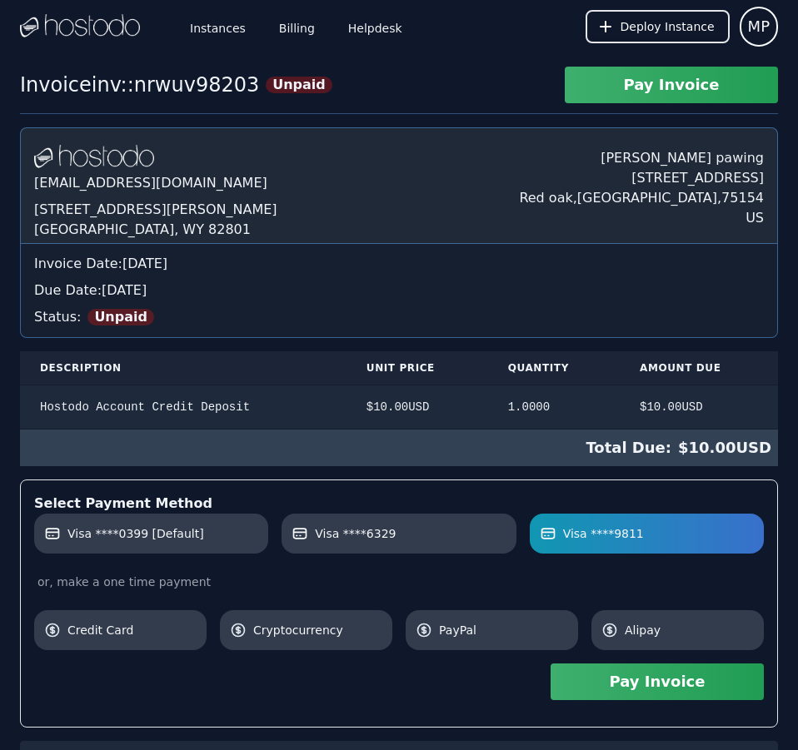
scroll to position [231, 0]
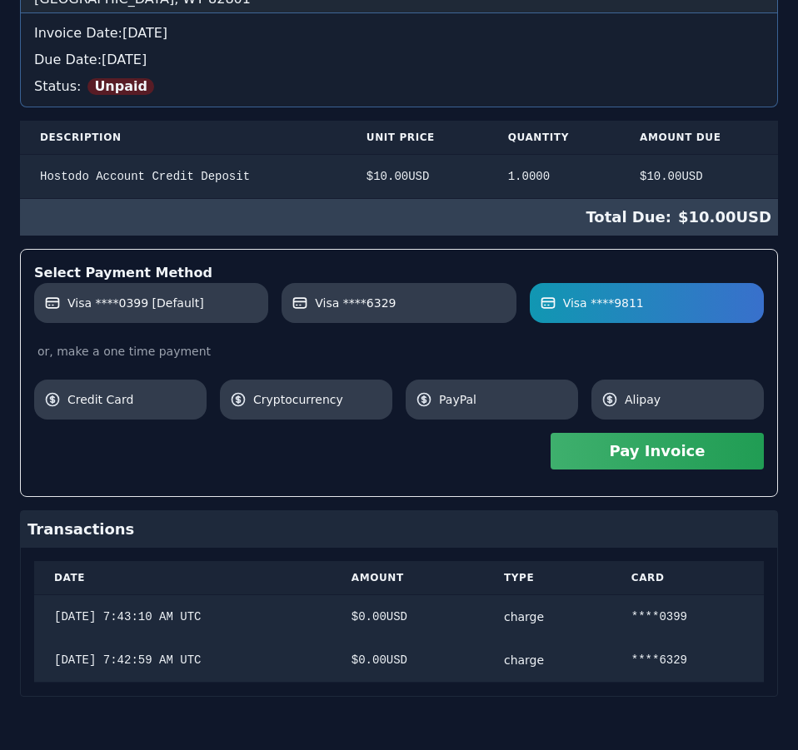
click at [507, 379] on div "Hostodo.com contact@hostodo.com 30 N Gould St, Ste N Sheridan, WY 82801 Martin …" at bounding box center [399, 297] width 758 height 800
click at [607, 448] on button "Pay Invoice" at bounding box center [656, 451] width 213 height 37
click at [376, 75] on div "Invoice inv::nrwuv98203 Unpaid Pay Invoice Hostodo.com contact@hostodo.com 30 N…" at bounding box center [399, 293] width 798 height 914
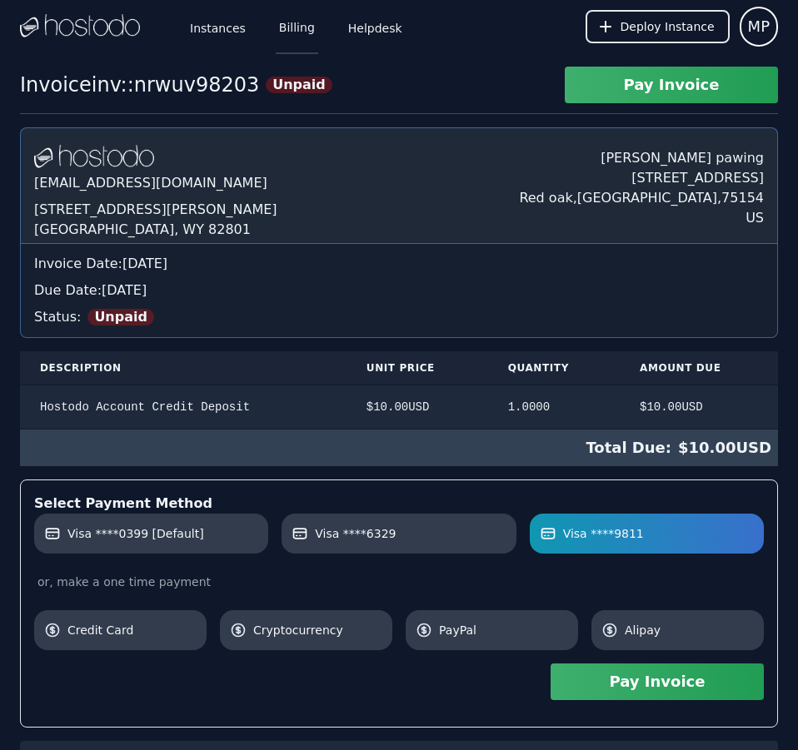
click at [298, 33] on link "Billing" at bounding box center [297, 26] width 42 height 55
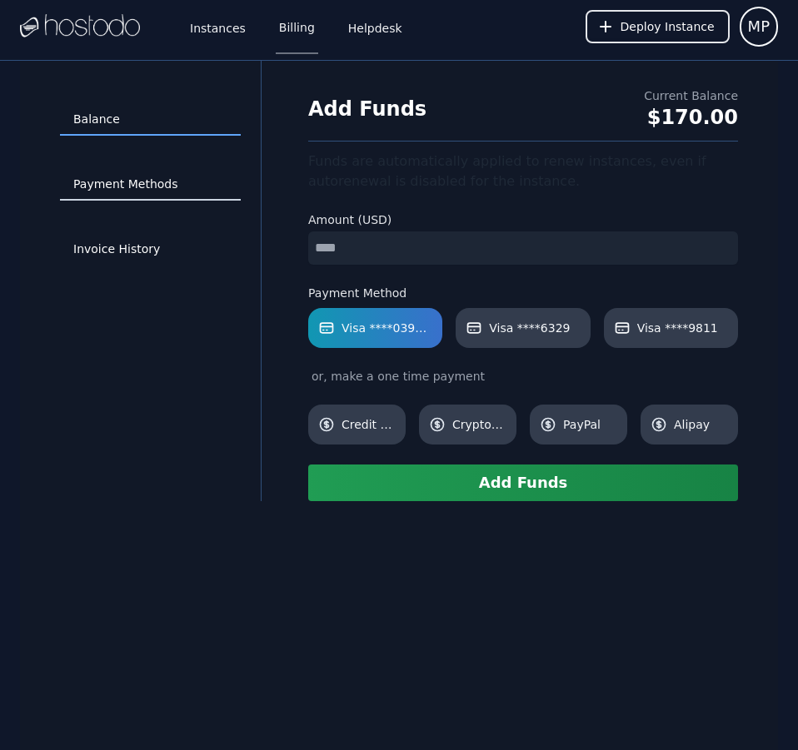
click at [112, 182] on link "Payment Methods" at bounding box center [150, 185] width 181 height 32
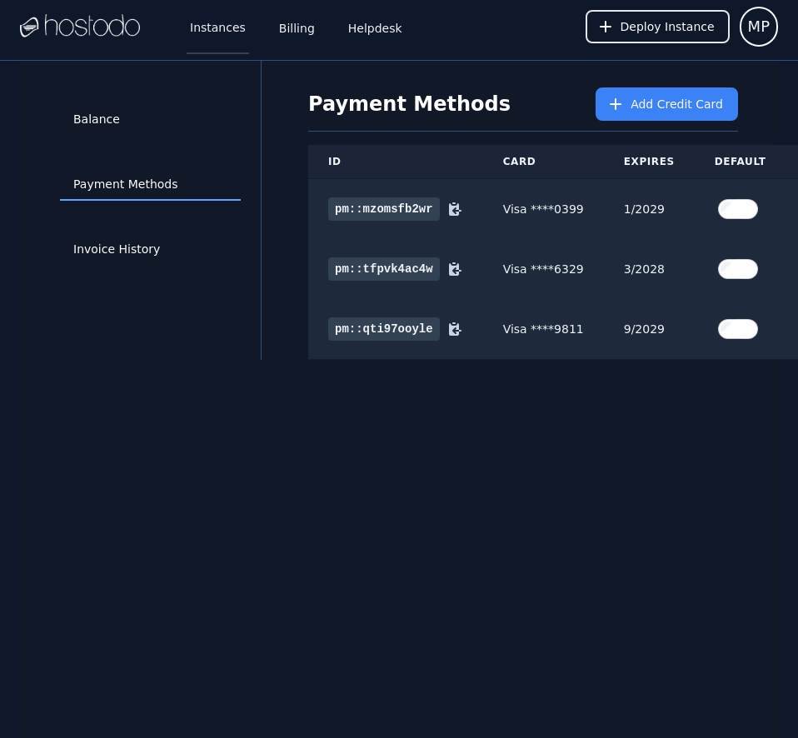
click at [221, 31] on link "Instances" at bounding box center [218, 26] width 62 height 55
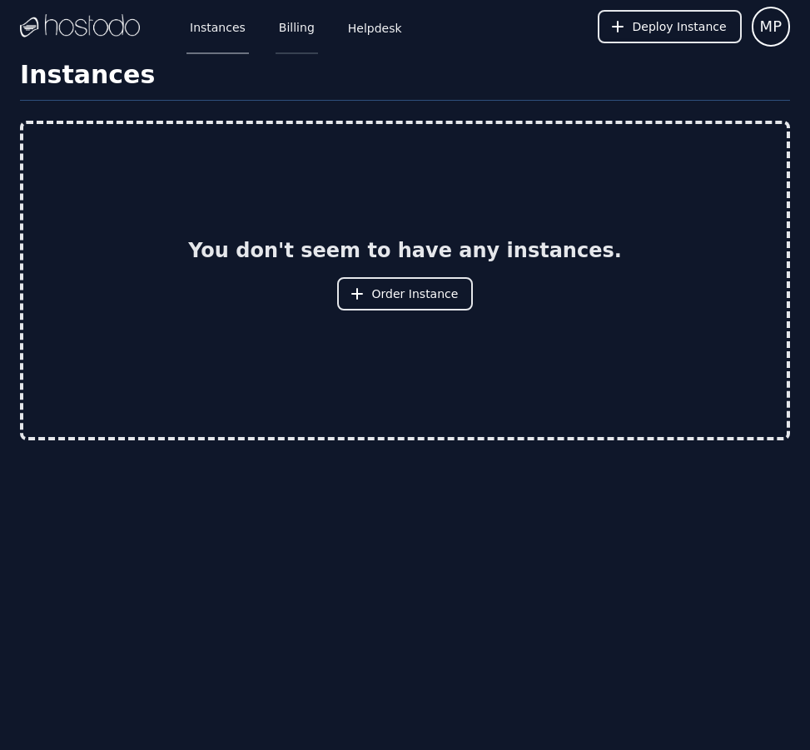
click at [284, 23] on link "Billing" at bounding box center [297, 26] width 42 height 55
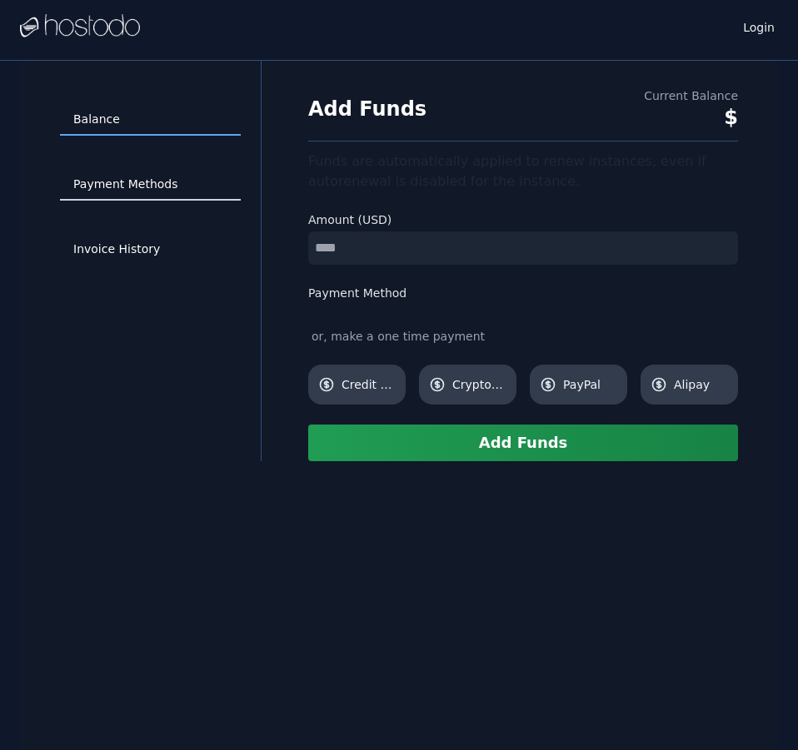
click at [130, 180] on link "Payment Methods" at bounding box center [150, 185] width 181 height 32
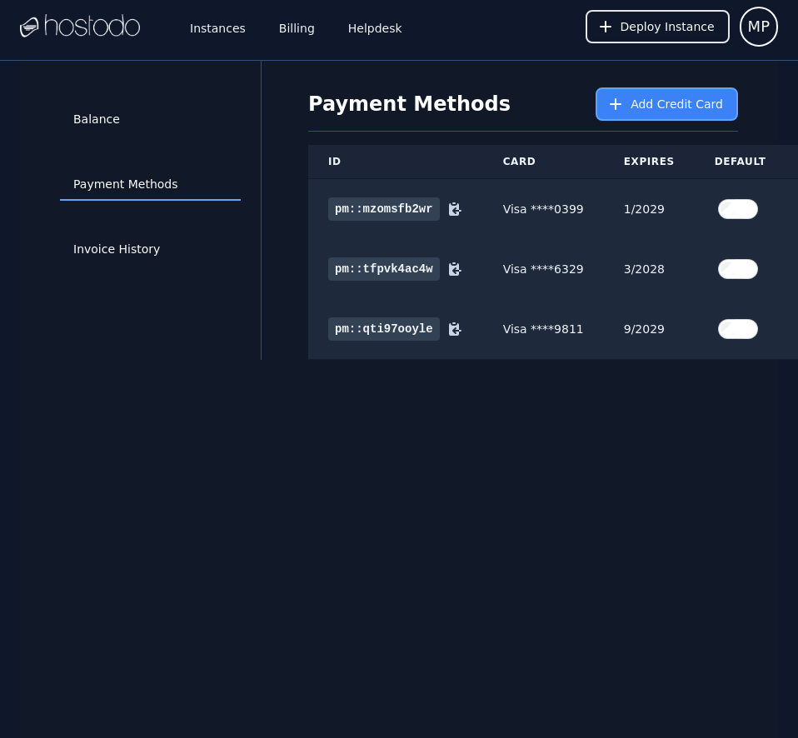
click at [648, 111] on span "Add Credit Card" at bounding box center [676, 104] width 92 height 17
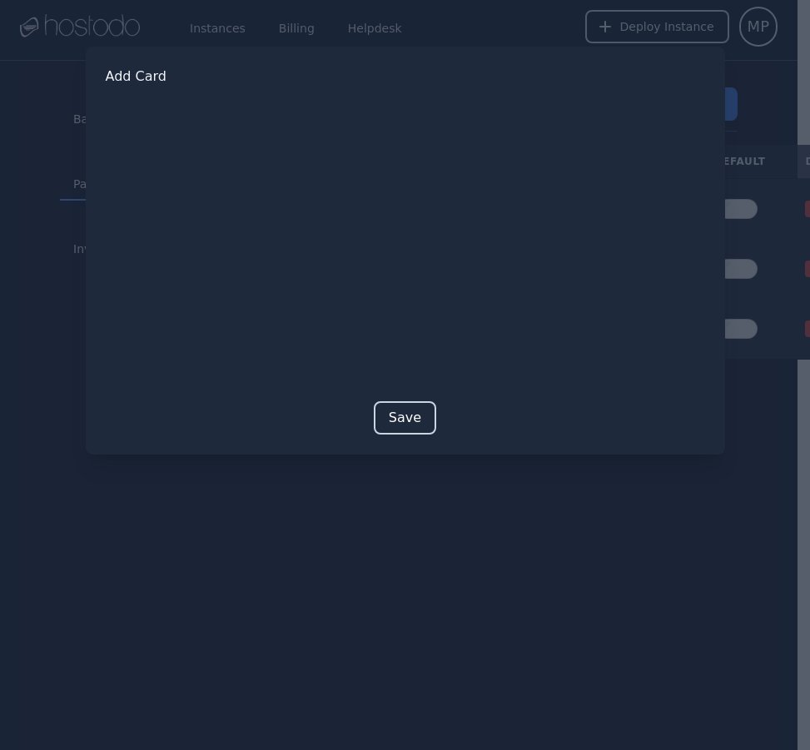
click at [415, 415] on button "Save" at bounding box center [405, 417] width 62 height 33
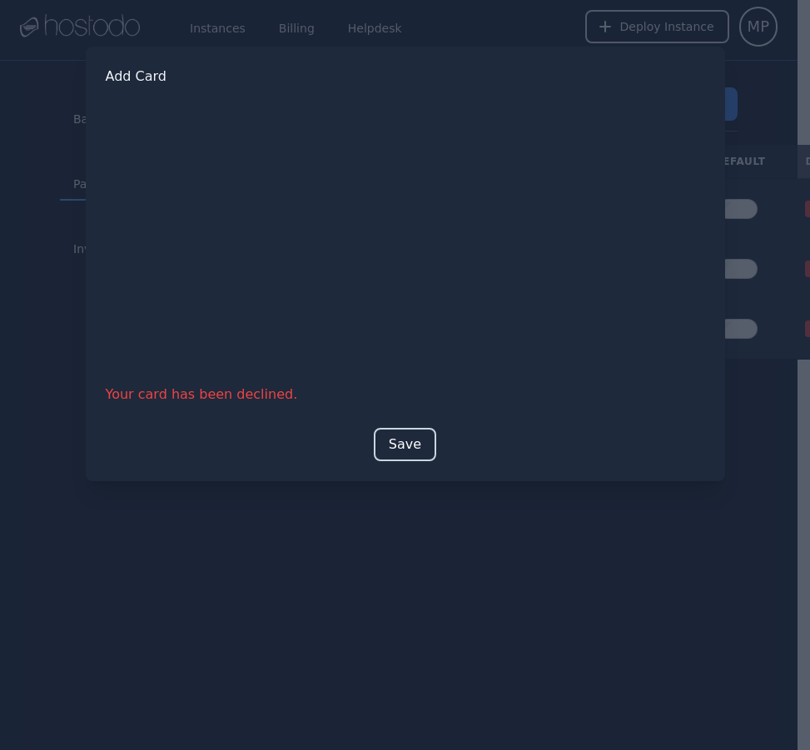
click at [401, 445] on button "Save" at bounding box center [405, 444] width 62 height 33
click at [398, 445] on button "Save" at bounding box center [405, 444] width 62 height 33
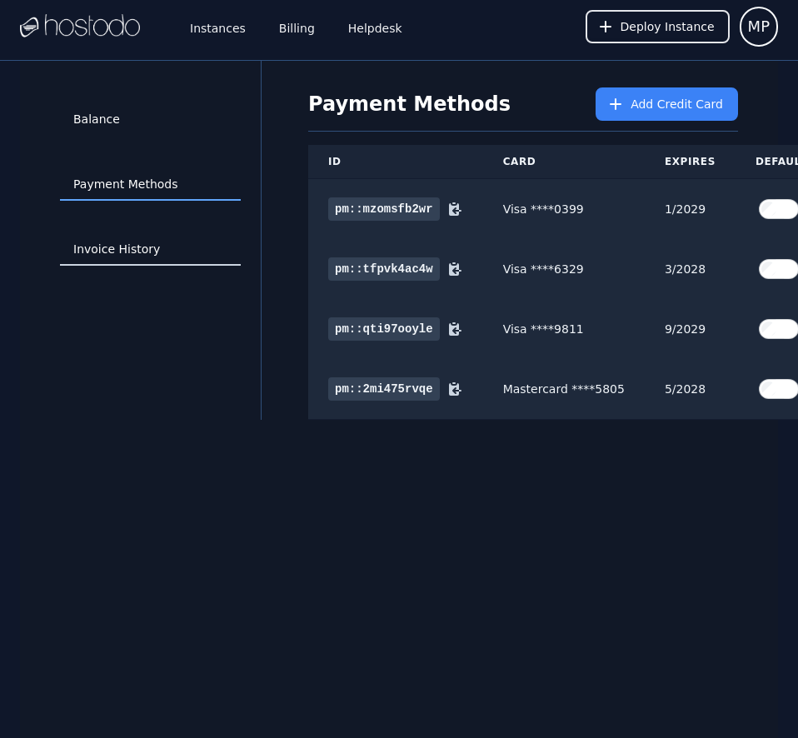
click at [129, 249] on link "Invoice History" at bounding box center [150, 250] width 181 height 32
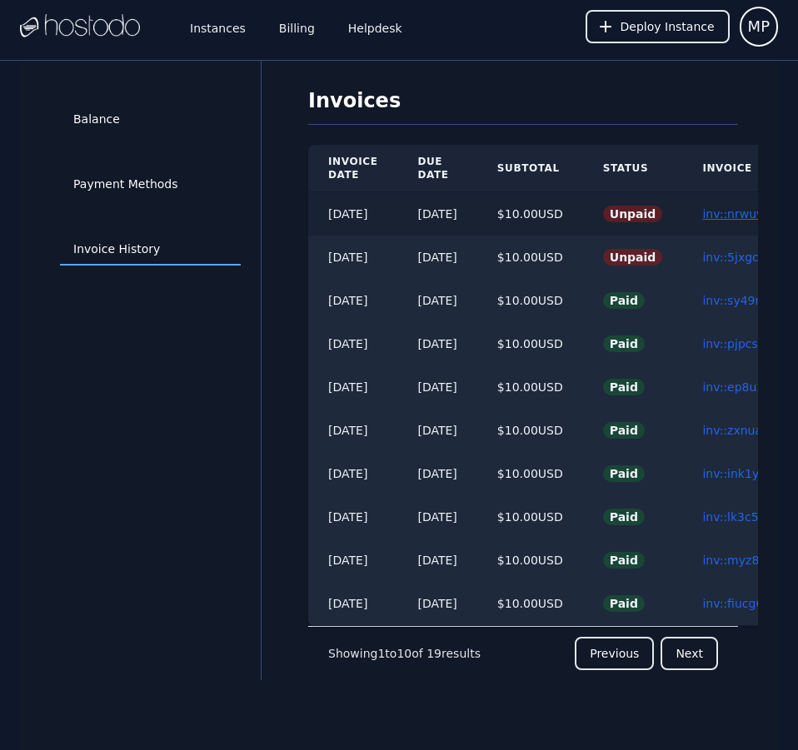
click at [738, 213] on link "inv::nrwuv98203 ≫" at bounding box center [757, 213] width 110 height 13
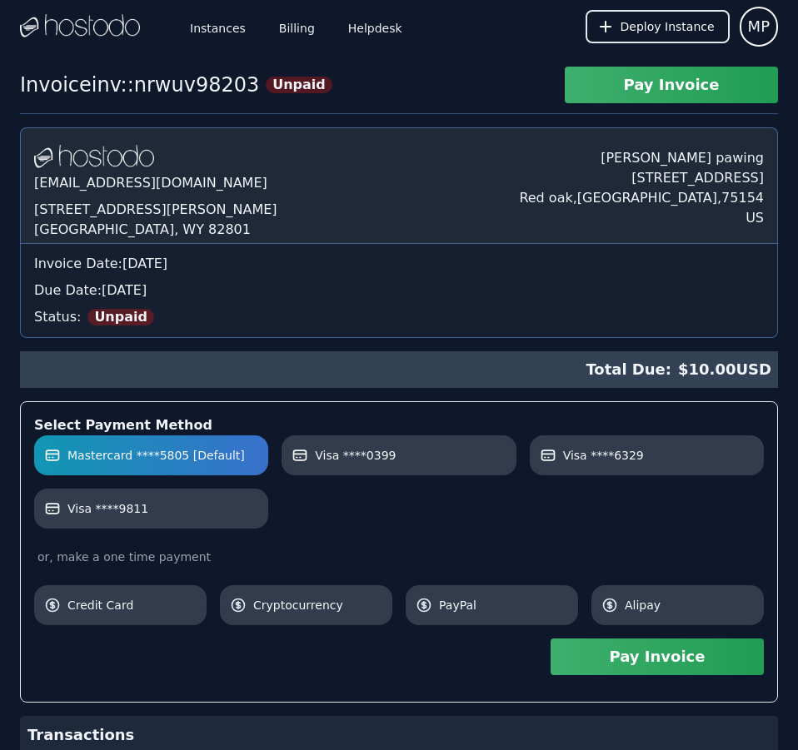
scroll to position [249, 0]
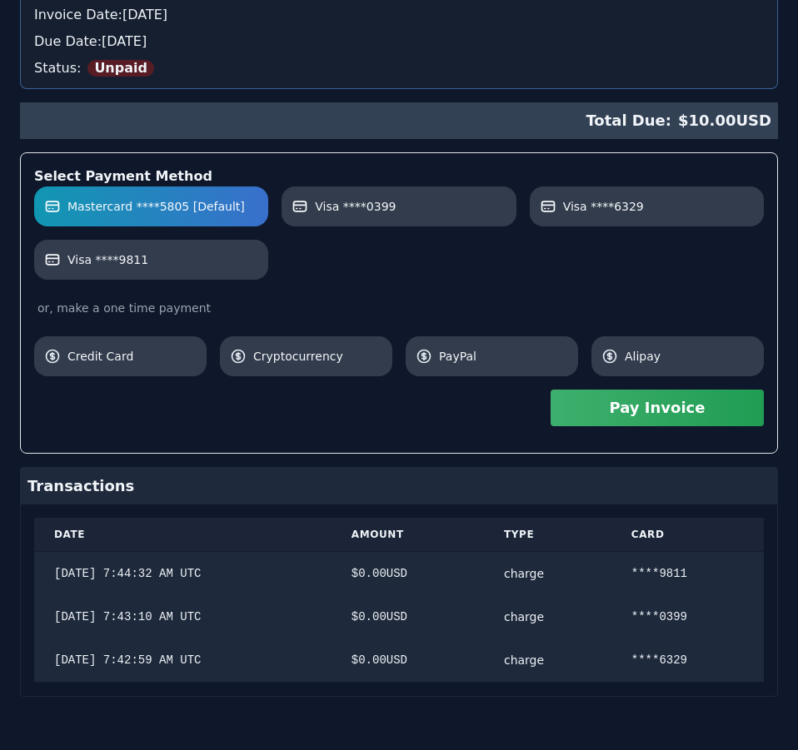
click at [668, 224] on div "[DOMAIN_NAME] [EMAIL_ADDRESS][DOMAIN_NAME] [STREET_ADDRESS][PERSON_NAME] [PERSO…" at bounding box center [399, 287] width 758 height 818
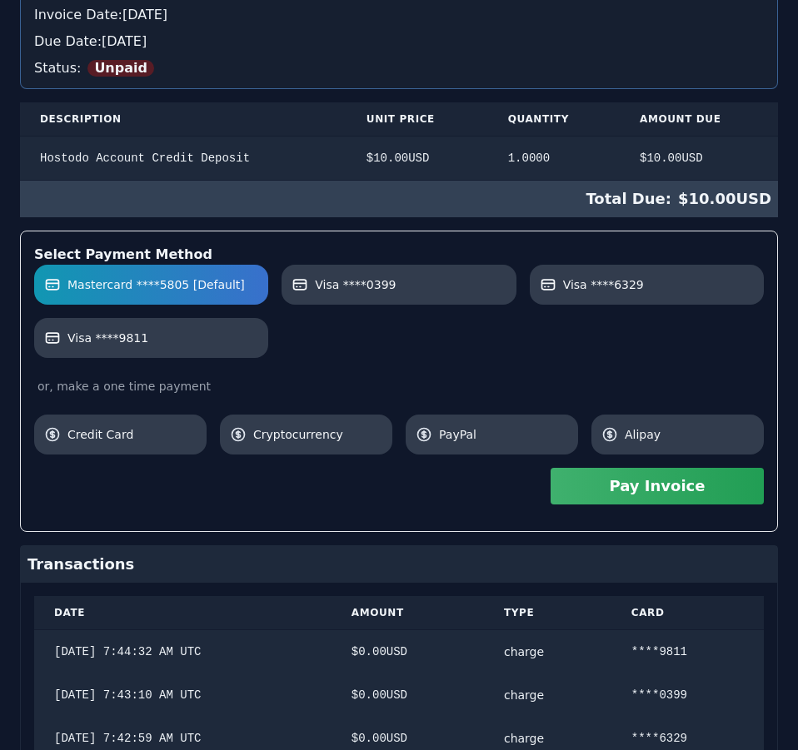
click at [682, 488] on button "Pay Invoice" at bounding box center [656, 486] width 213 height 37
click at [362, 147] on div "[DOMAIN_NAME] [EMAIL_ADDRESS][DOMAIN_NAME] [STREET_ADDRESS][PERSON_NAME] [PERSO…" at bounding box center [399, 348] width 758 height 940
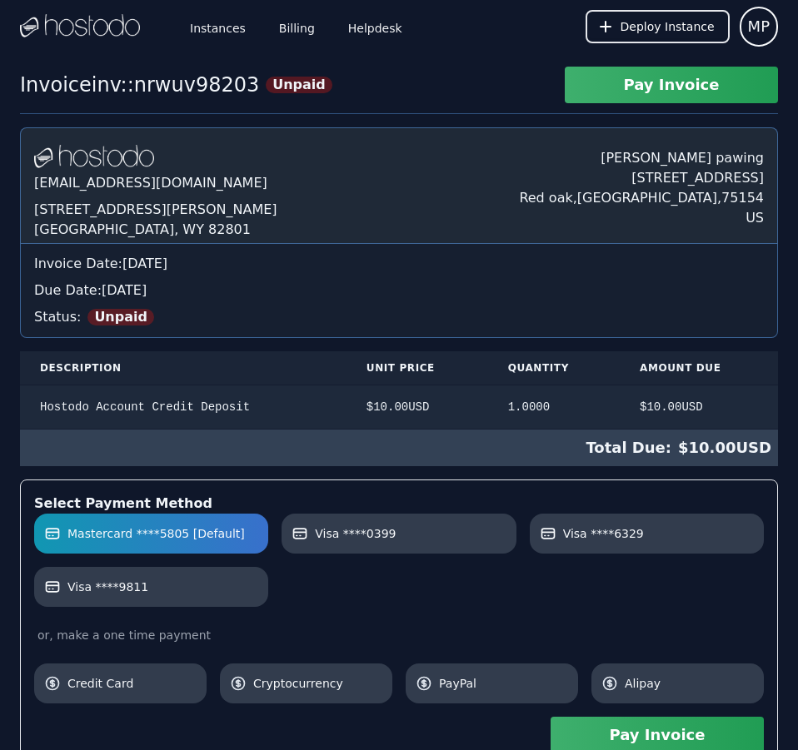
click at [99, 22] on img at bounding box center [80, 26] width 120 height 25
click at [212, 29] on link "Instances" at bounding box center [218, 26] width 62 height 55
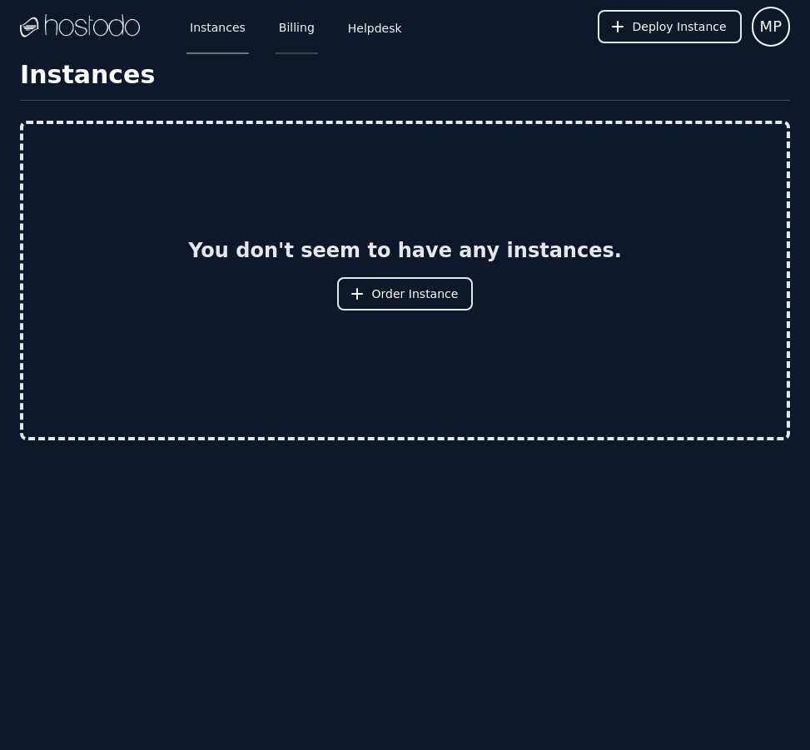
click at [290, 34] on link "Billing" at bounding box center [297, 26] width 42 height 55
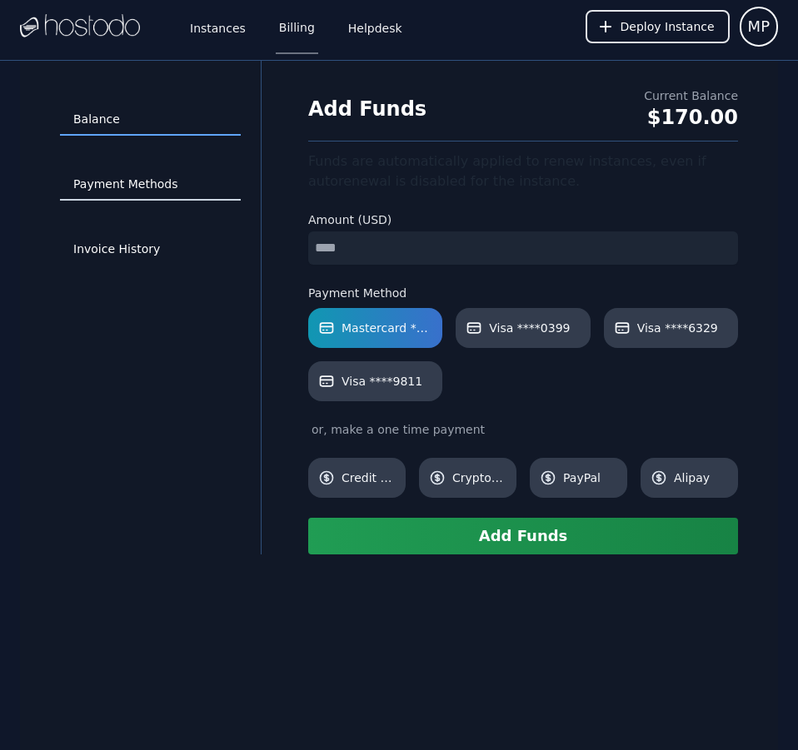
click at [164, 181] on link "Payment Methods" at bounding box center [150, 185] width 181 height 32
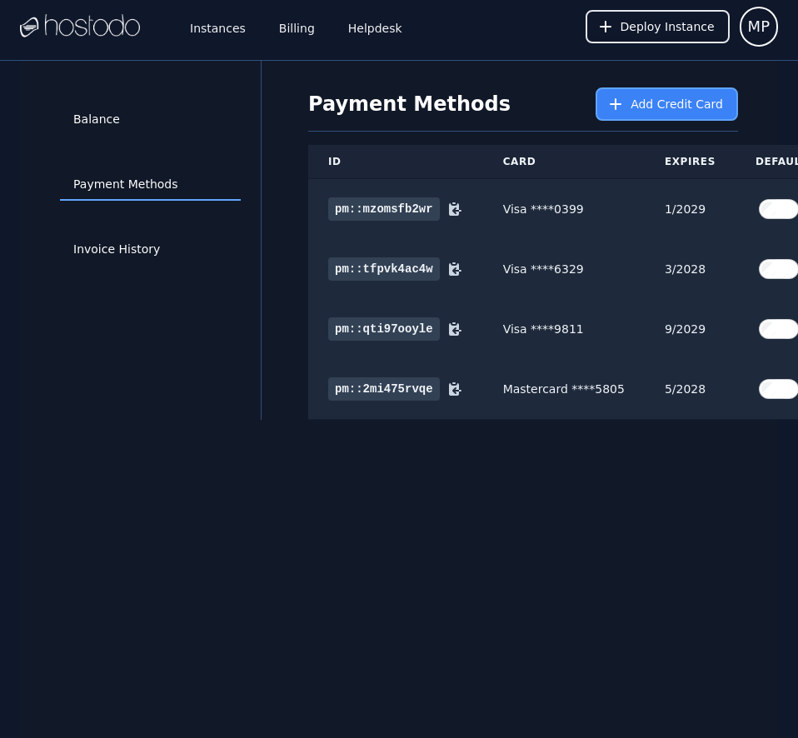
click at [685, 112] on button "Add Credit Card" at bounding box center [666, 103] width 142 height 33
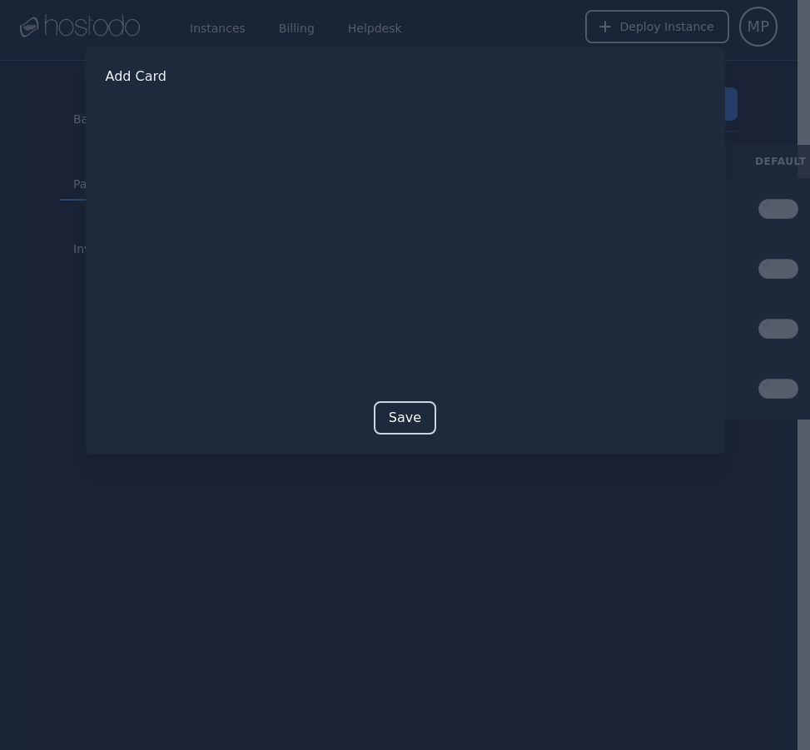
click at [401, 413] on button "Save" at bounding box center [405, 417] width 62 height 33
